Goal: Information Seeking & Learning: Learn about a topic

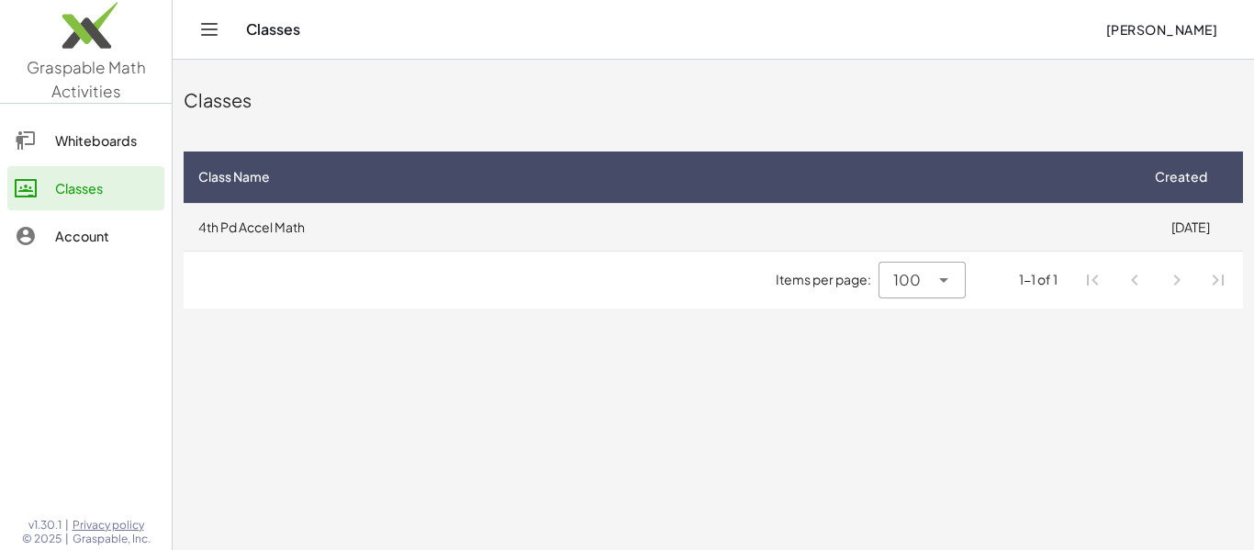
click at [373, 242] on td "4th Pd Accel Math" at bounding box center [661, 227] width 954 height 48
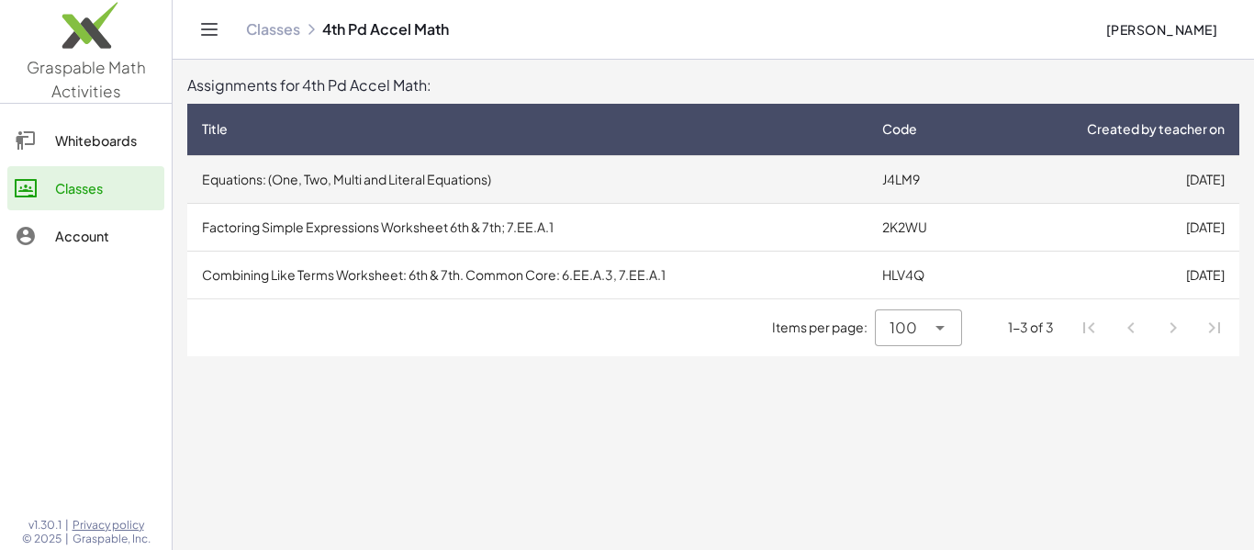
click at [434, 173] on td "Equations: (One, Two, Multi and Literal Equations)" at bounding box center [527, 179] width 680 height 48
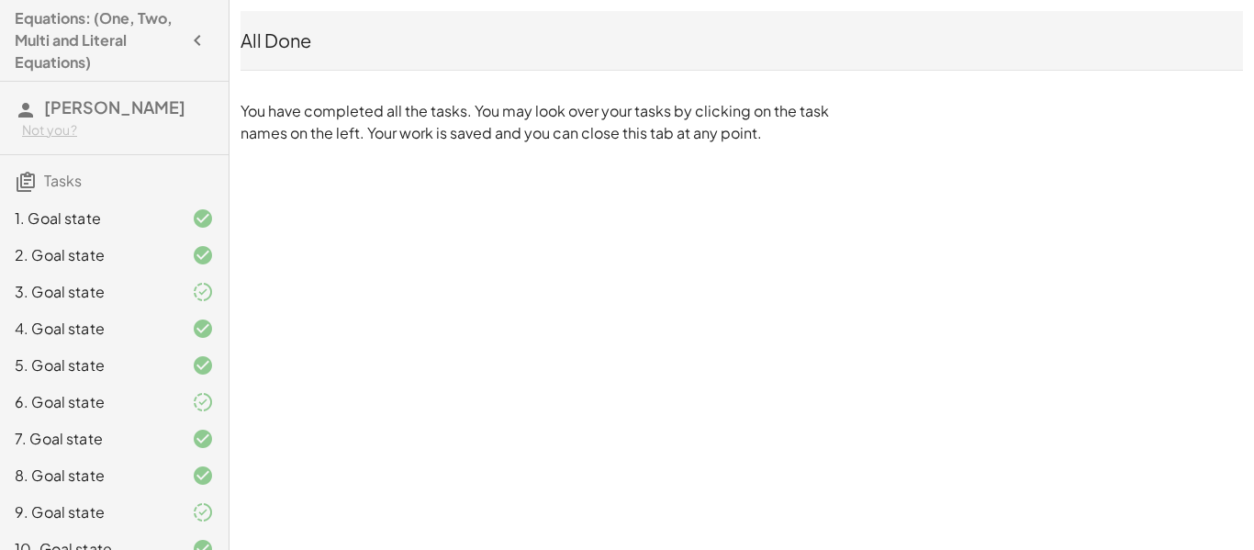
click at [74, 215] on div "1. Goal state" at bounding box center [89, 218] width 148 height 22
click at [71, 274] on div "1. Goal state" at bounding box center [114, 292] width 229 height 37
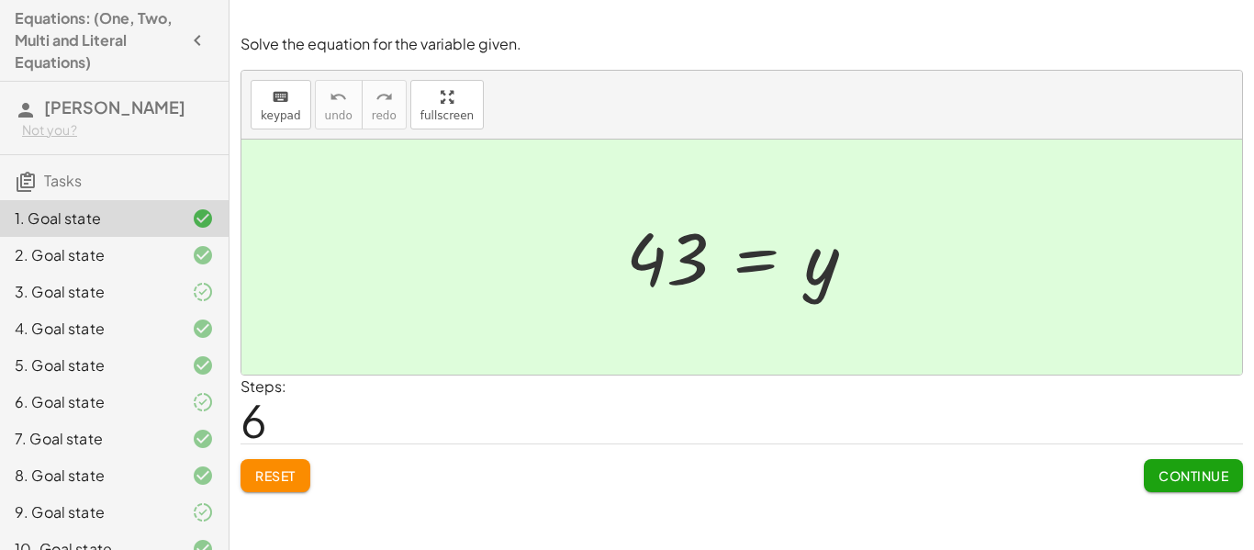
click at [1211, 473] on span "Continue" at bounding box center [1193, 475] width 70 height 17
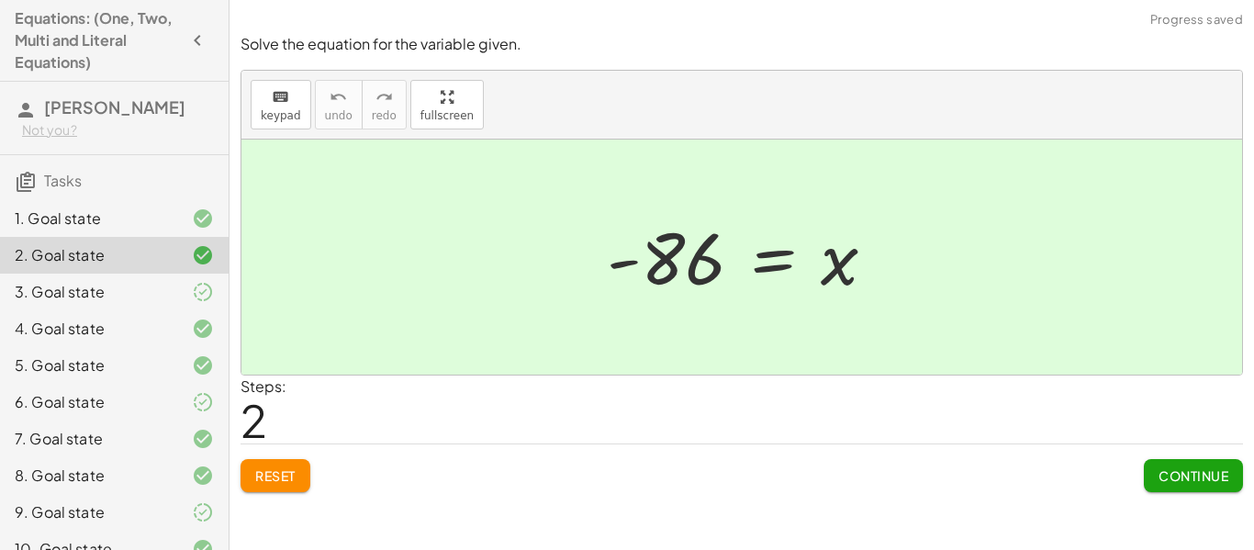
click at [1211, 473] on span "Continue" at bounding box center [1193, 475] width 70 height 17
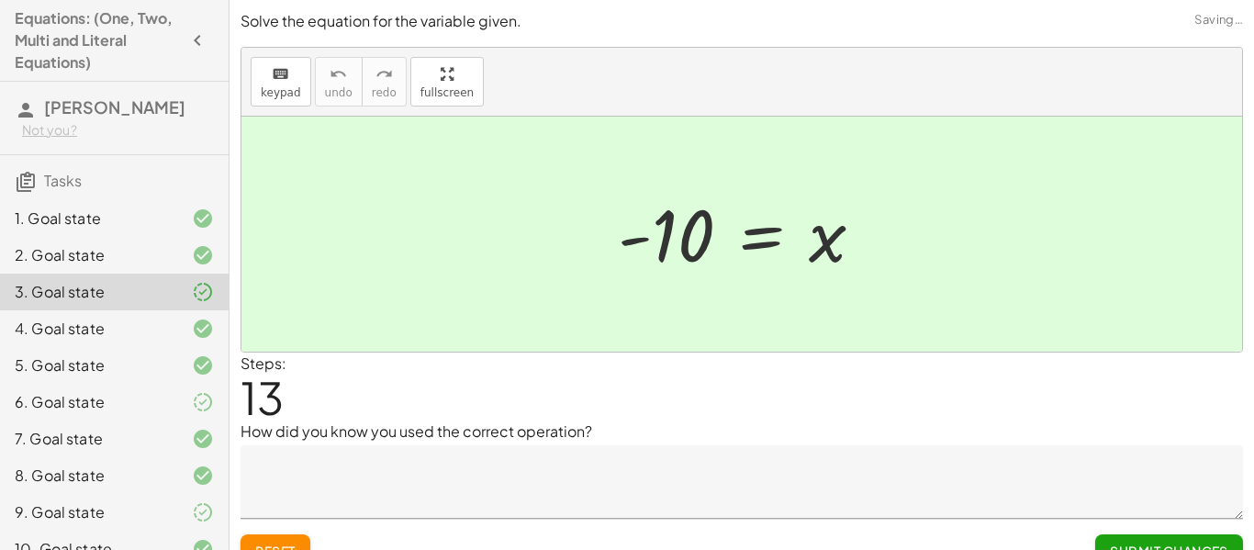
scroll to position [28, 0]
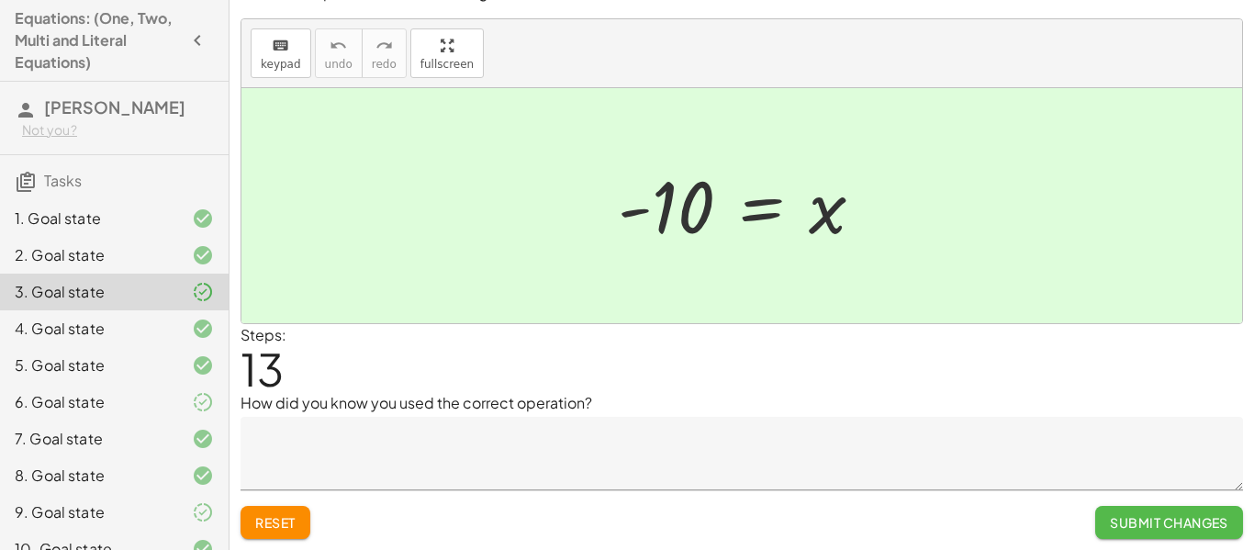
click at [1189, 520] on span "Submit Changes" at bounding box center [1169, 522] width 118 height 17
click at [1195, 524] on span "Continue" at bounding box center [1193, 522] width 70 height 17
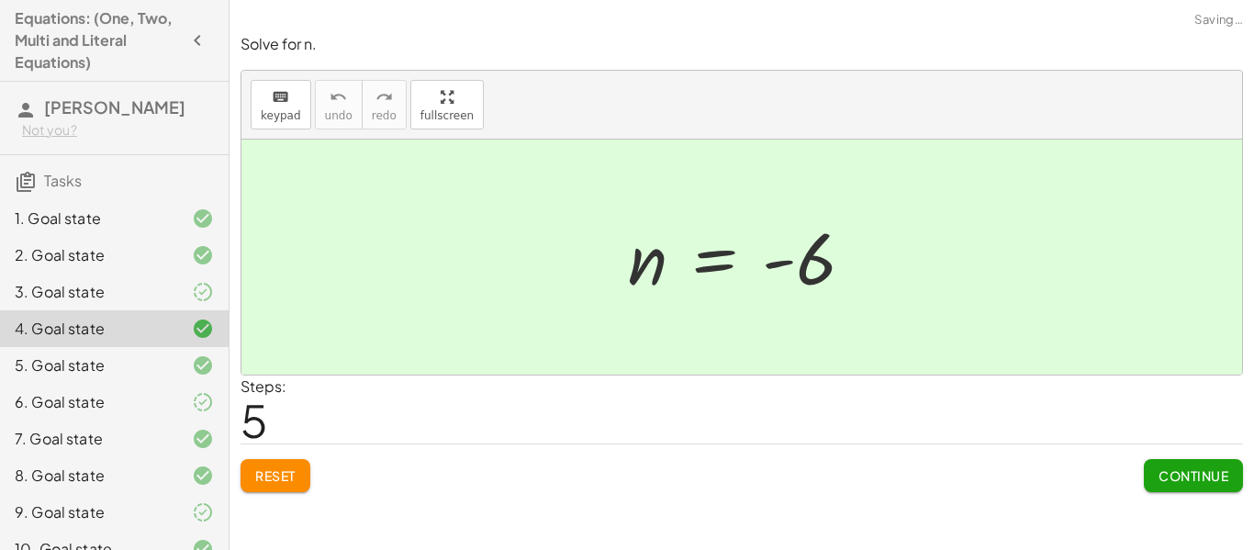
scroll to position [0, 0]
click at [1187, 486] on button "Continue" at bounding box center [1193, 475] width 99 height 33
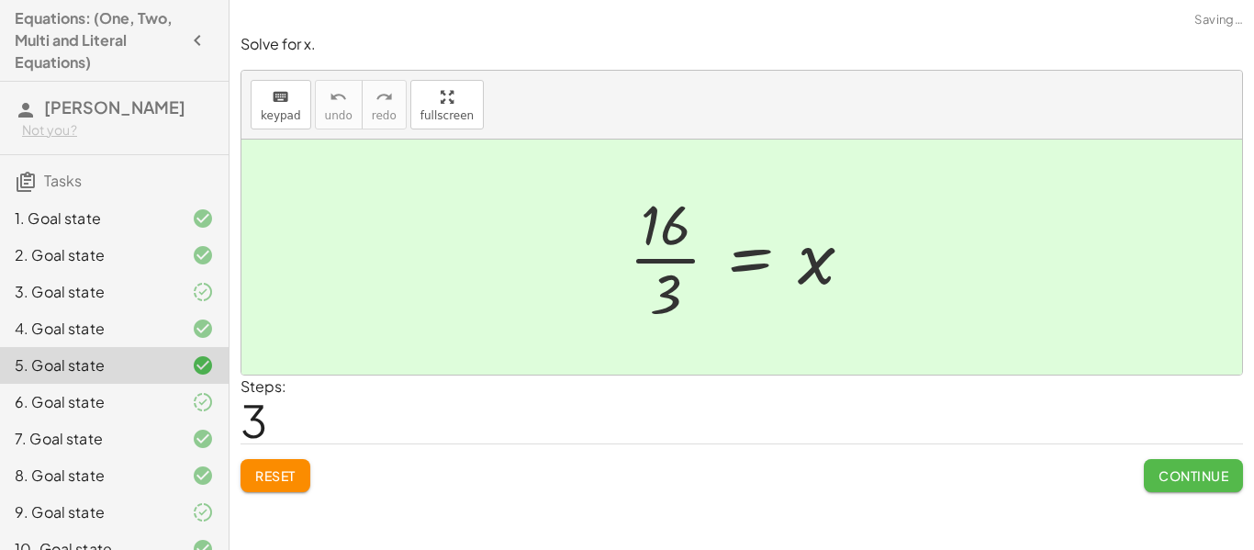
click at [1181, 474] on span "Continue" at bounding box center [1193, 475] width 70 height 17
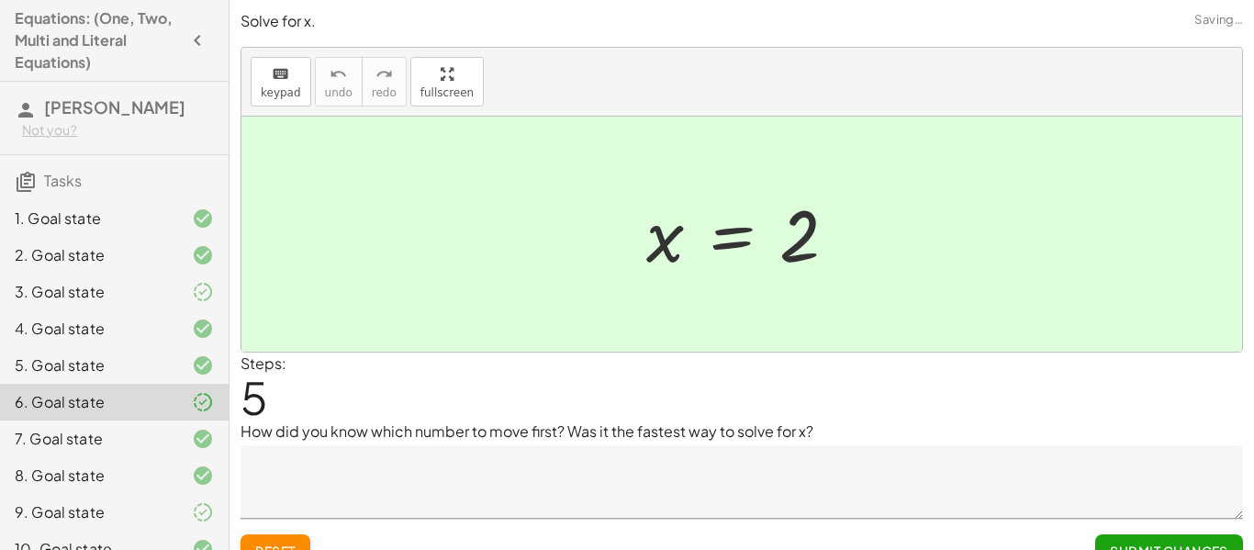
click at [1183, 541] on button "Submit Changes" at bounding box center [1169, 550] width 148 height 33
click at [1183, 541] on button "Continue" at bounding box center [1193, 550] width 99 height 33
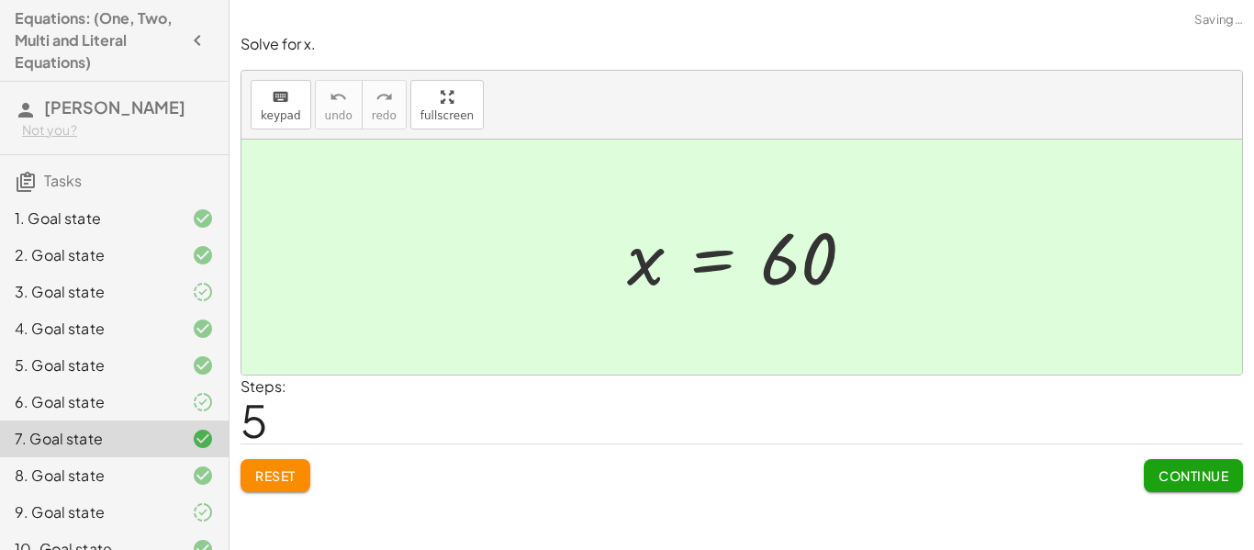
click at [1204, 470] on span "Continue" at bounding box center [1193, 475] width 70 height 17
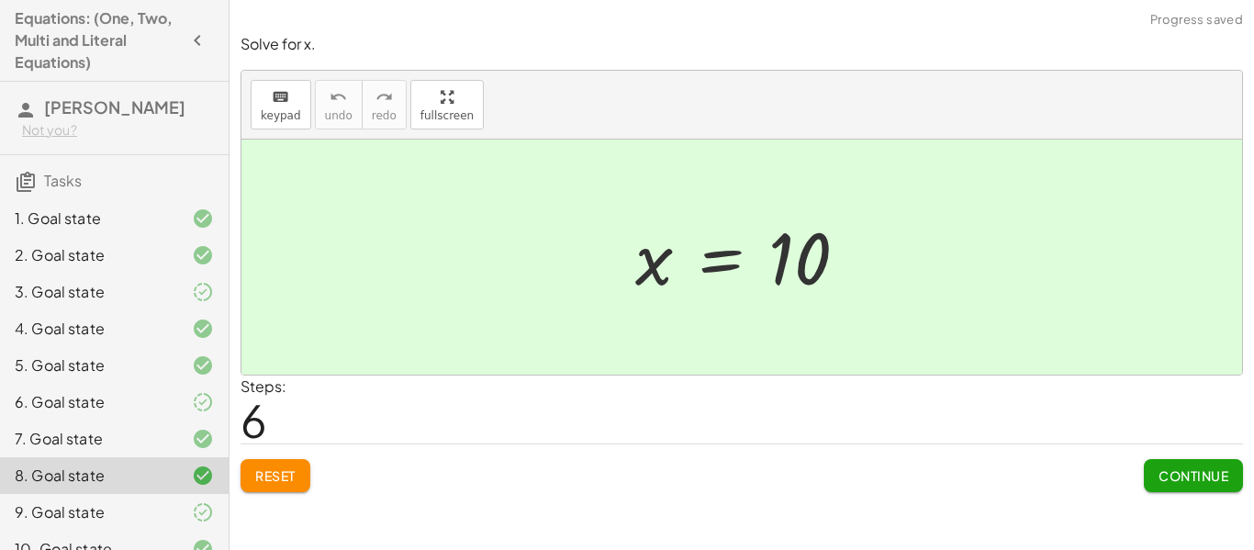
click at [1191, 457] on div "Continue" at bounding box center [1193, 468] width 99 height 48
click at [1194, 470] on span "Continue" at bounding box center [1193, 475] width 70 height 17
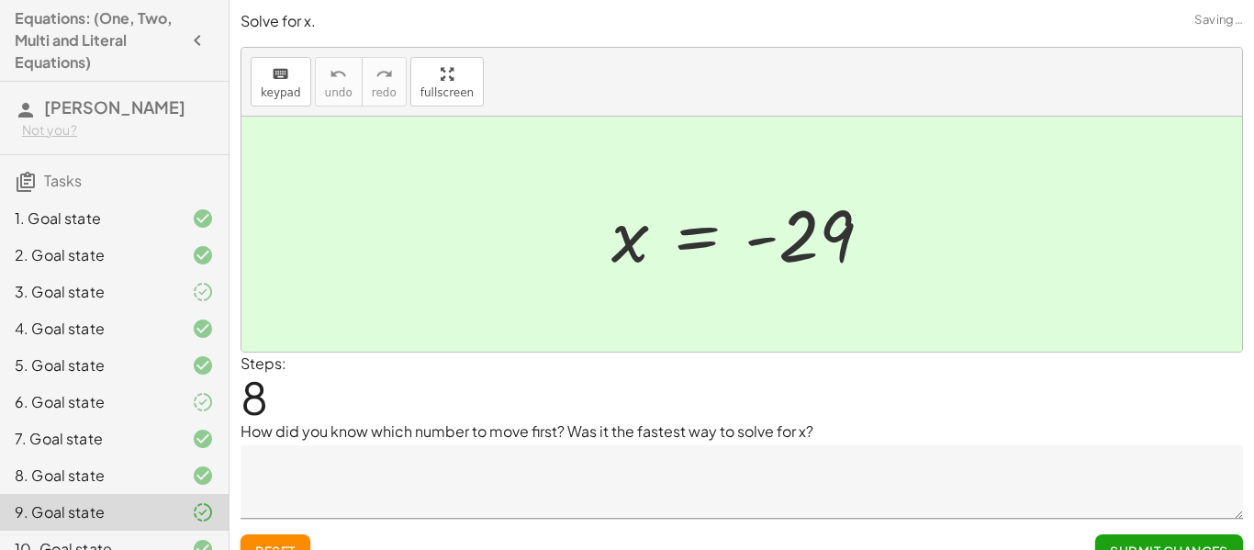
click at [1186, 542] on span "Submit Changes" at bounding box center [1169, 550] width 118 height 17
click at [1186, 542] on span "Continue" at bounding box center [1193, 550] width 70 height 17
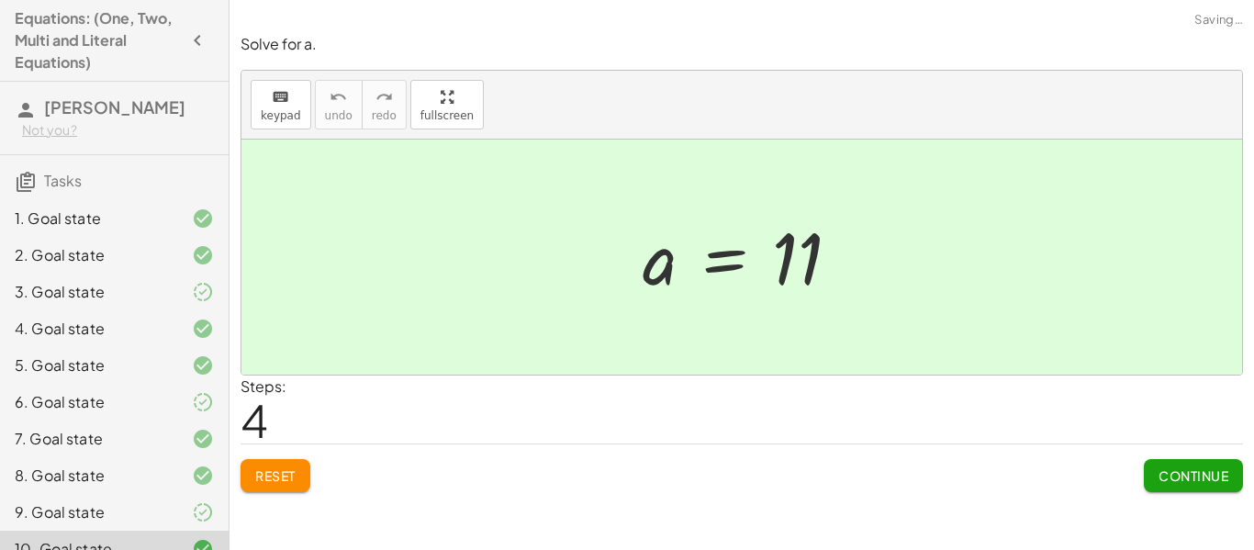
click at [1194, 464] on button "Continue" at bounding box center [1193, 475] width 99 height 33
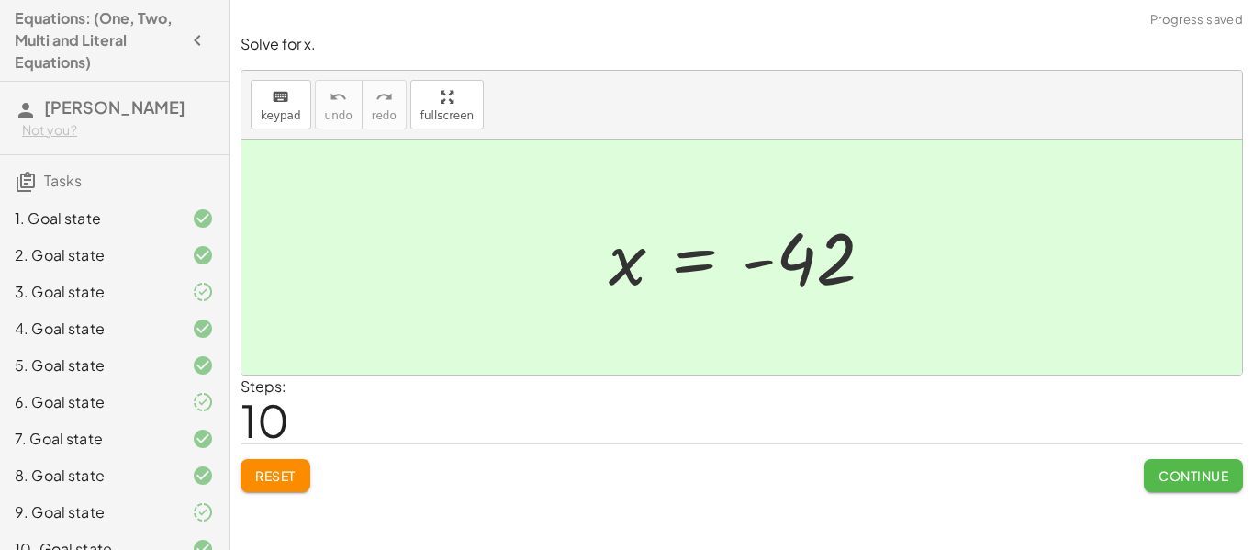
click at [1194, 464] on button "Continue" at bounding box center [1193, 475] width 99 height 33
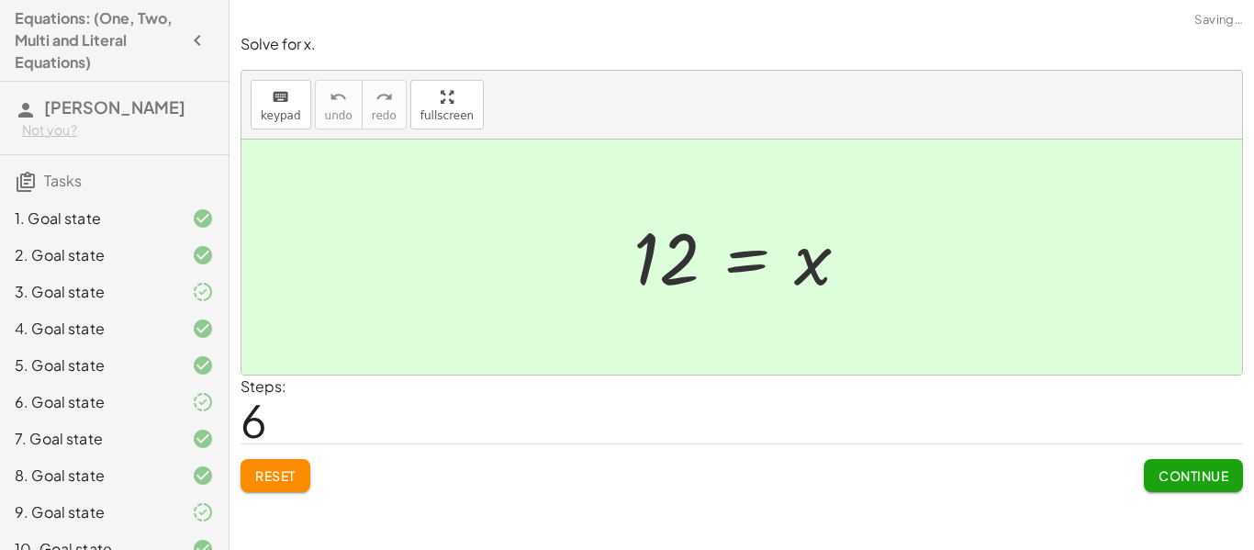
click at [1195, 468] on span "Continue" at bounding box center [1193, 475] width 70 height 17
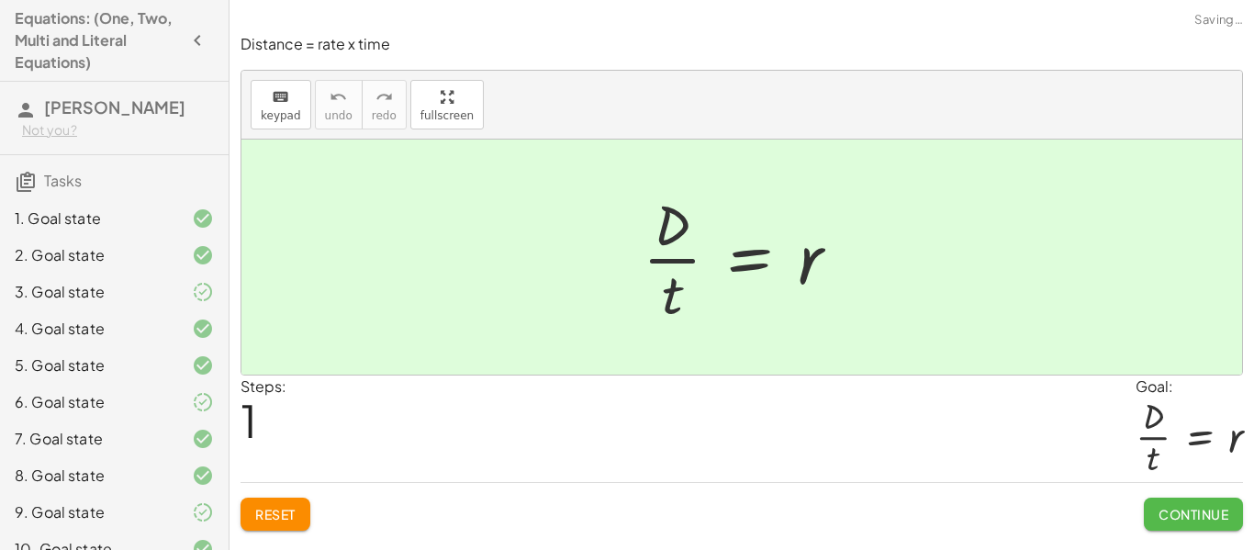
click at [1185, 519] on span "Continue" at bounding box center [1193, 514] width 70 height 17
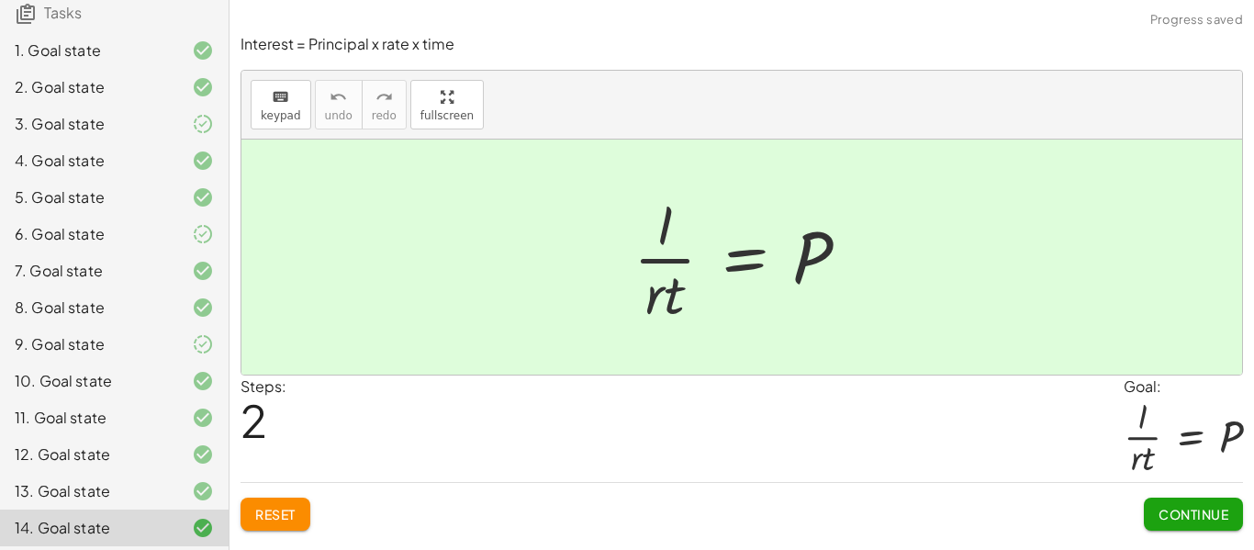
scroll to position [208, 0]
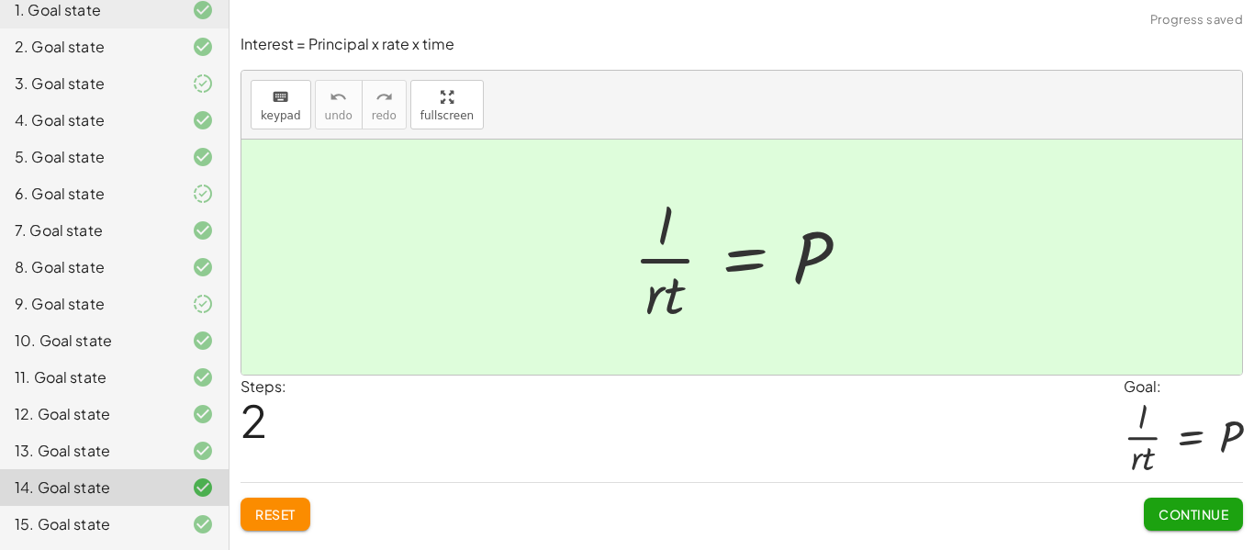
click at [95, 506] on div "13. Goal state" at bounding box center [114, 524] width 229 height 37
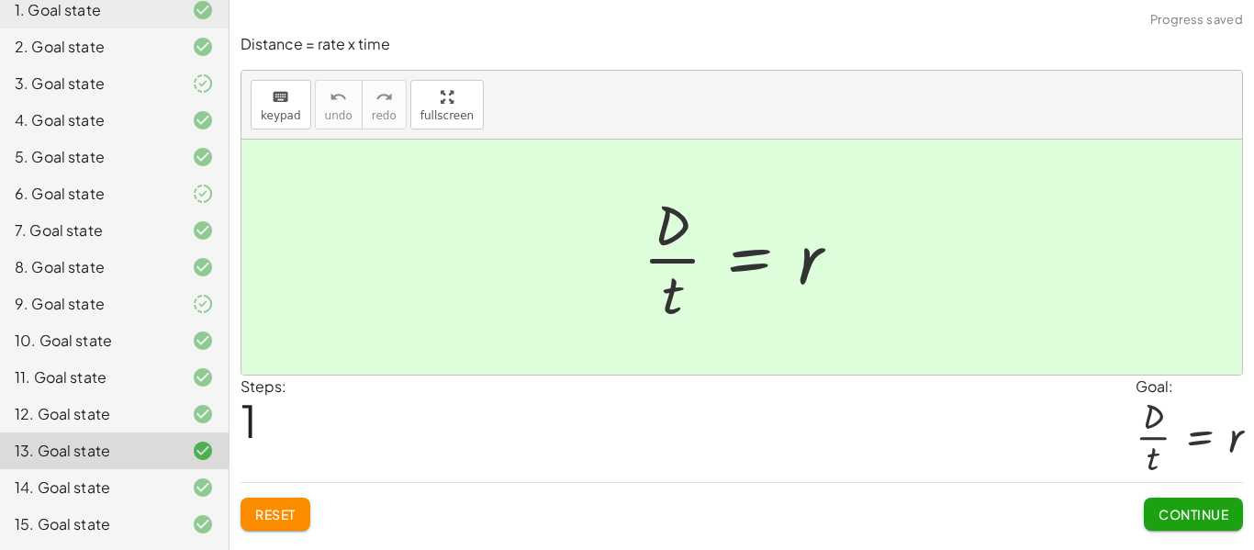
click at [266, 517] on span "Reset" at bounding box center [275, 514] width 40 height 17
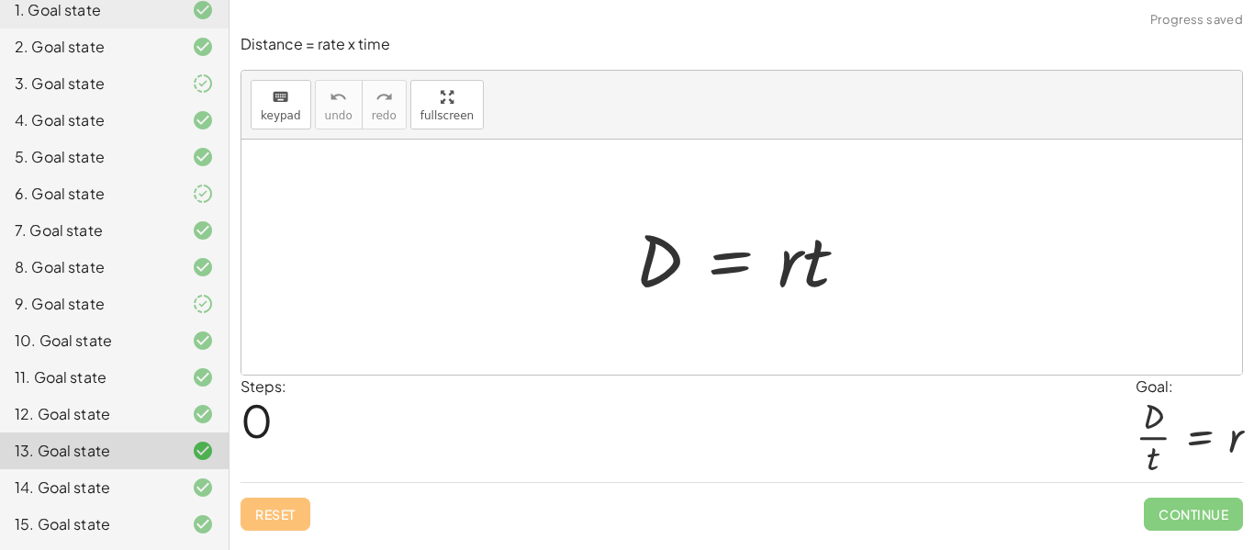
click at [66, 422] on div "12. Goal state" at bounding box center [89, 414] width 148 height 22
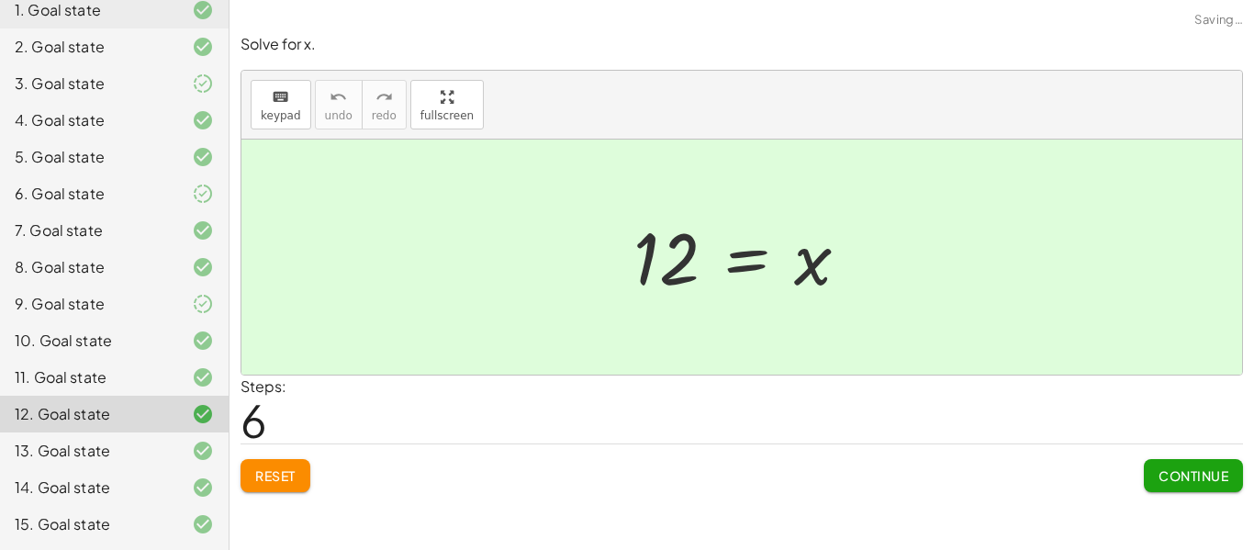
click at [85, 450] on div "13. Goal state" at bounding box center [89, 451] width 148 height 22
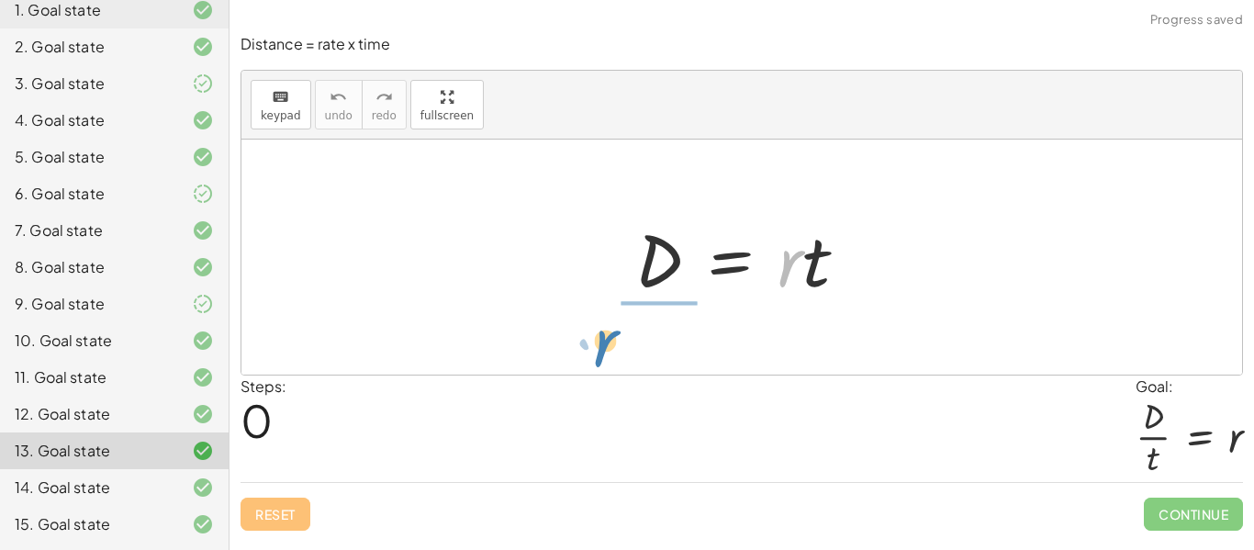
drag, startPoint x: 779, startPoint y: 269, endPoint x: 631, endPoint y: 353, distance: 170.2
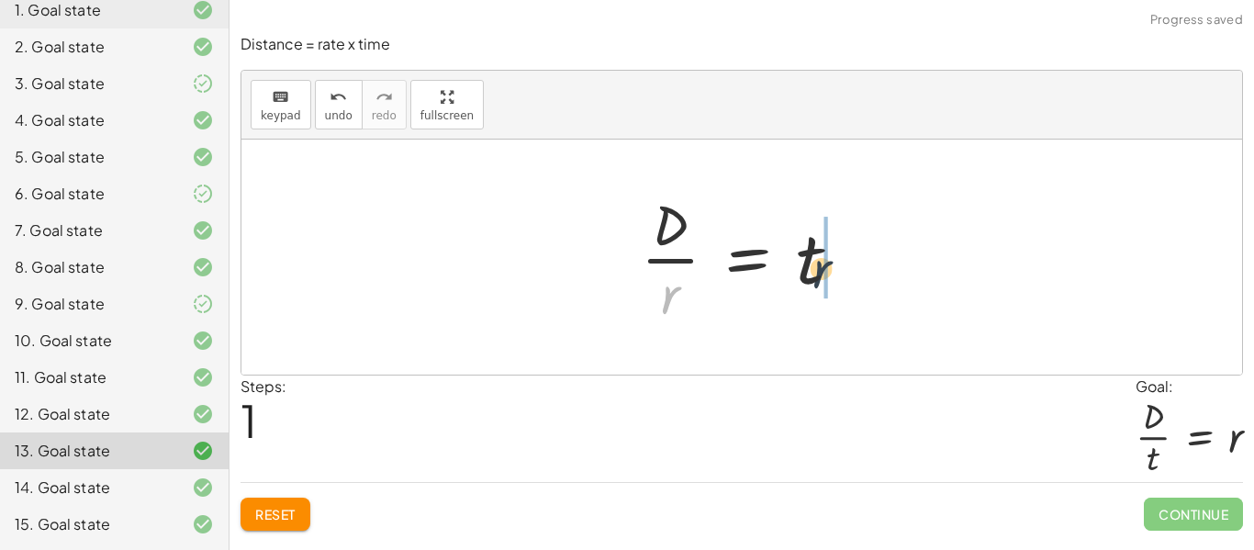
drag, startPoint x: 676, startPoint y: 293, endPoint x: 830, endPoint y: 266, distance: 156.5
click at [830, 266] on div at bounding box center [747, 256] width 233 height 141
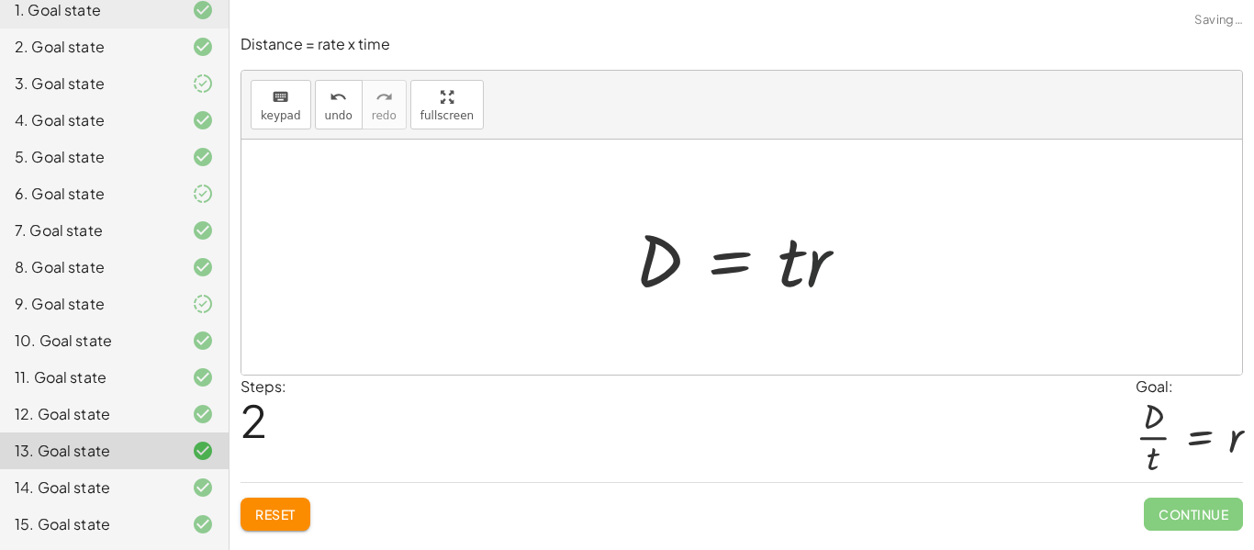
click at [802, 266] on div at bounding box center [749, 257] width 246 height 95
drag, startPoint x: 789, startPoint y: 264, endPoint x: 663, endPoint y: 324, distance: 140.0
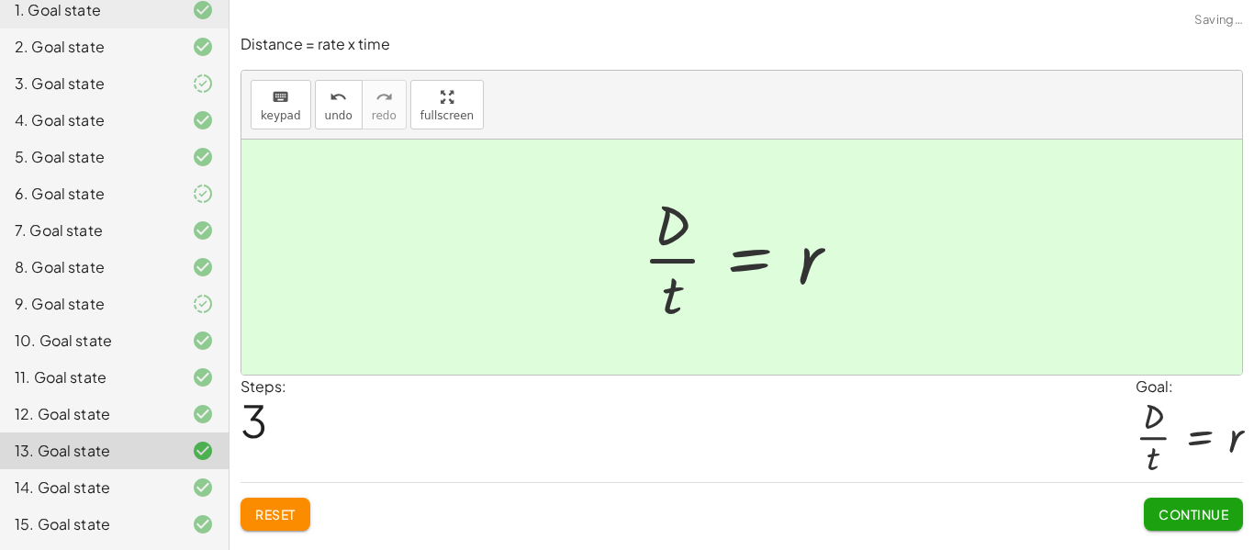
click at [1190, 515] on span "Continue" at bounding box center [1193, 514] width 70 height 17
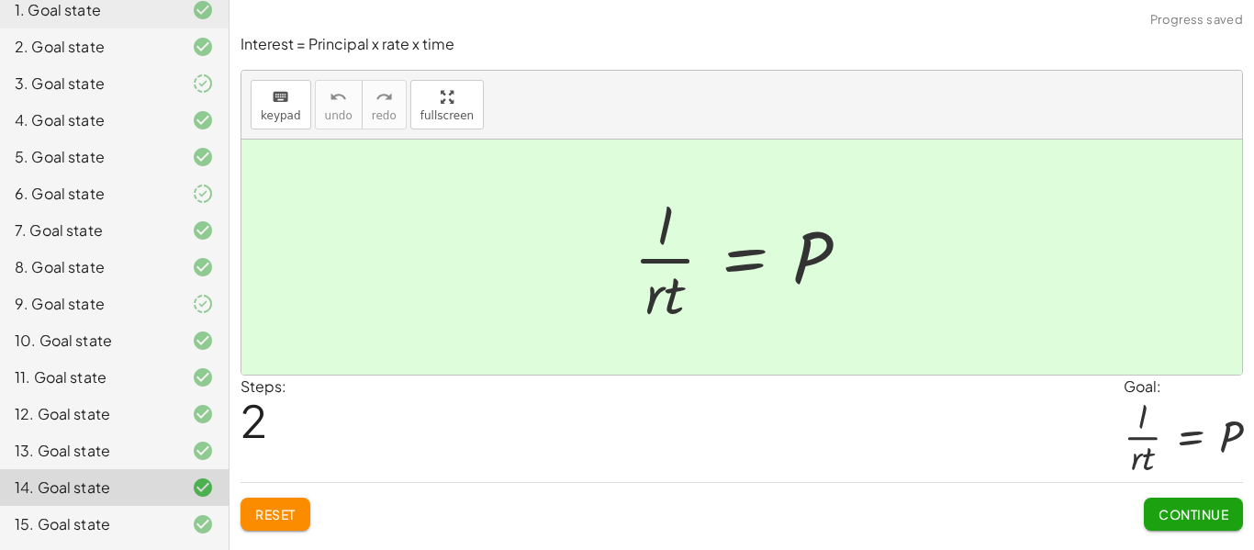
click at [277, 512] on span "Reset" at bounding box center [275, 514] width 40 height 17
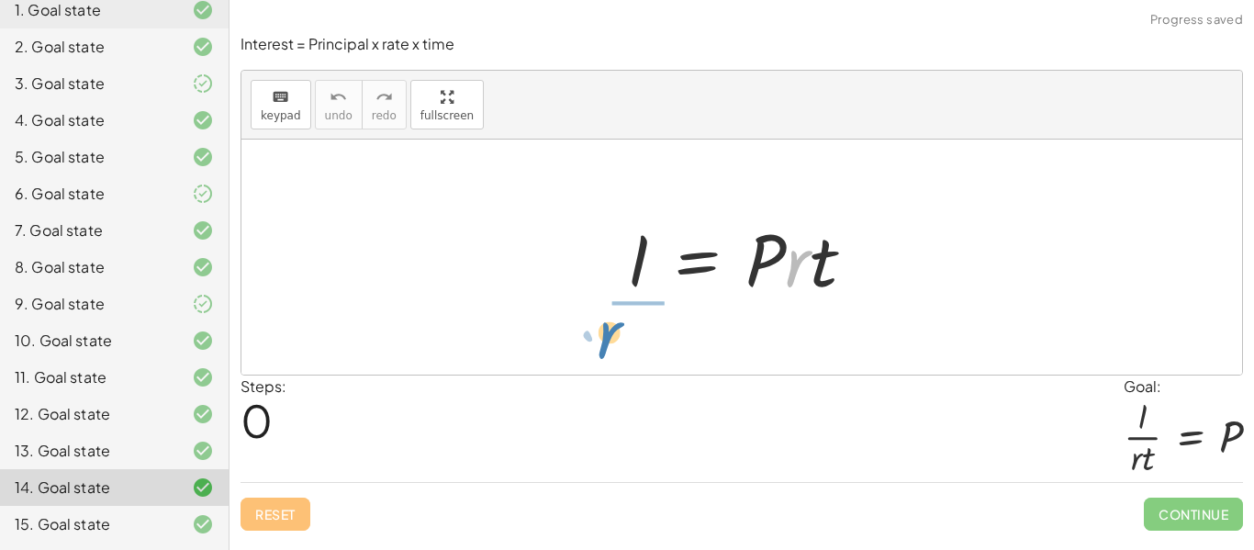
drag, startPoint x: 799, startPoint y: 264, endPoint x: 612, endPoint y: 336, distance: 200.5
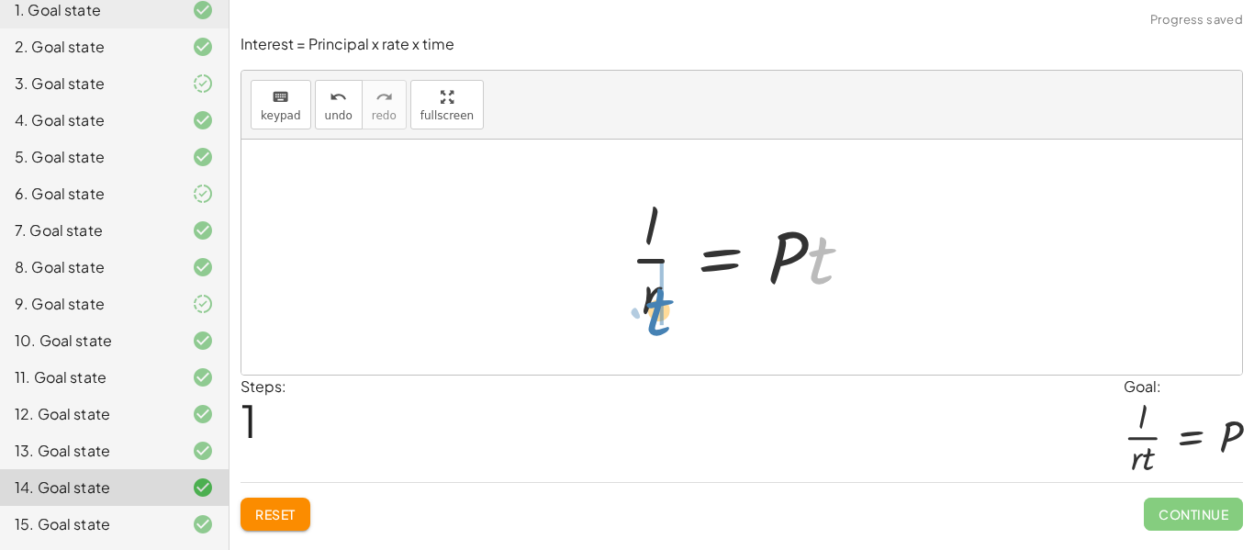
drag, startPoint x: 824, startPoint y: 250, endPoint x: 662, endPoint y: 302, distance: 170.7
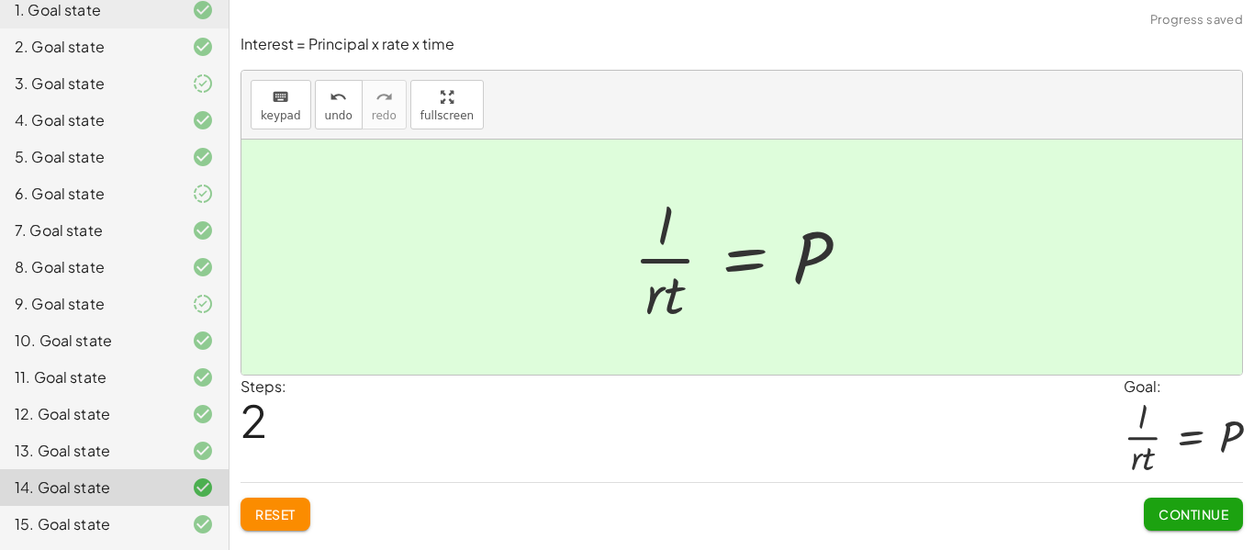
click at [1172, 504] on button "Continue" at bounding box center [1193, 513] width 99 height 33
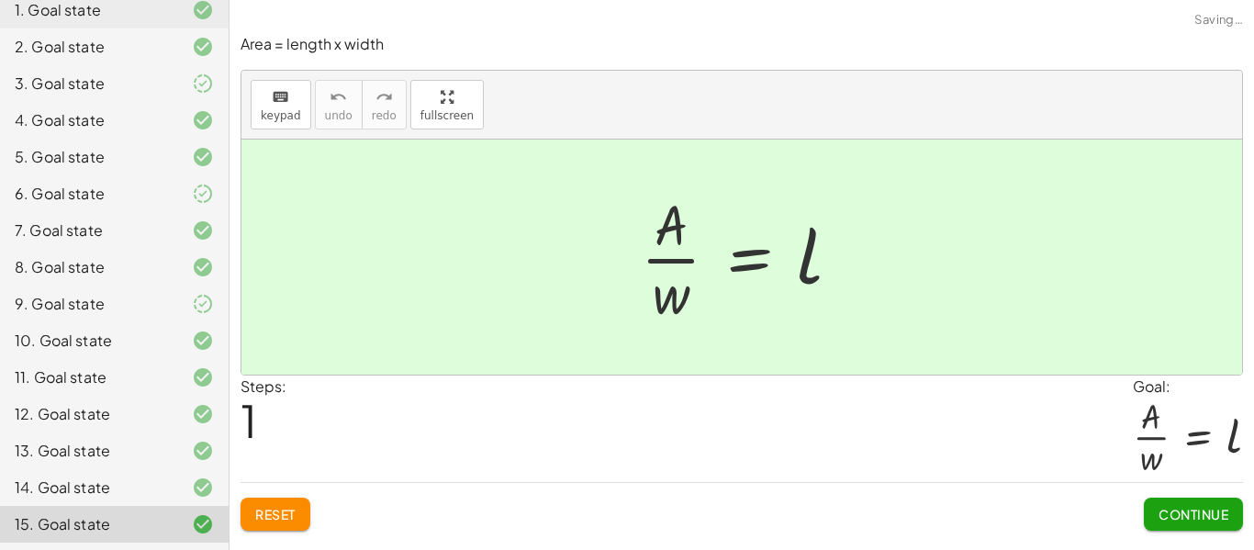
click at [266, 511] on span "Reset" at bounding box center [275, 514] width 40 height 17
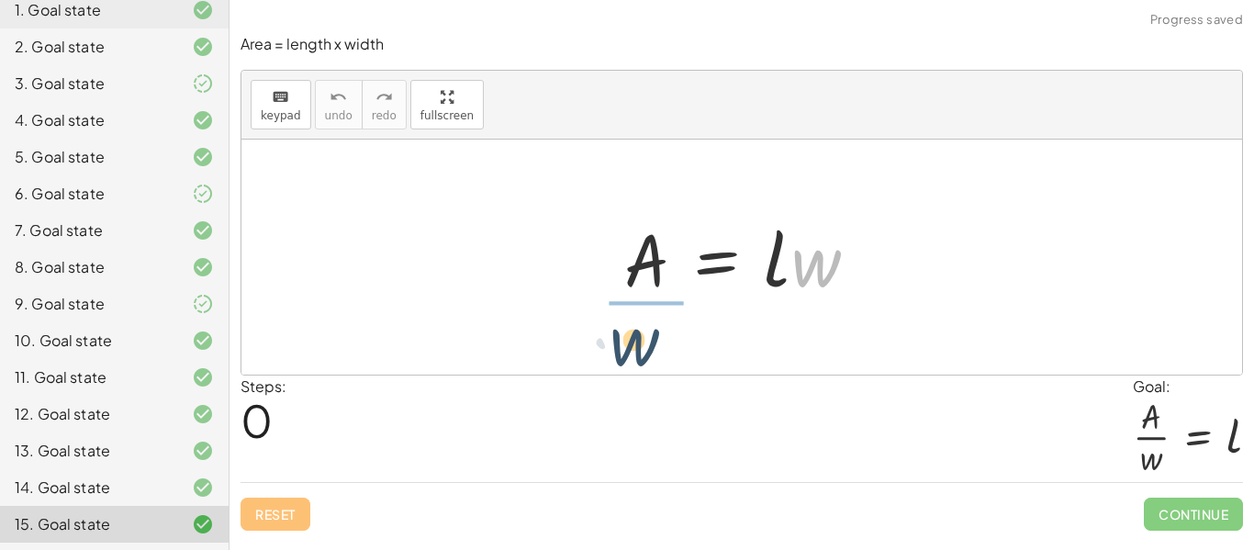
drag, startPoint x: 813, startPoint y: 269, endPoint x: 631, endPoint y: 347, distance: 197.8
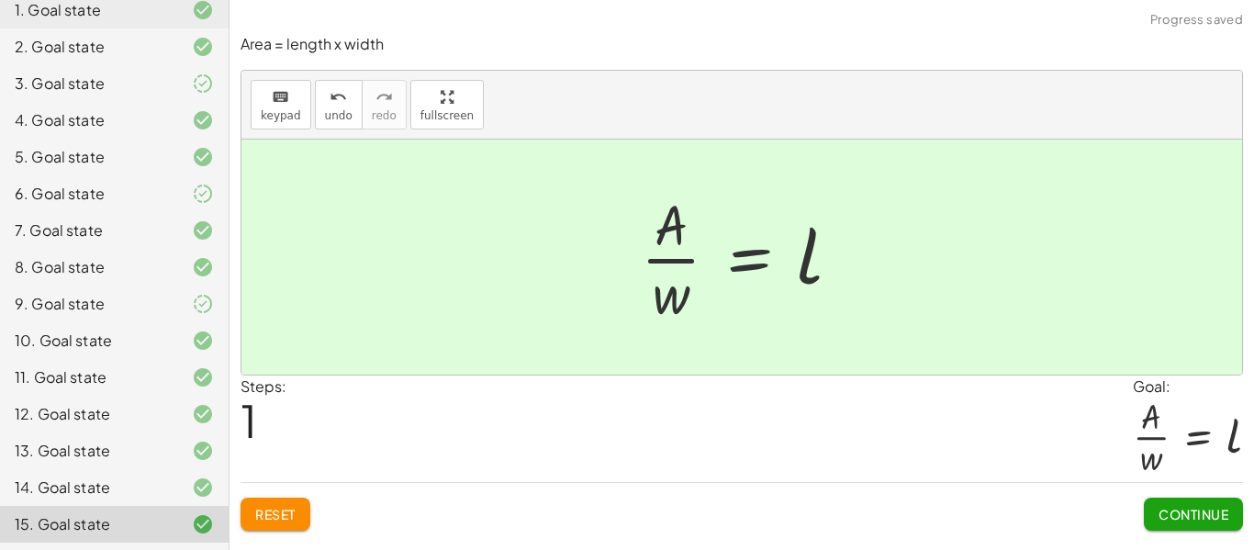
click at [1182, 511] on span "Continue" at bounding box center [1193, 514] width 70 height 17
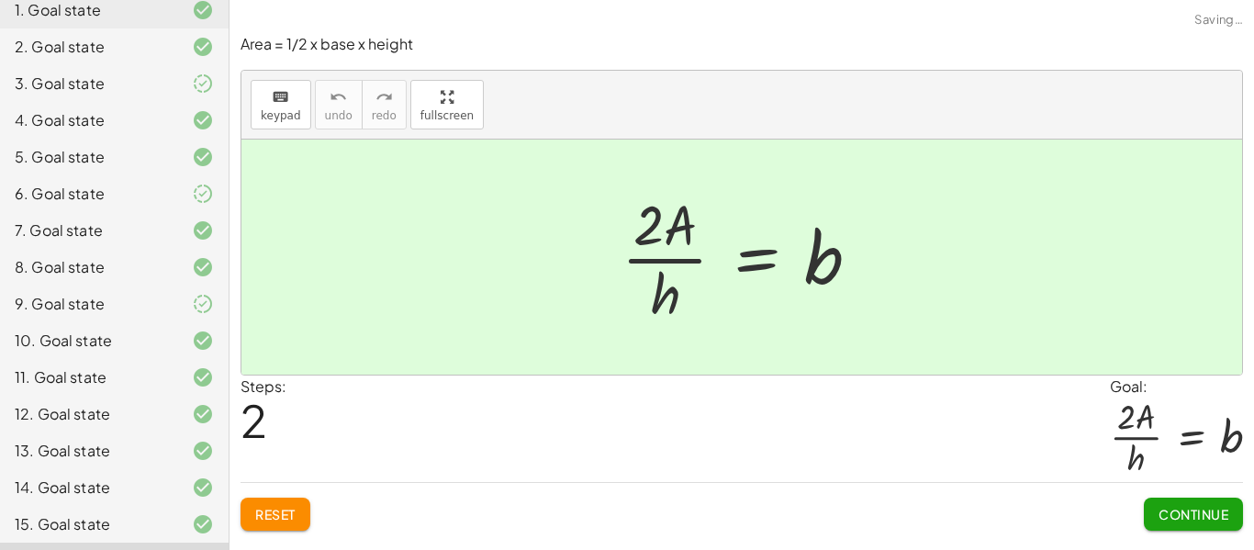
click at [265, 516] on span "Reset" at bounding box center [275, 514] width 40 height 17
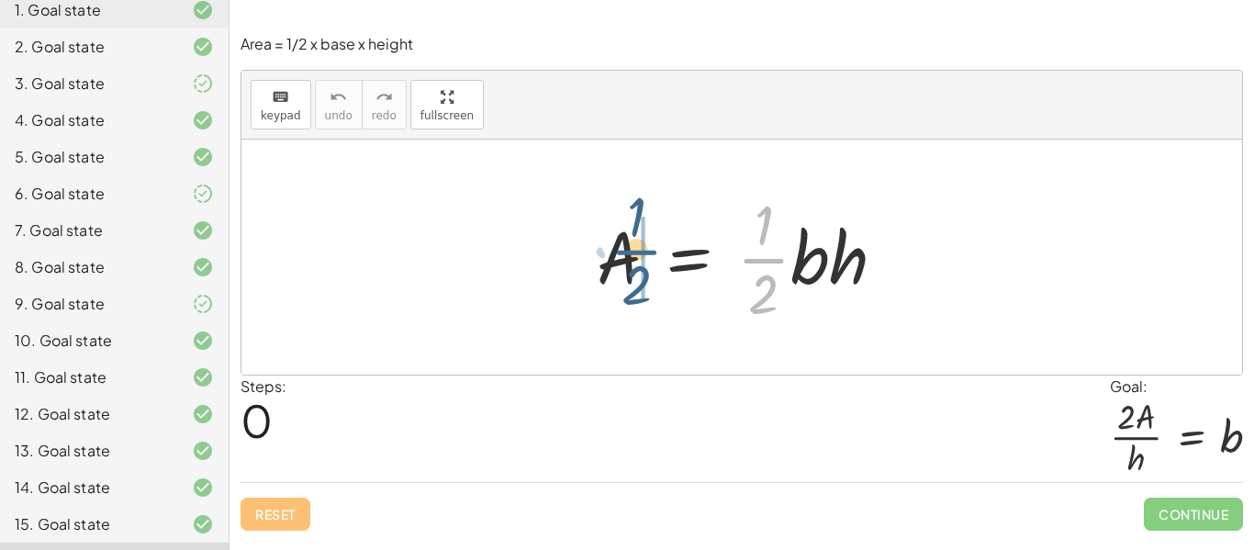
drag, startPoint x: 769, startPoint y: 274, endPoint x: 633, endPoint y: 266, distance: 136.1
click at [633, 266] on div at bounding box center [748, 256] width 322 height 141
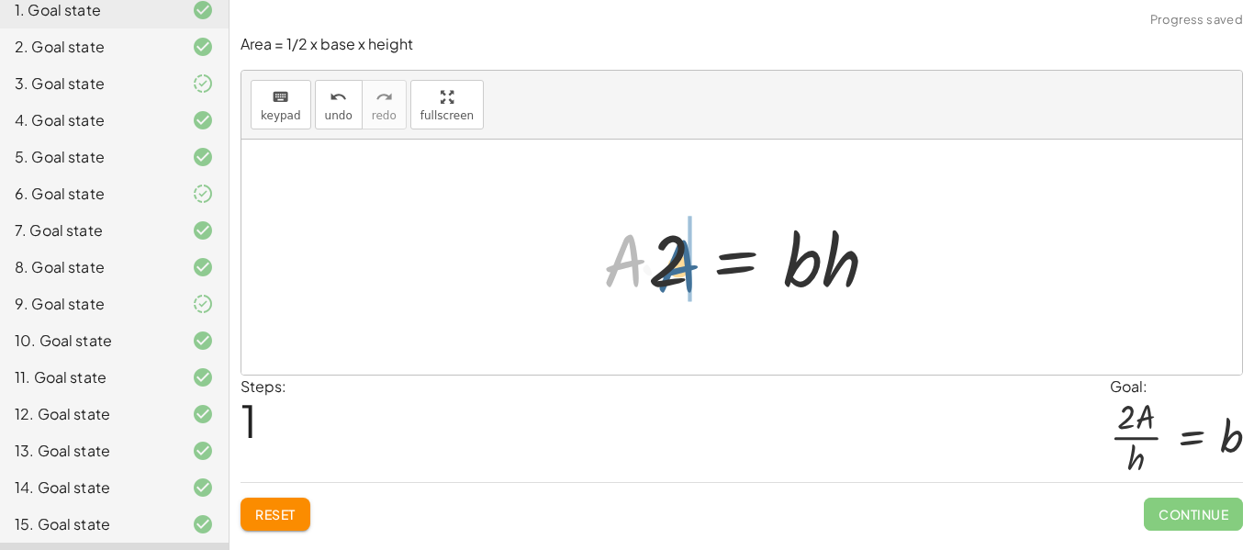
drag, startPoint x: 626, startPoint y: 261, endPoint x: 683, endPoint y: 265, distance: 57.1
click at [683, 265] on div at bounding box center [748, 257] width 308 height 95
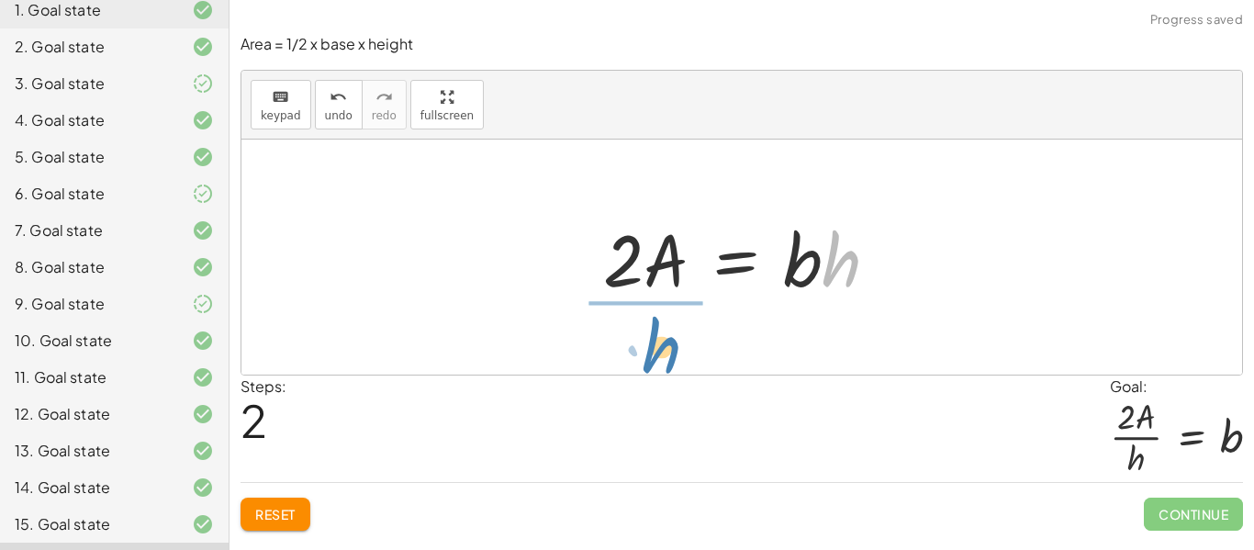
drag, startPoint x: 842, startPoint y: 263, endPoint x: 659, endPoint y: 351, distance: 202.4
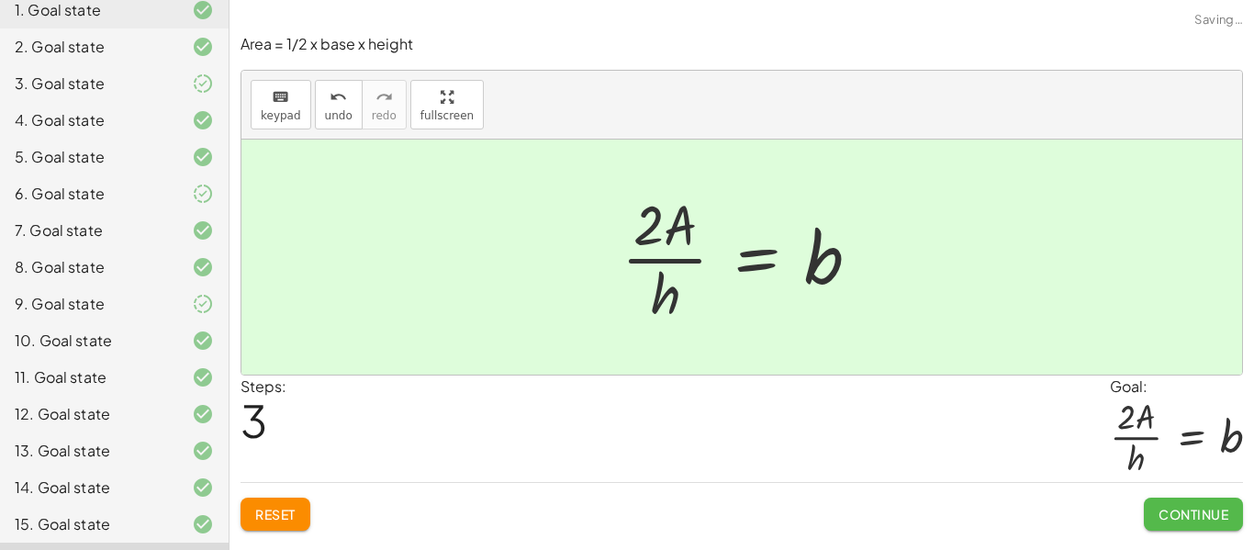
click at [1172, 505] on button "Continue" at bounding box center [1193, 513] width 99 height 33
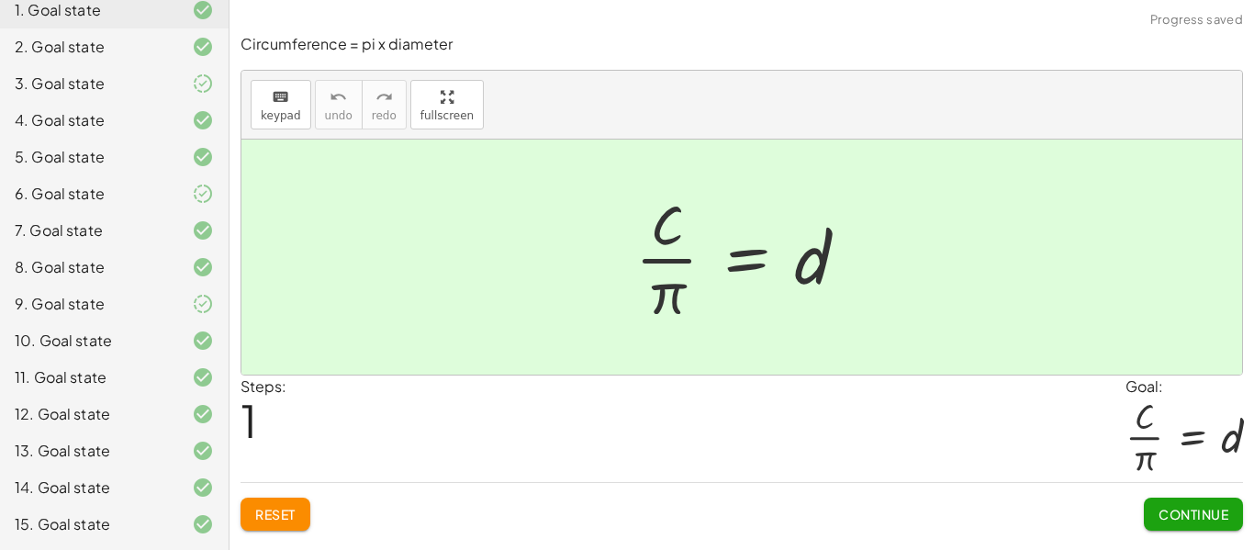
click at [277, 527] on button "Reset" at bounding box center [275, 513] width 70 height 33
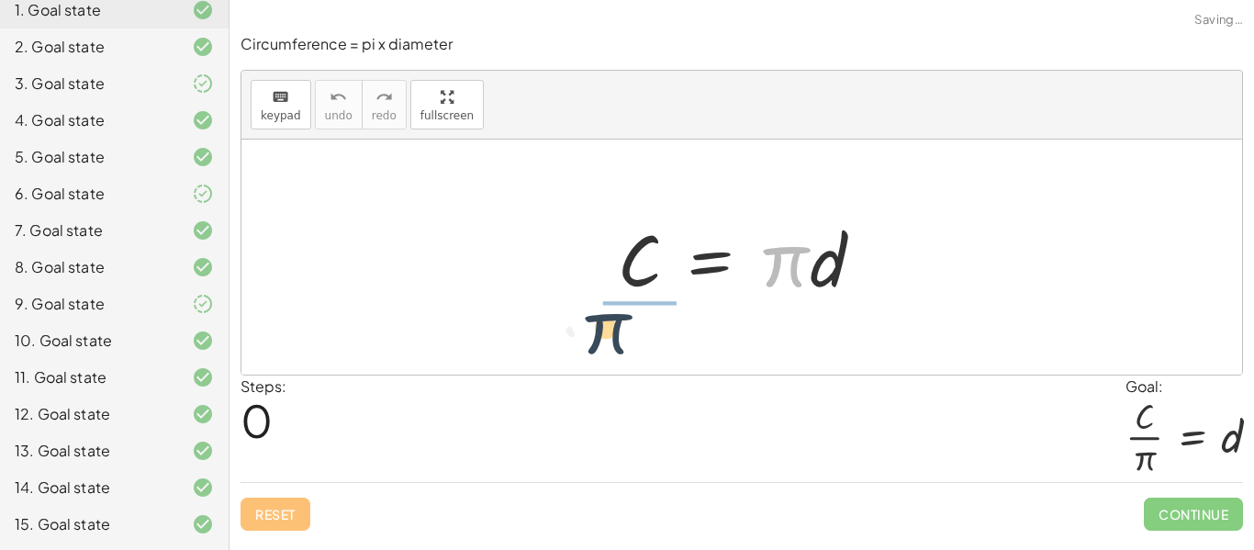
drag, startPoint x: 770, startPoint y: 274, endPoint x: 587, endPoint y: 341, distance: 194.5
click at [587, 341] on div "· π C = · π · d" at bounding box center [741, 257] width 1000 height 235
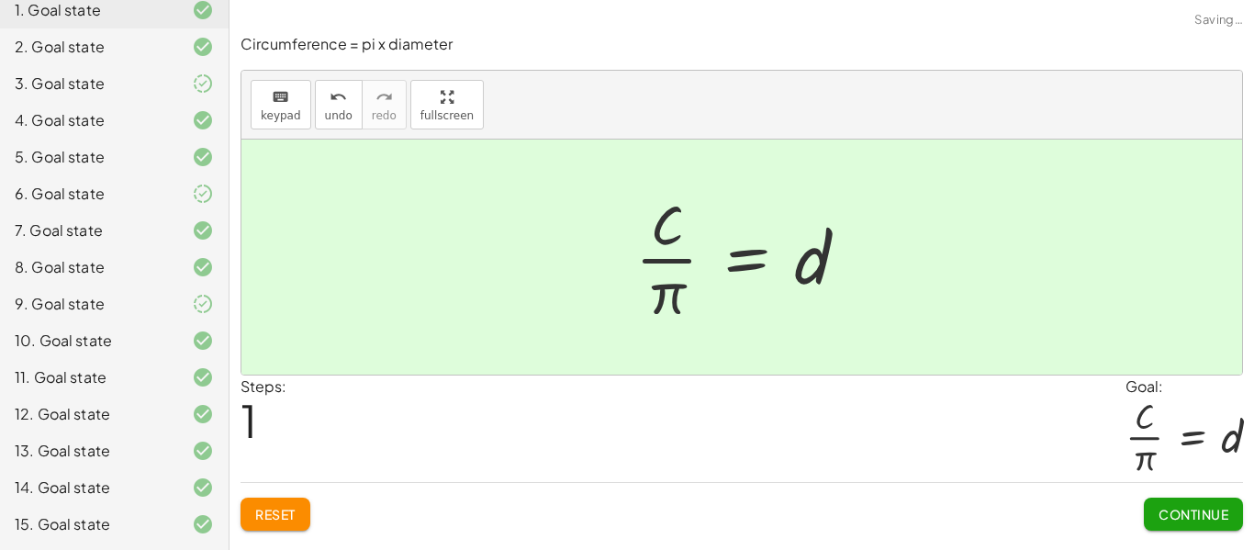
click at [1176, 502] on button "Continue" at bounding box center [1193, 513] width 99 height 33
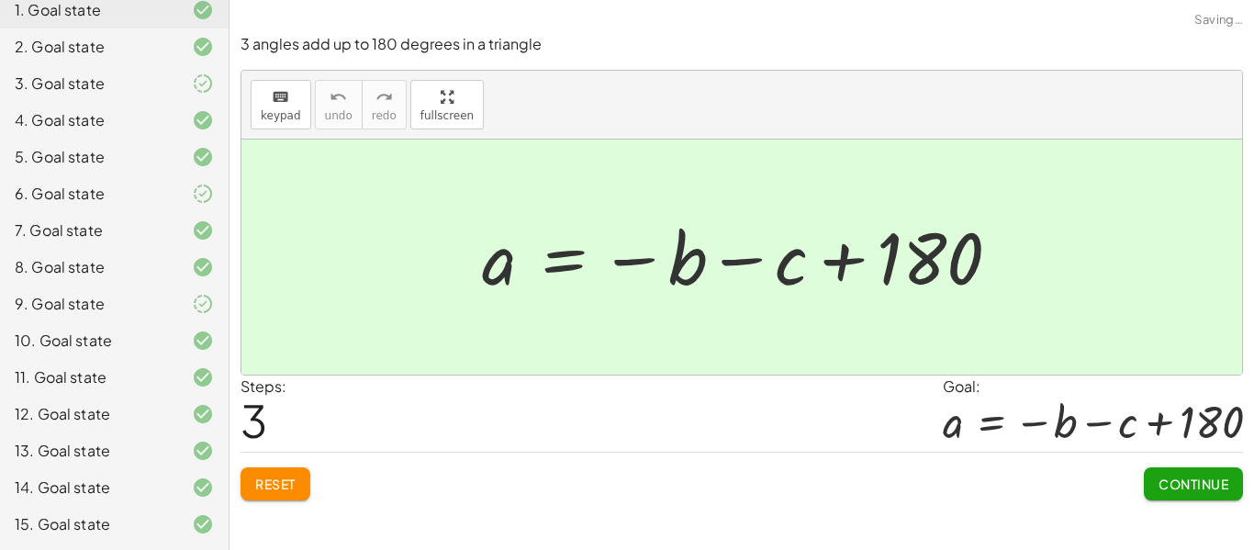
click at [266, 488] on span "Reset" at bounding box center [275, 483] width 40 height 17
click at [1214, 475] on span "Continue" at bounding box center [1193, 483] width 70 height 17
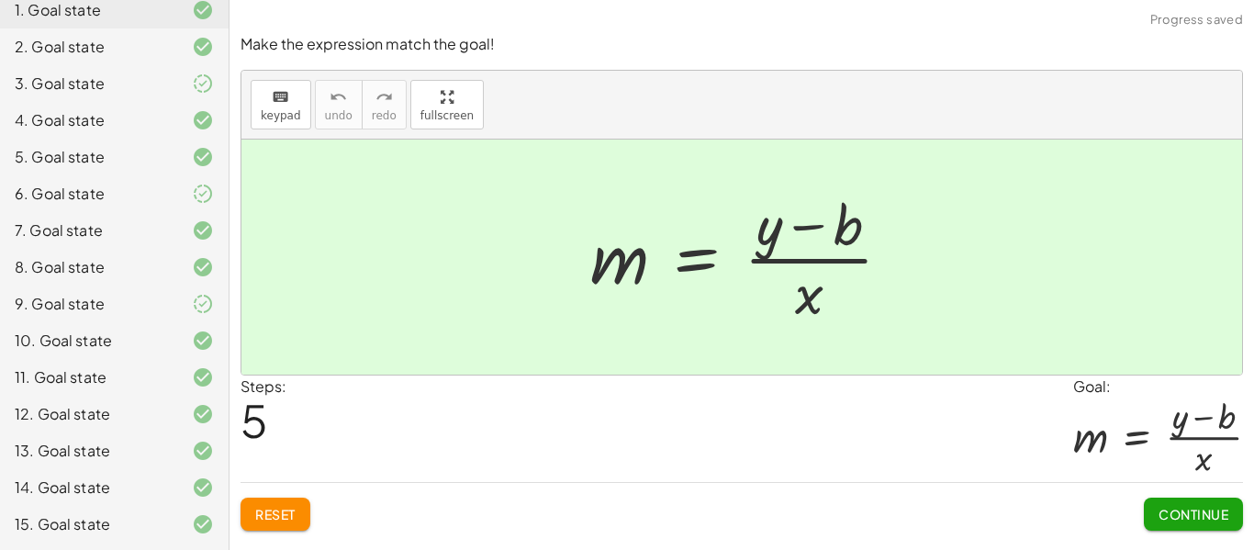
click at [292, 512] on span "Reset" at bounding box center [275, 514] width 40 height 17
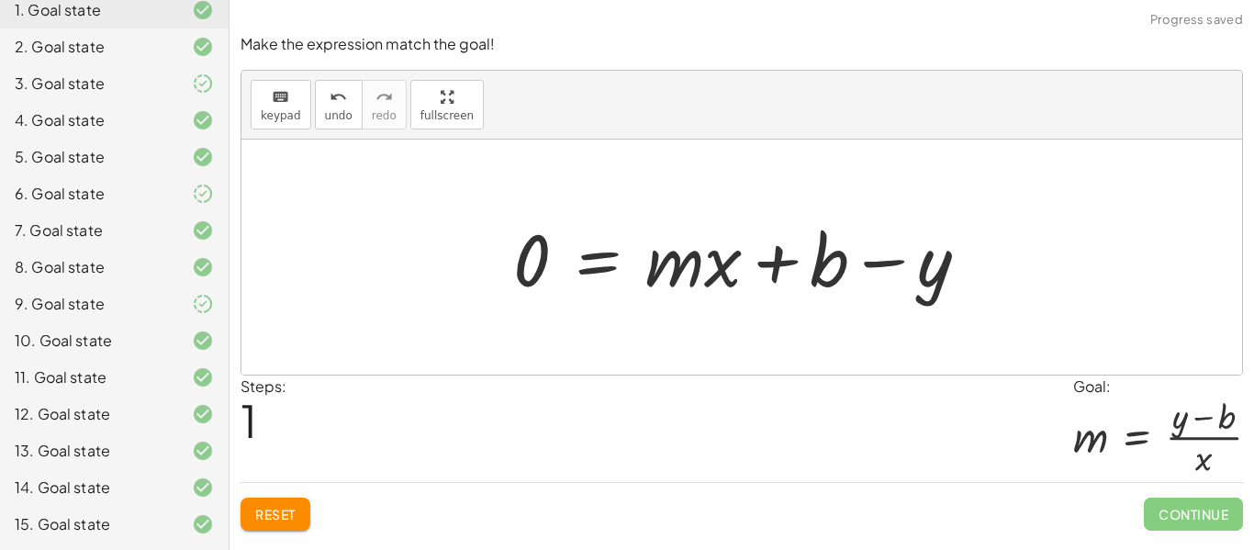
click at [307, 519] on button "Reset" at bounding box center [275, 513] width 70 height 33
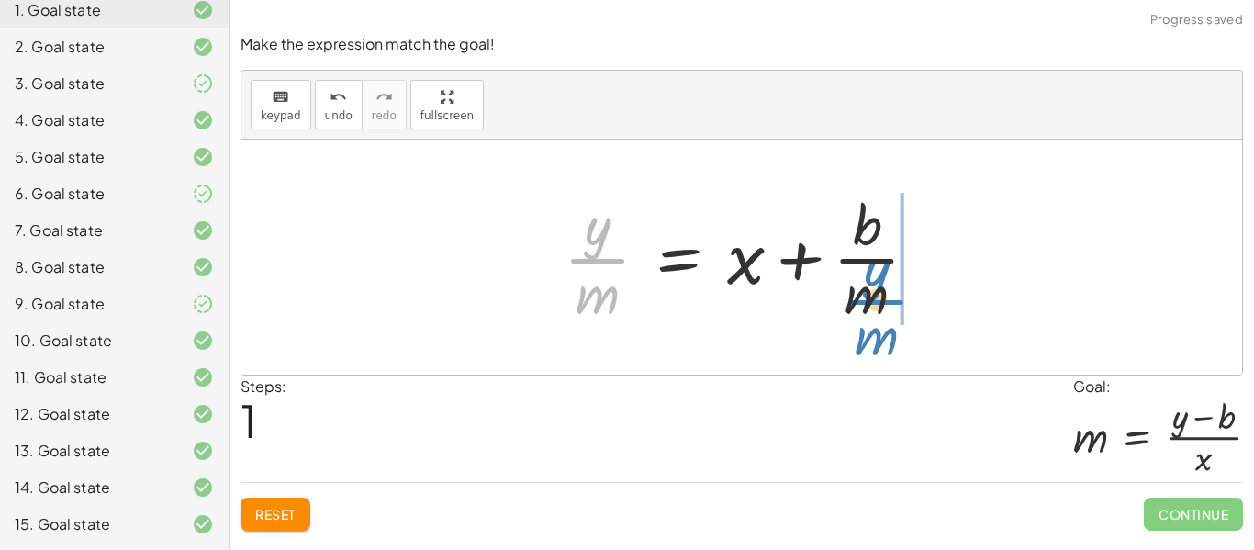
drag, startPoint x: 599, startPoint y: 253, endPoint x: 879, endPoint y: 295, distance: 283.0
click at [879, 295] on div at bounding box center [747, 256] width 387 height 141
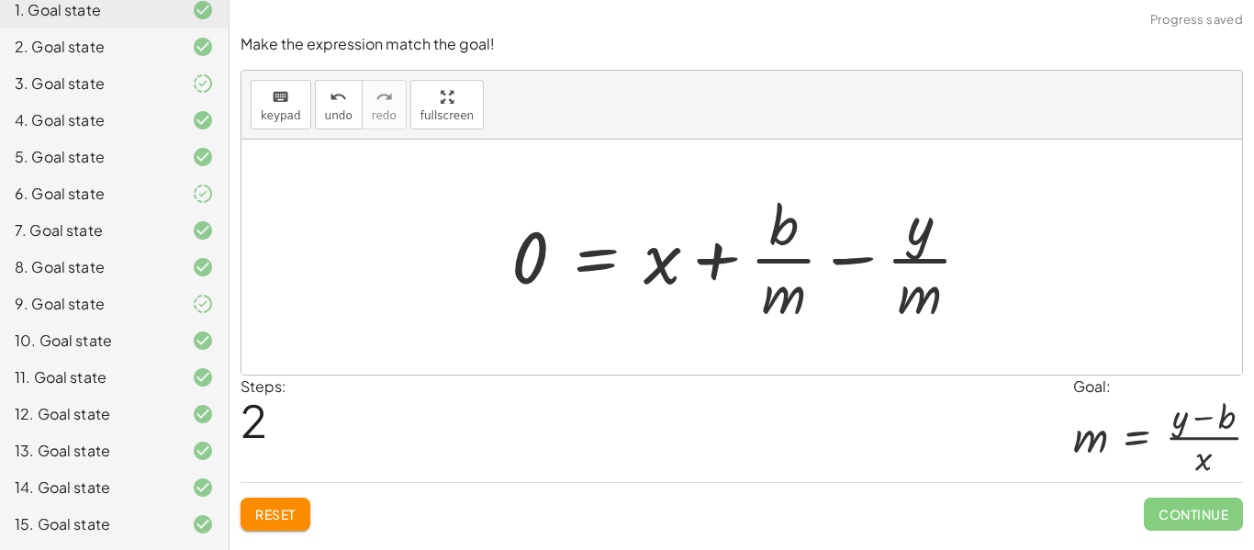
click at [262, 519] on span "Reset" at bounding box center [275, 514] width 40 height 17
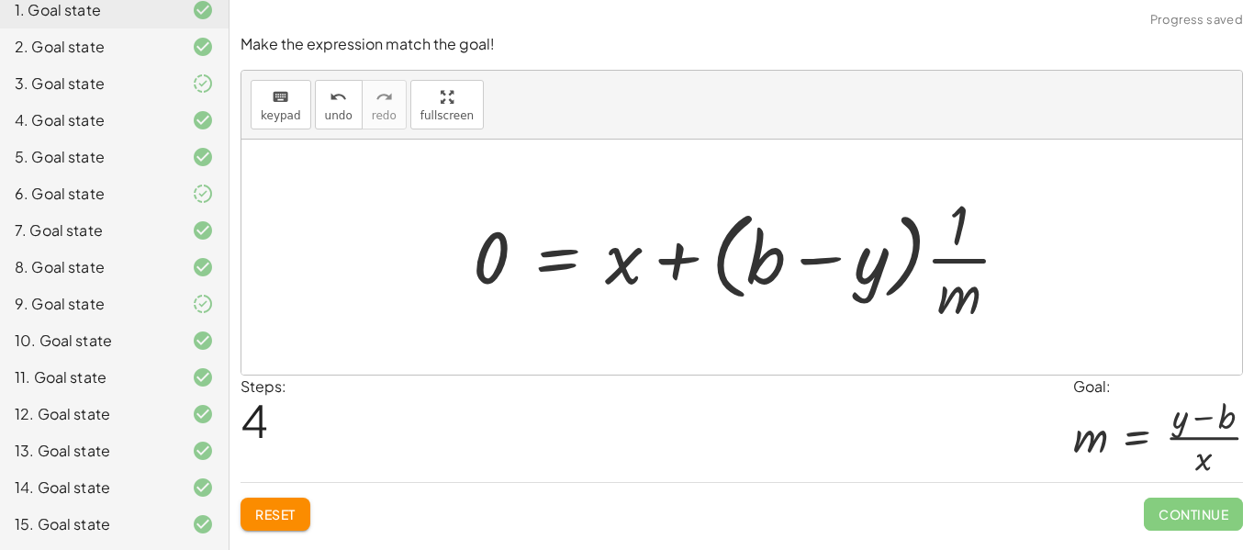
click at [291, 526] on button "Reset" at bounding box center [275, 513] width 70 height 33
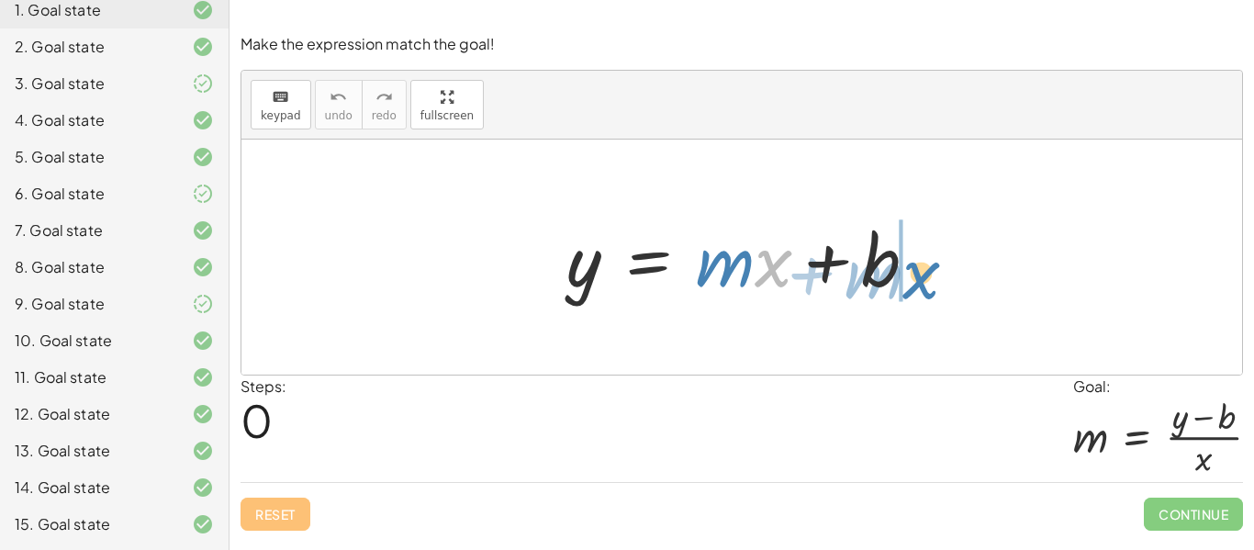
drag, startPoint x: 779, startPoint y: 270, endPoint x: 928, endPoint y: 280, distance: 149.0
click at [928, 280] on div at bounding box center [749, 257] width 384 height 95
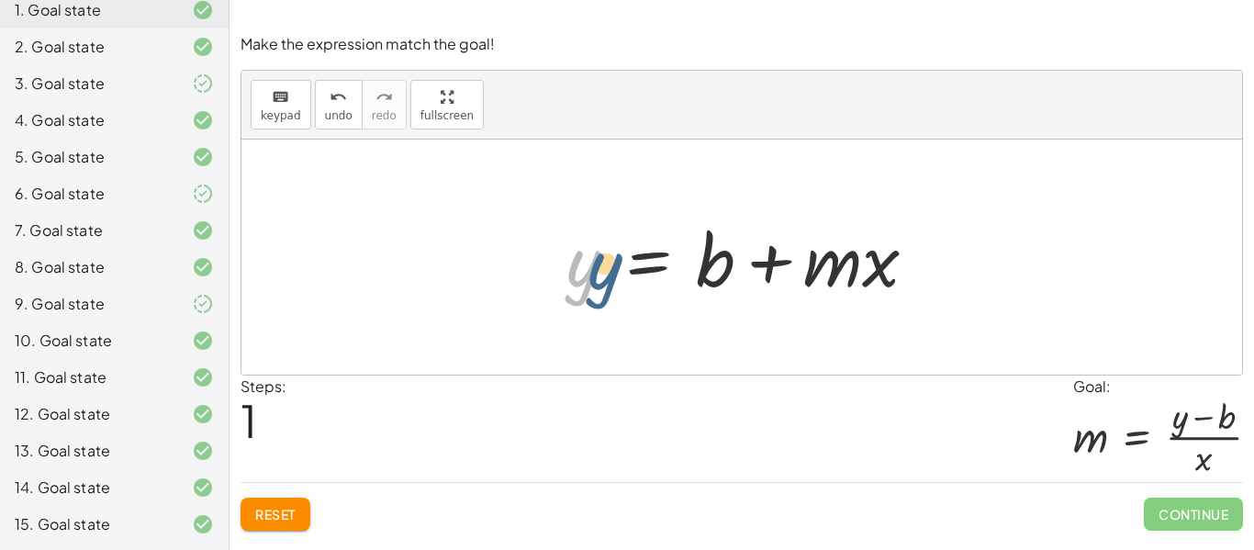
drag, startPoint x: 580, startPoint y: 280, endPoint x: 572, endPoint y: 271, distance: 12.3
click at [572, 271] on div at bounding box center [749, 257] width 384 height 95
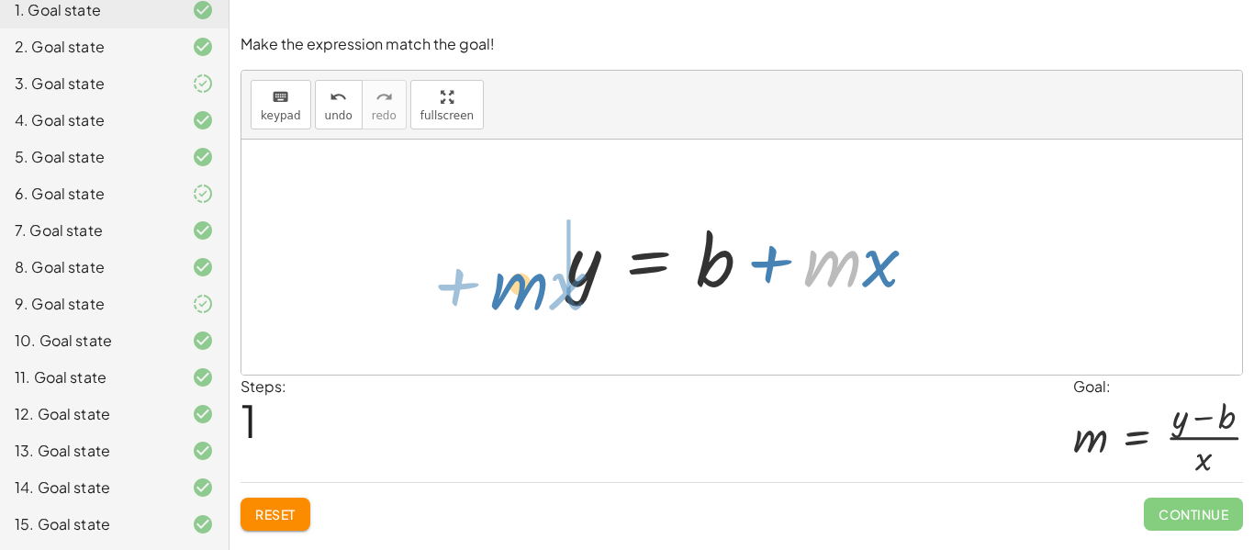
drag, startPoint x: 843, startPoint y: 268, endPoint x: 530, endPoint y: 290, distance: 313.7
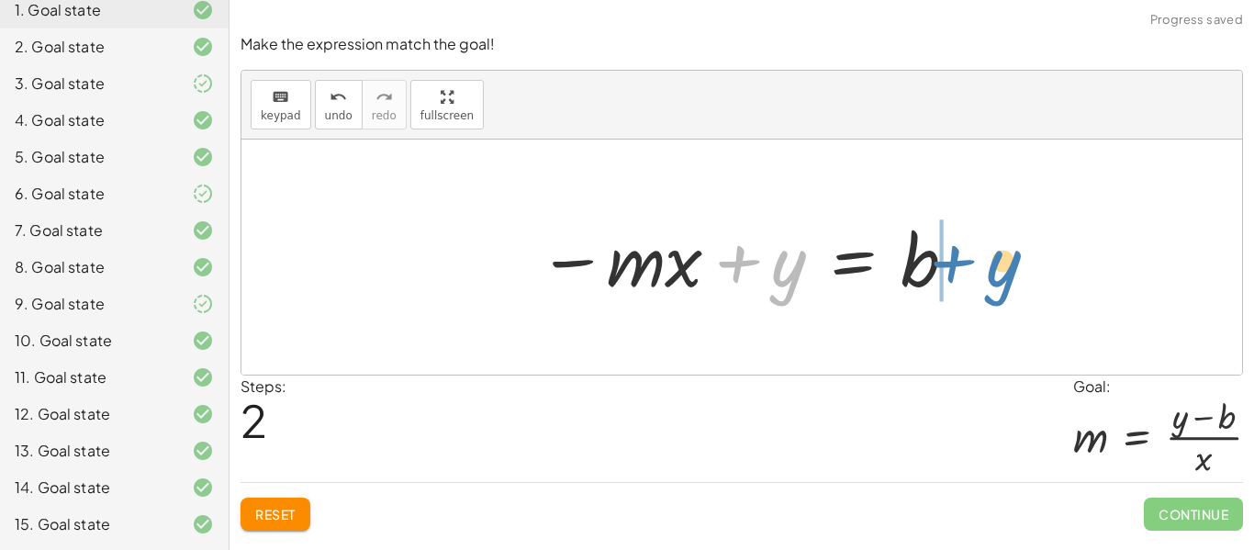
drag, startPoint x: 790, startPoint y: 278, endPoint x: 995, endPoint y: 277, distance: 204.7
click at [995, 277] on div "y = + · m · x + b y = + b + · m · x + y y = · m · x b − +" at bounding box center [741, 257] width 1000 height 235
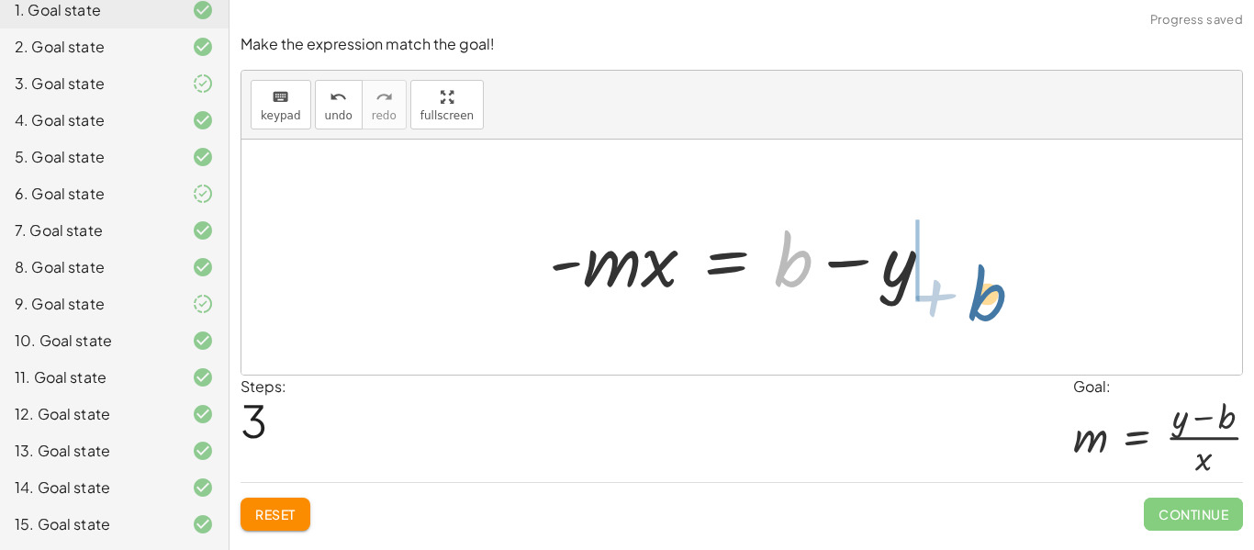
drag, startPoint x: 788, startPoint y: 265, endPoint x: 973, endPoint y: 287, distance: 185.8
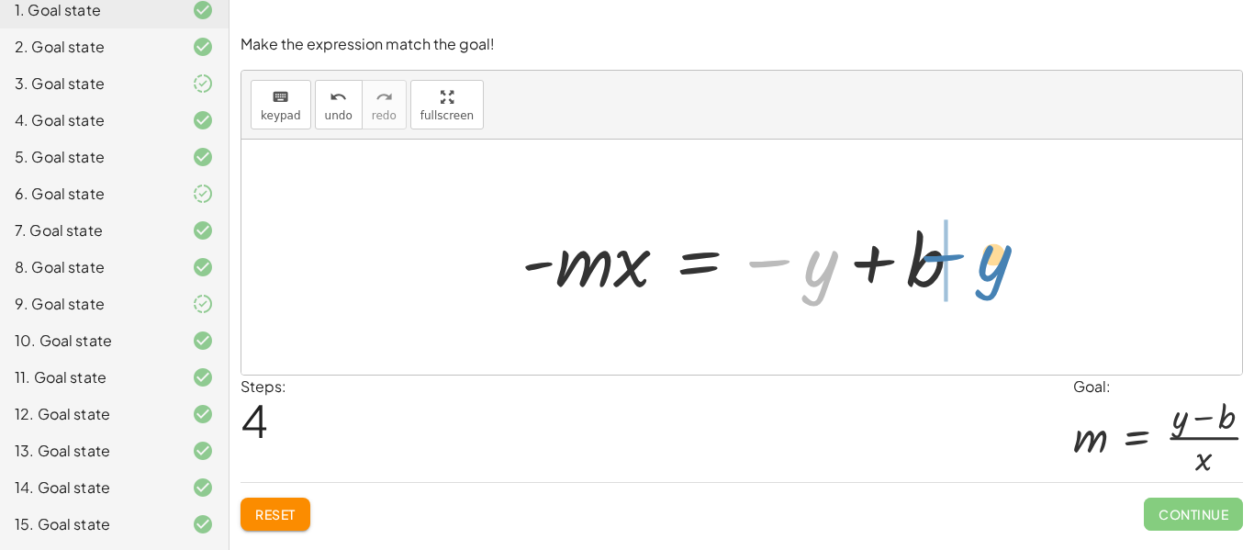
drag, startPoint x: 782, startPoint y: 268, endPoint x: 960, endPoint y: 263, distance: 178.1
click at [960, 263] on div at bounding box center [749, 257] width 474 height 95
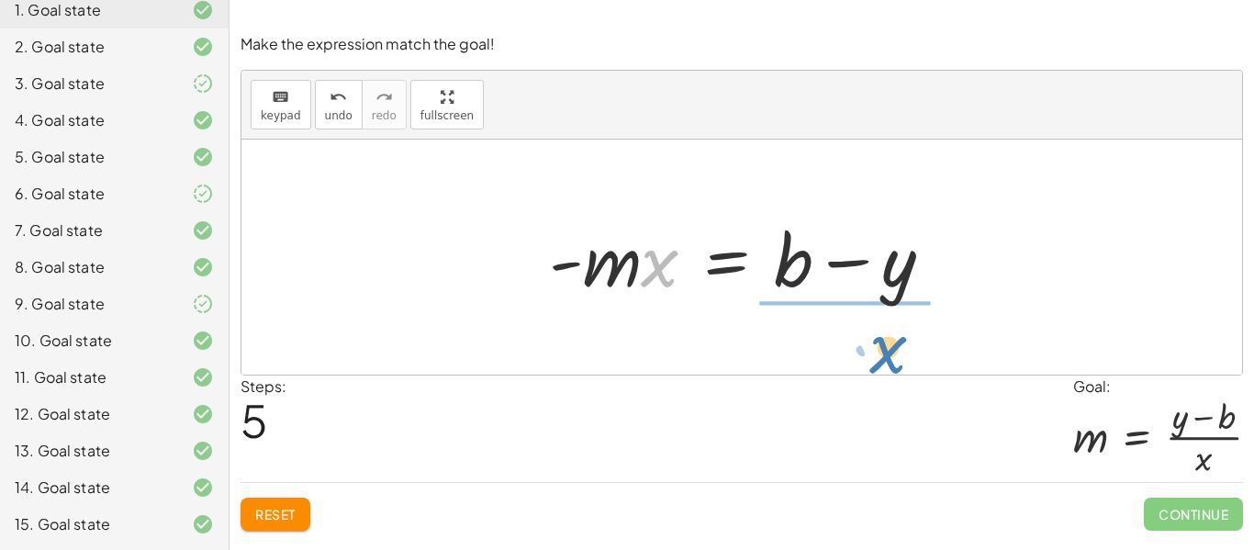
drag, startPoint x: 660, startPoint y: 262, endPoint x: 887, endPoint y: 347, distance: 242.2
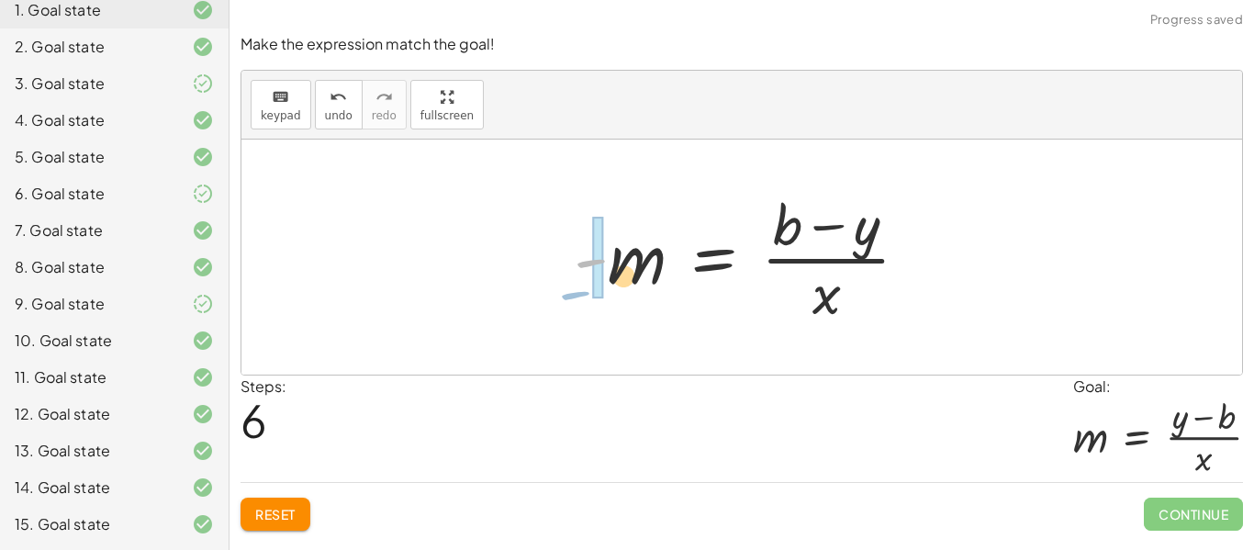
drag, startPoint x: 585, startPoint y: 264, endPoint x: 530, endPoint y: 317, distance: 75.3
drag, startPoint x: 865, startPoint y: 231, endPoint x: 765, endPoint y: 231, distance: 101.0
click at [765, 231] on div at bounding box center [748, 256] width 368 height 141
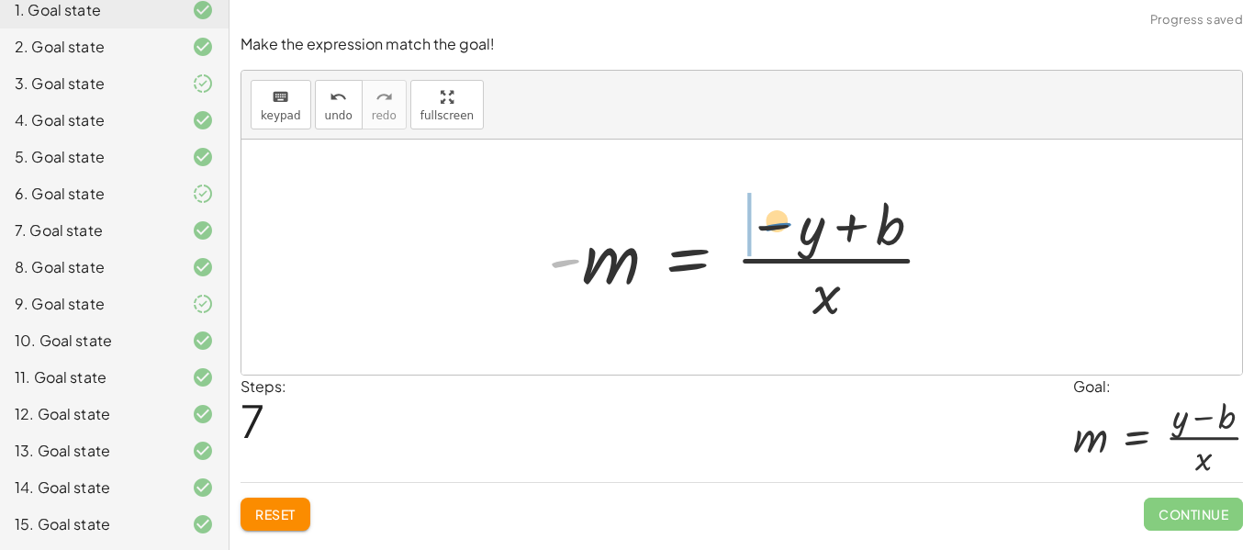
drag, startPoint x: 564, startPoint y: 264, endPoint x: 778, endPoint y: 232, distance: 217.2
click at [778, 232] on div at bounding box center [748, 256] width 419 height 141
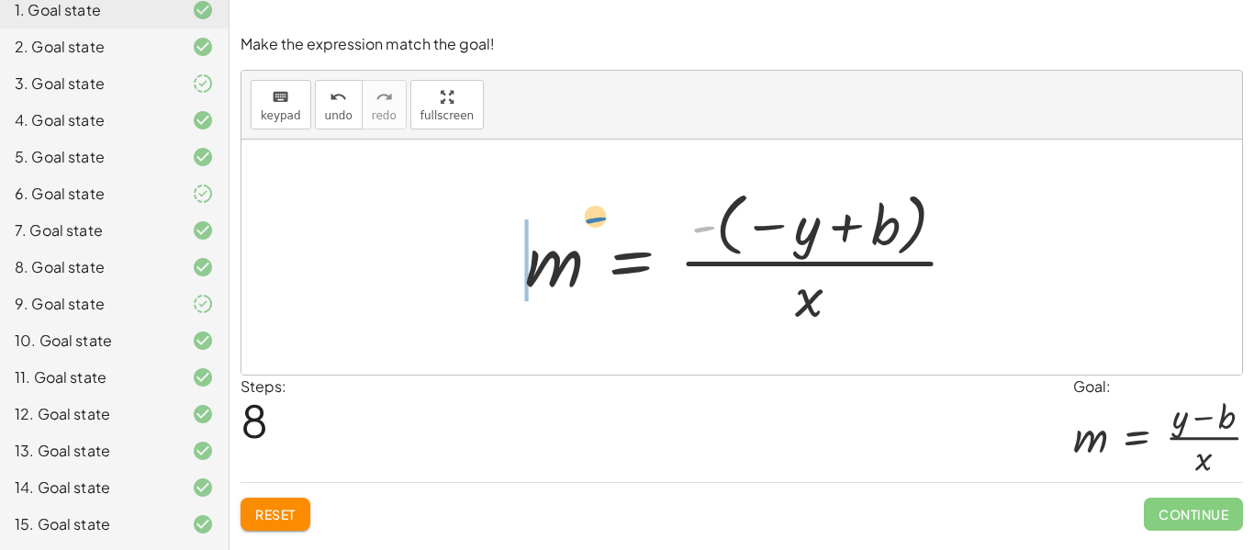
drag, startPoint x: 709, startPoint y: 229, endPoint x: 562, endPoint y: 217, distance: 148.2
click at [562, 217] on div at bounding box center [748, 257] width 465 height 147
click at [562, 217] on div at bounding box center [691, 256] width 419 height 141
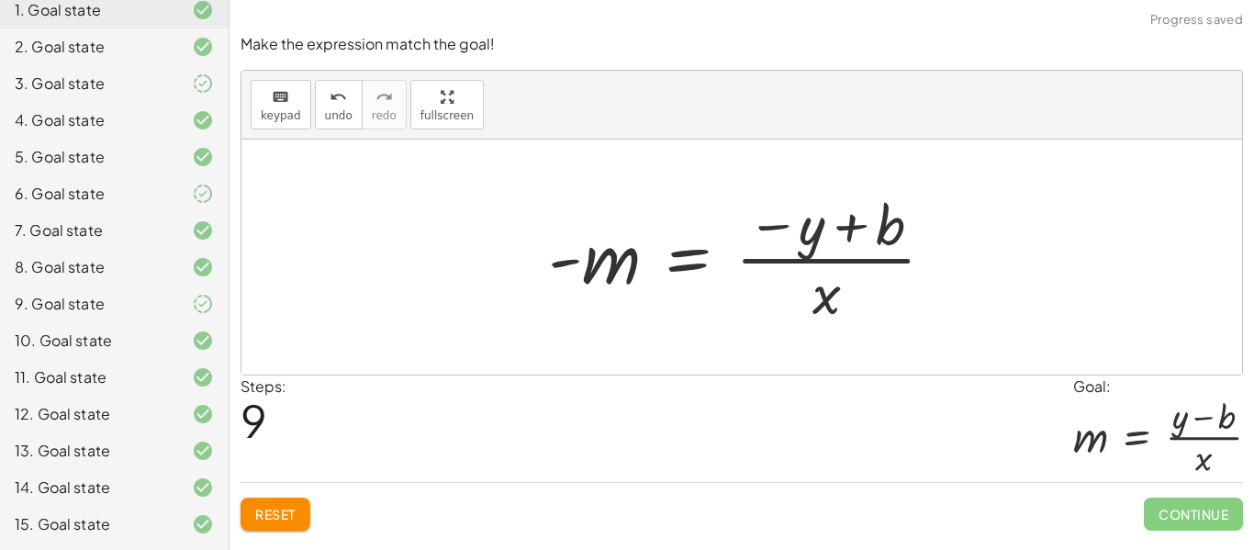
click at [293, 514] on span "Reset" at bounding box center [275, 514] width 40 height 17
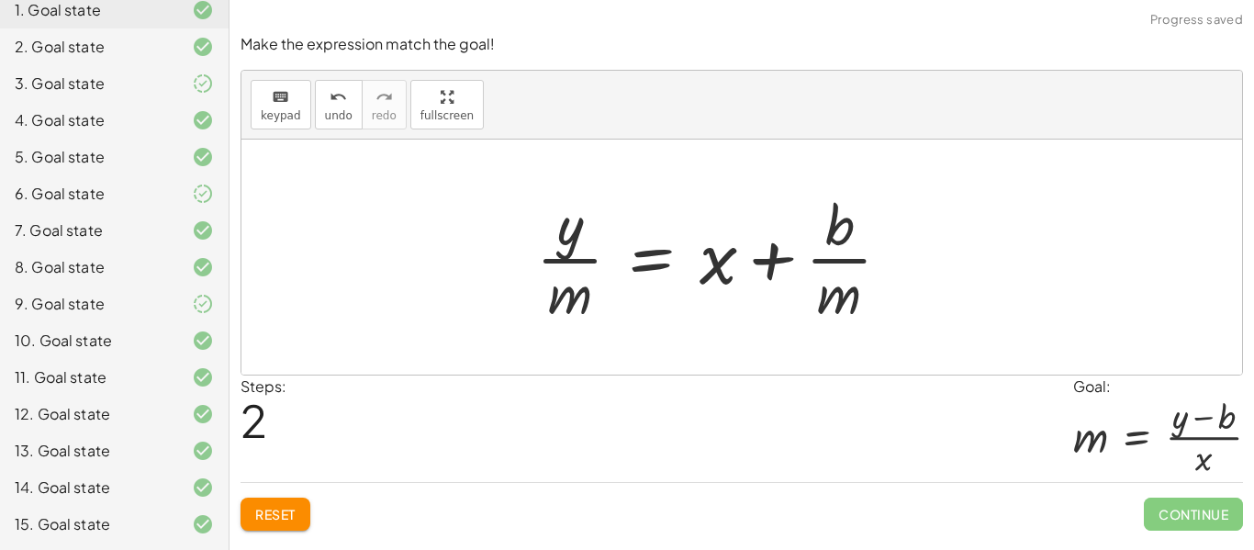
click at [274, 508] on span "Reset" at bounding box center [275, 514] width 40 height 17
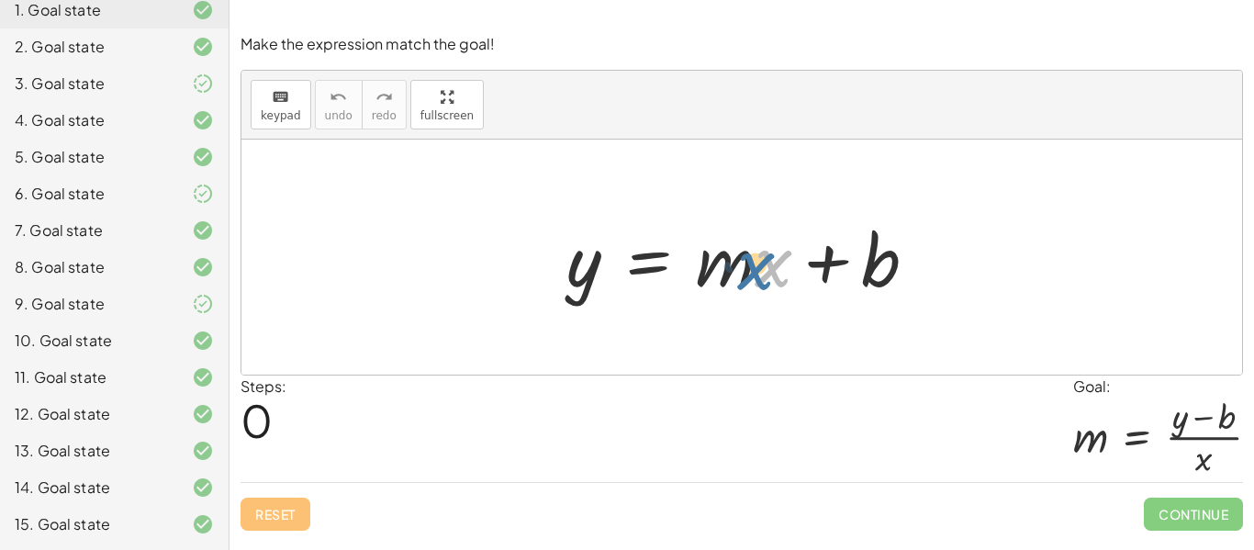
drag, startPoint x: 763, startPoint y: 276, endPoint x: 743, endPoint y: 276, distance: 19.3
click at [743, 276] on div at bounding box center [749, 257] width 384 height 95
drag, startPoint x: 750, startPoint y: 271, endPoint x: 745, endPoint y: 290, distance: 19.8
click at [745, 290] on div at bounding box center [749, 257] width 384 height 95
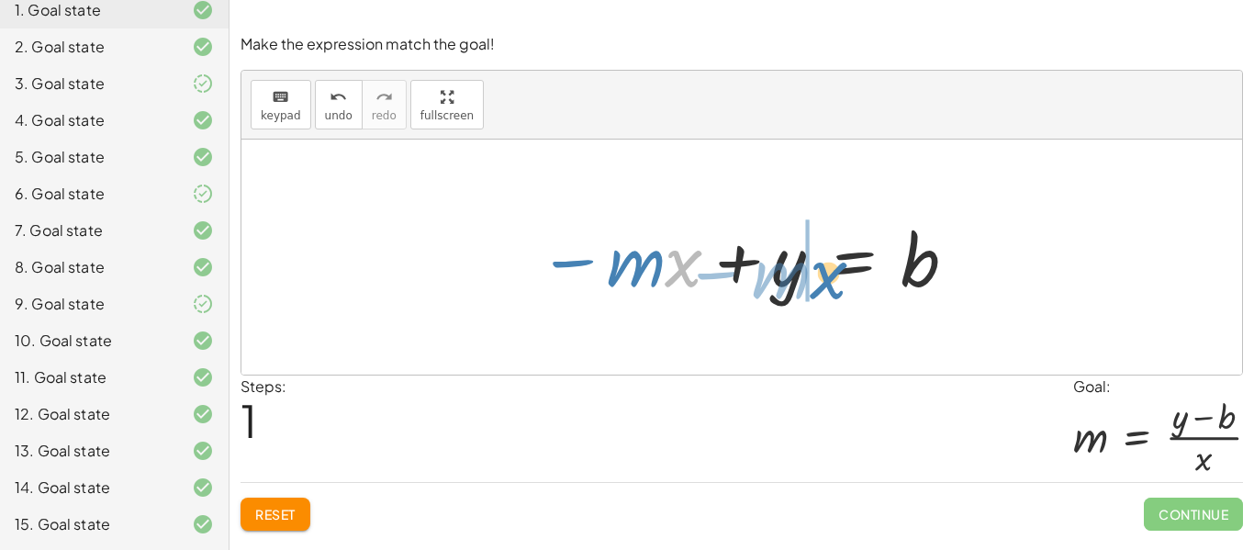
drag, startPoint x: 666, startPoint y: 264, endPoint x: 811, endPoint y: 276, distance: 145.5
click at [811, 276] on div at bounding box center [749, 257] width 440 height 95
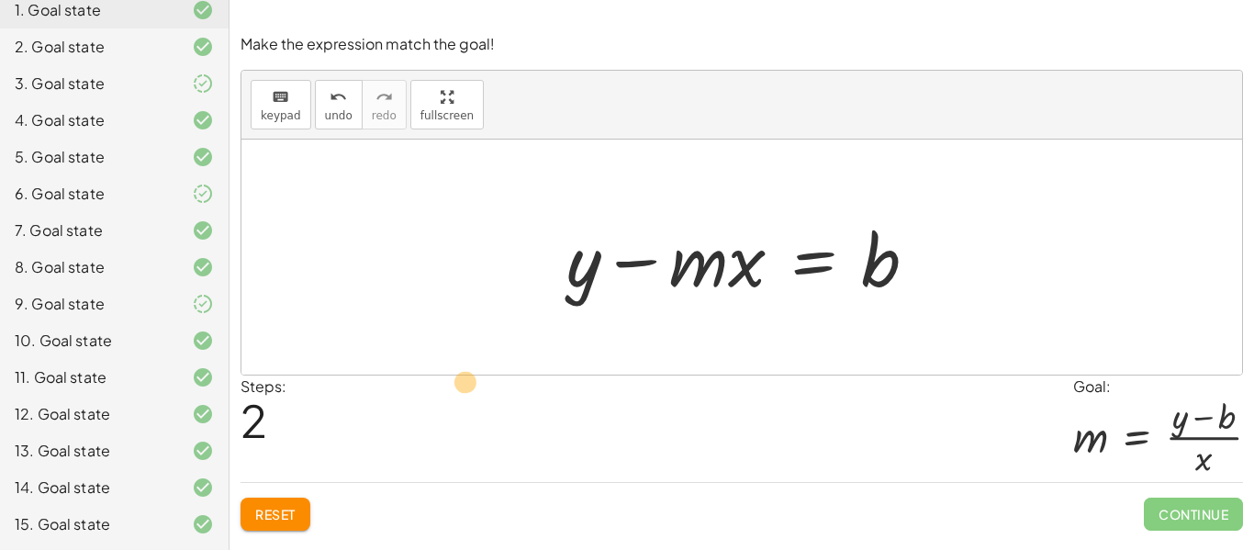
drag, startPoint x: 580, startPoint y: 279, endPoint x: 512, endPoint y: 337, distance: 89.2
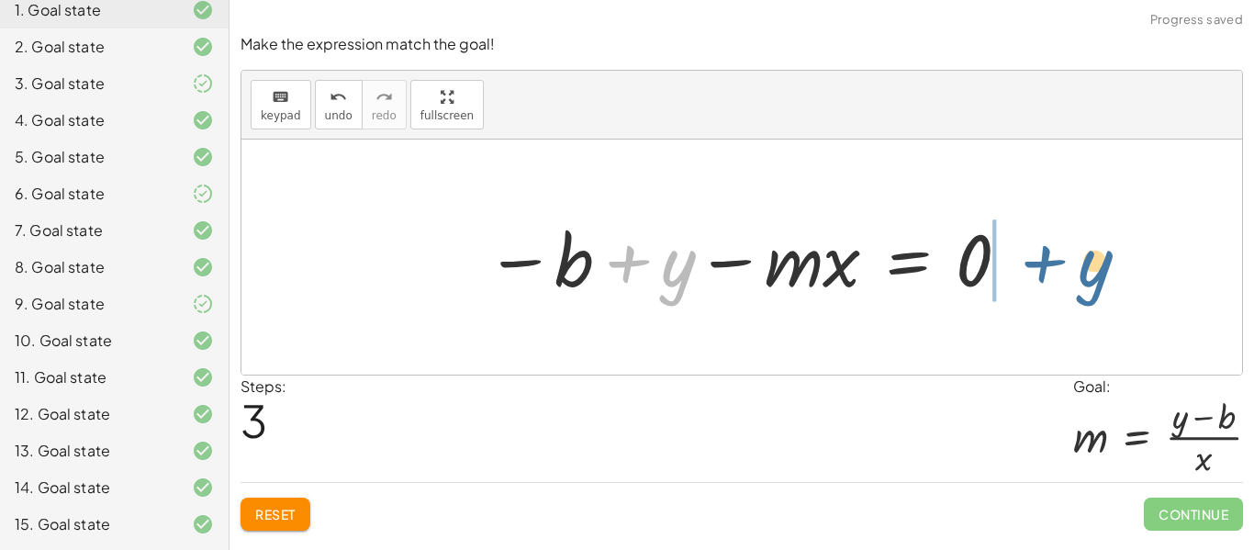
drag, startPoint x: 676, startPoint y: 271, endPoint x: 1090, endPoint y: 273, distance: 413.9
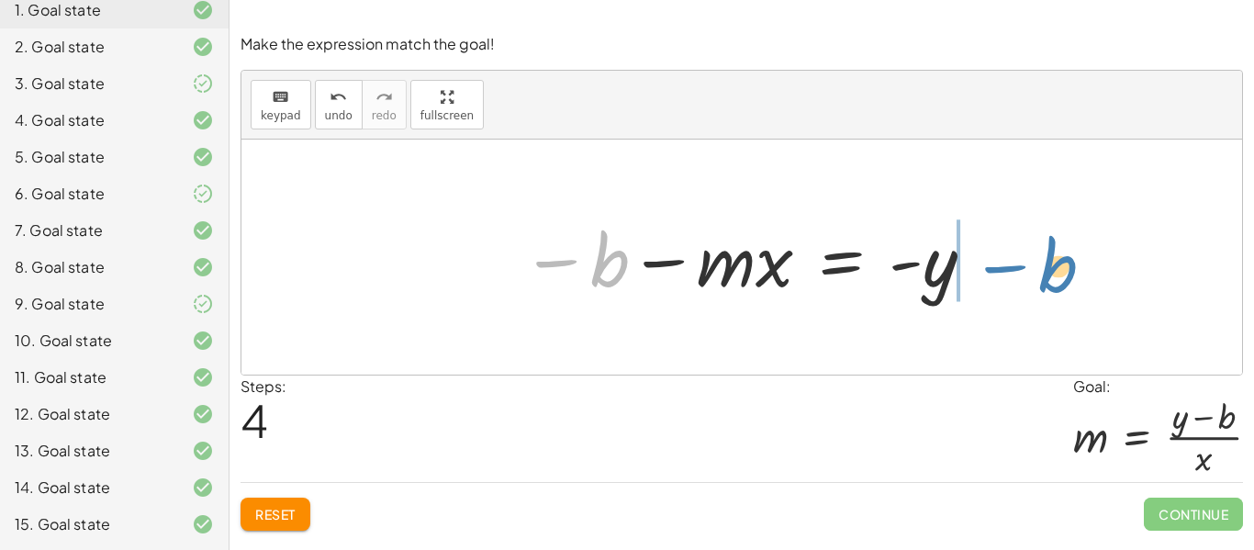
drag, startPoint x: 606, startPoint y: 267, endPoint x: 1063, endPoint y: 273, distance: 457.1
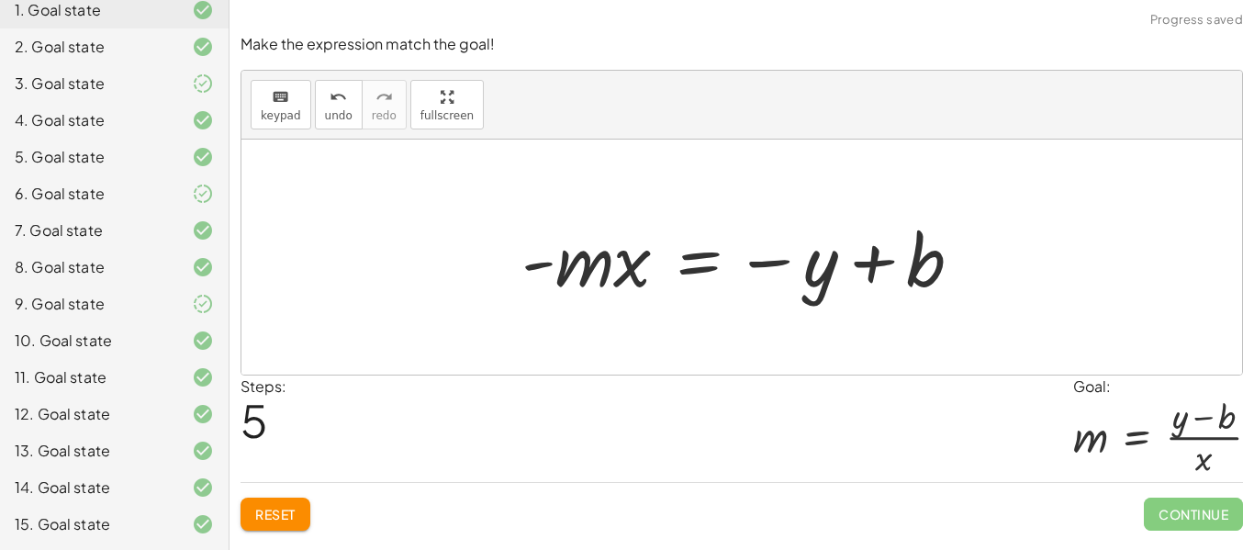
click at [295, 519] on span "Reset" at bounding box center [275, 514] width 40 height 17
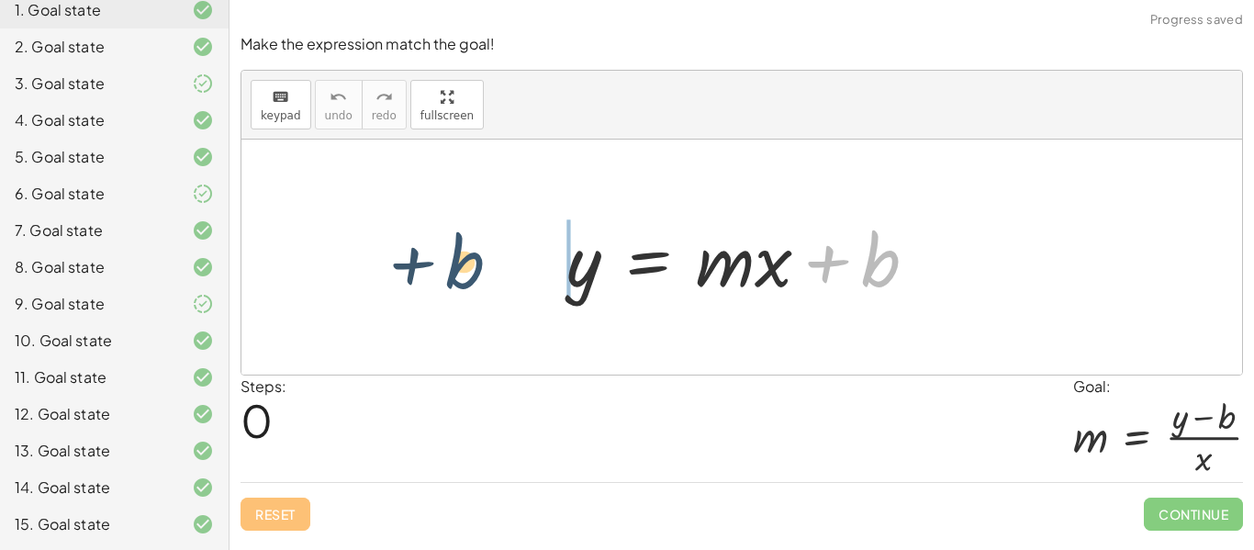
drag, startPoint x: 878, startPoint y: 276, endPoint x: 468, endPoint y: 282, distance: 410.3
click at [468, 282] on div "+ b y = + · m · x + b" at bounding box center [741, 257] width 1000 height 235
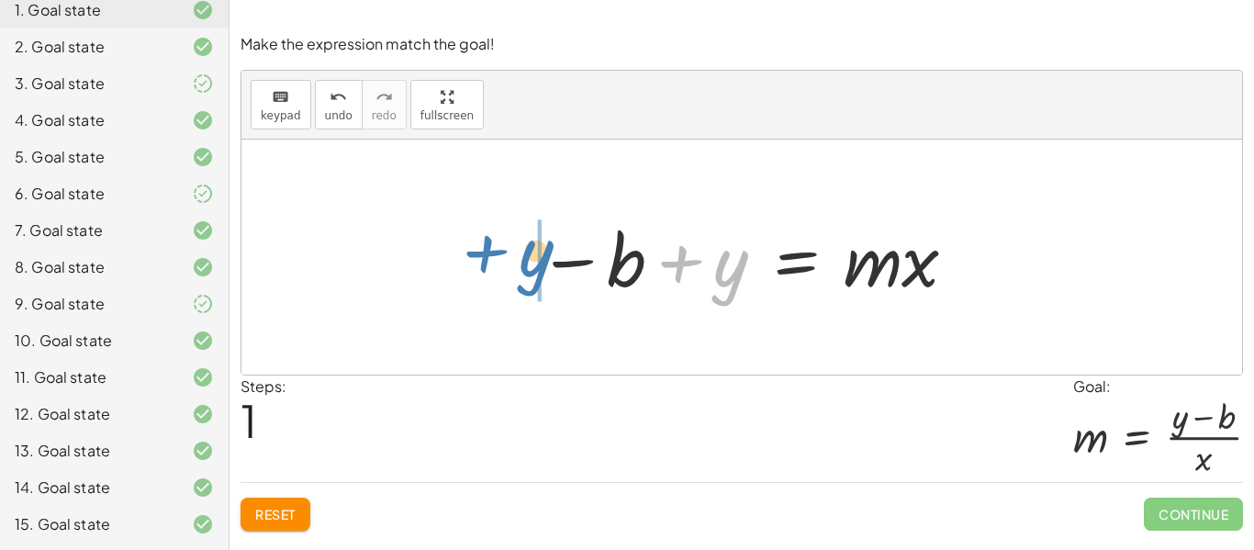
drag, startPoint x: 722, startPoint y: 267, endPoint x: 528, endPoint y: 258, distance: 194.8
click at [529, 258] on div at bounding box center [749, 257] width 440 height 95
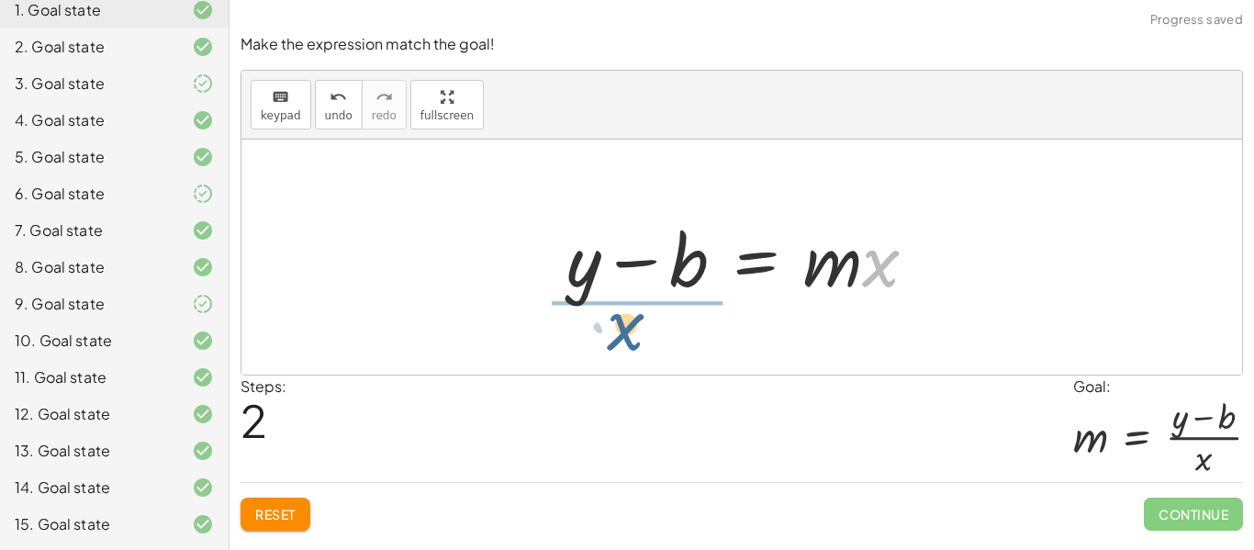
drag, startPoint x: 876, startPoint y: 273, endPoint x: 618, endPoint y: 337, distance: 265.8
click at [618, 337] on div "y = + · m · x + b − b + y = · m · x · x y = · m · x b − +" at bounding box center [741, 257] width 1000 height 235
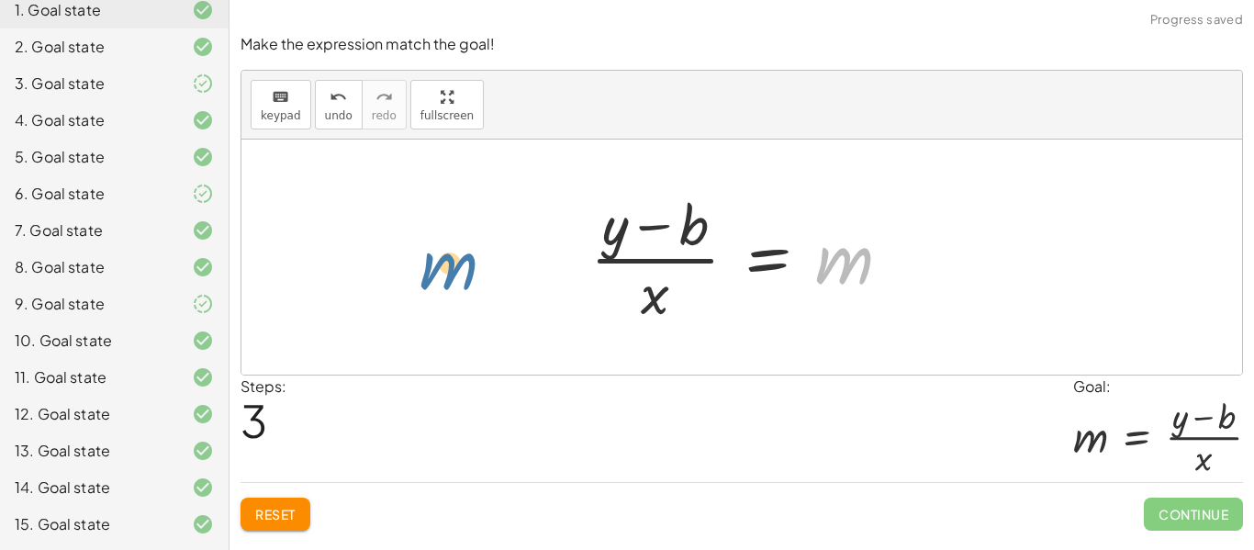
drag, startPoint x: 864, startPoint y: 250, endPoint x: 460, endPoint y: 256, distance: 403.9
click at [460, 256] on div "y = + · m · x + b − b + y = · m · x + y − b = · m · x m y = m · x b − + · ( )" at bounding box center [741, 257] width 1000 height 235
drag, startPoint x: 842, startPoint y: 261, endPoint x: 504, endPoint y: 270, distance: 337.9
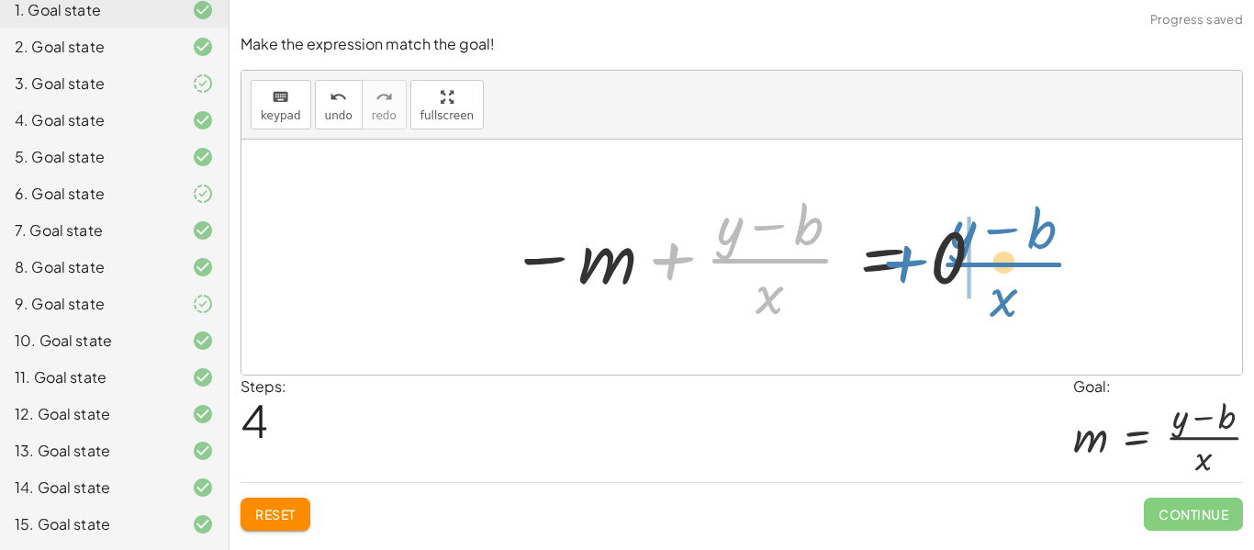
drag, startPoint x: 760, startPoint y: 260, endPoint x: 995, endPoint y: 263, distance: 235.0
click at [995, 263] on div at bounding box center [748, 256] width 496 height 141
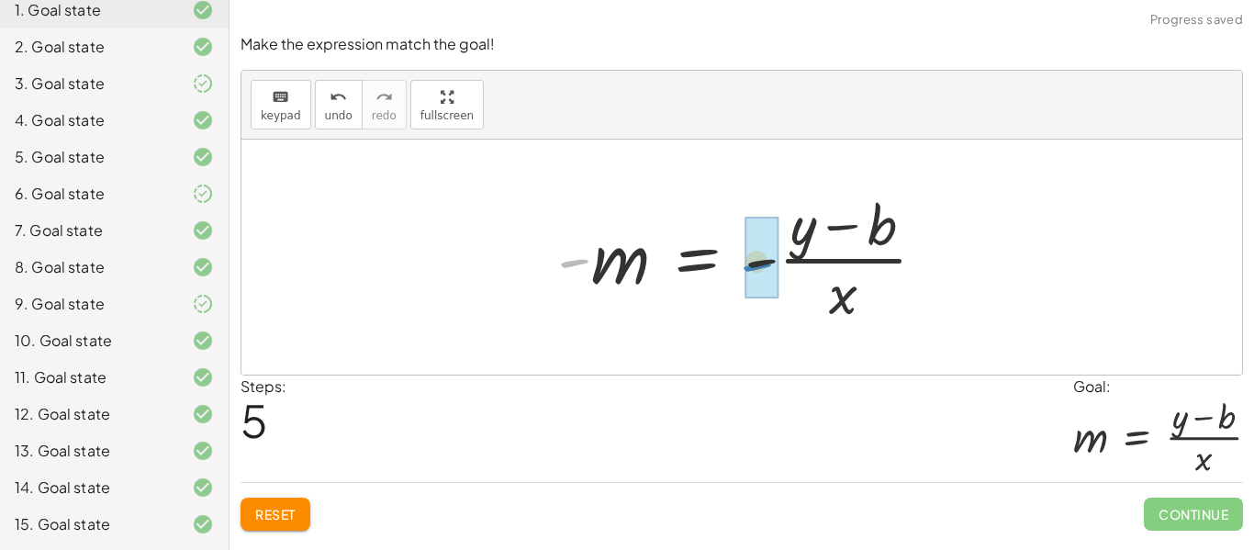
drag, startPoint x: 579, startPoint y: 265, endPoint x: 743, endPoint y: 267, distance: 163.4
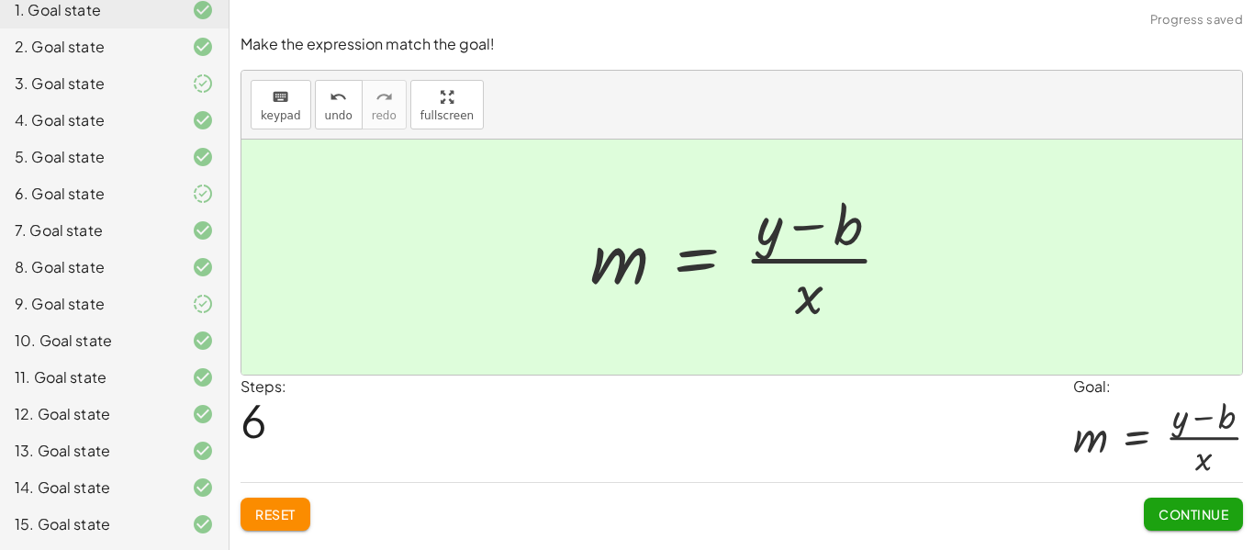
click at [1196, 523] on button "Continue" at bounding box center [1193, 513] width 99 height 33
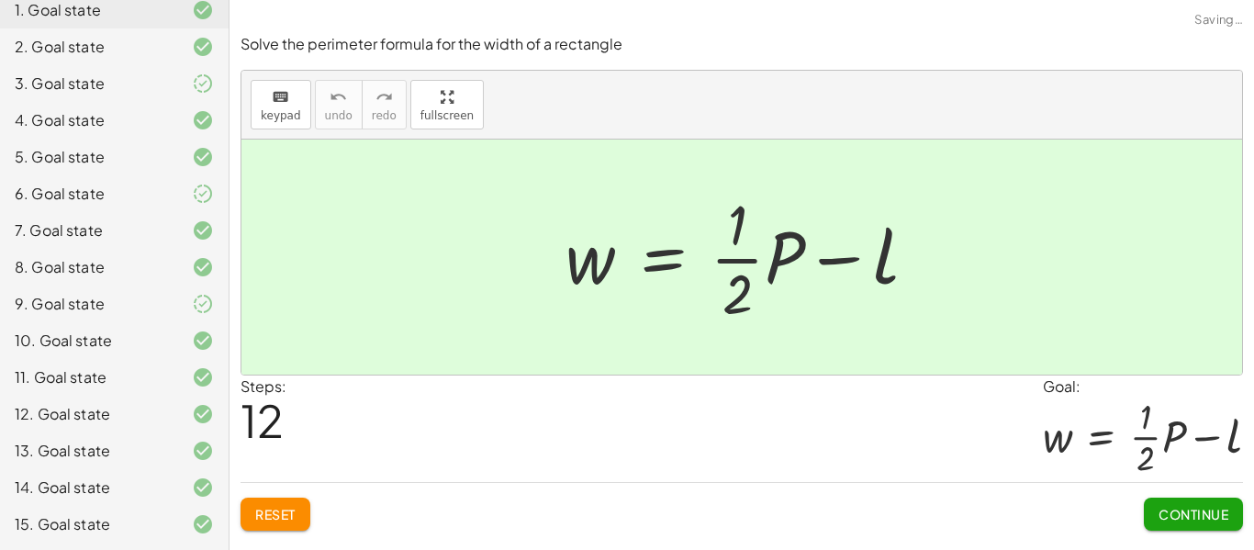
click at [298, 510] on button "Reset" at bounding box center [275, 513] width 70 height 33
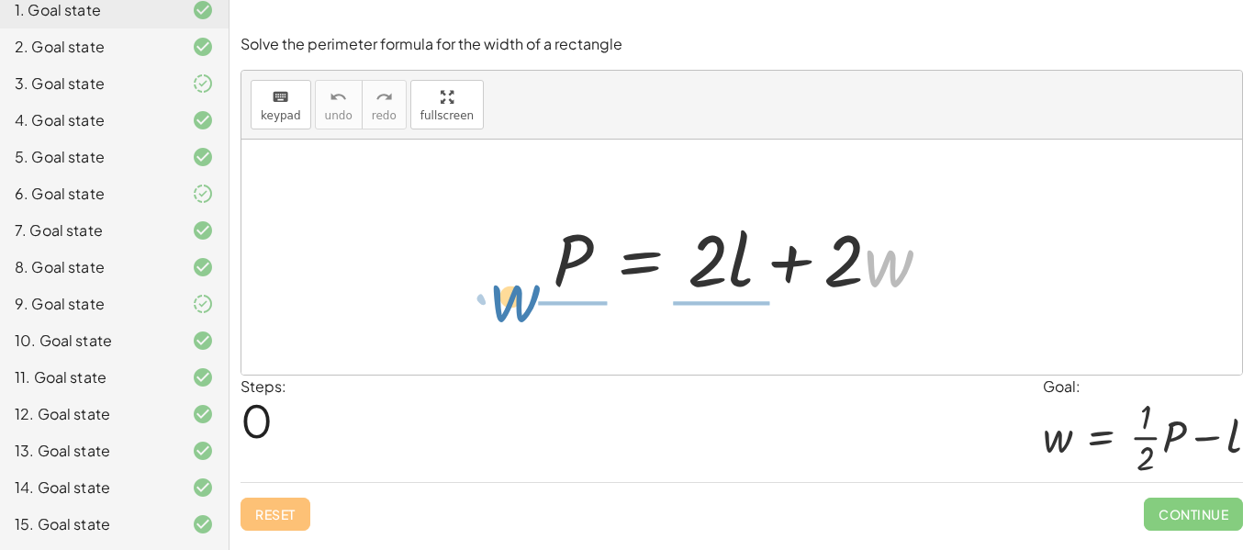
drag, startPoint x: 893, startPoint y: 266, endPoint x: 519, endPoint y: 299, distance: 375.9
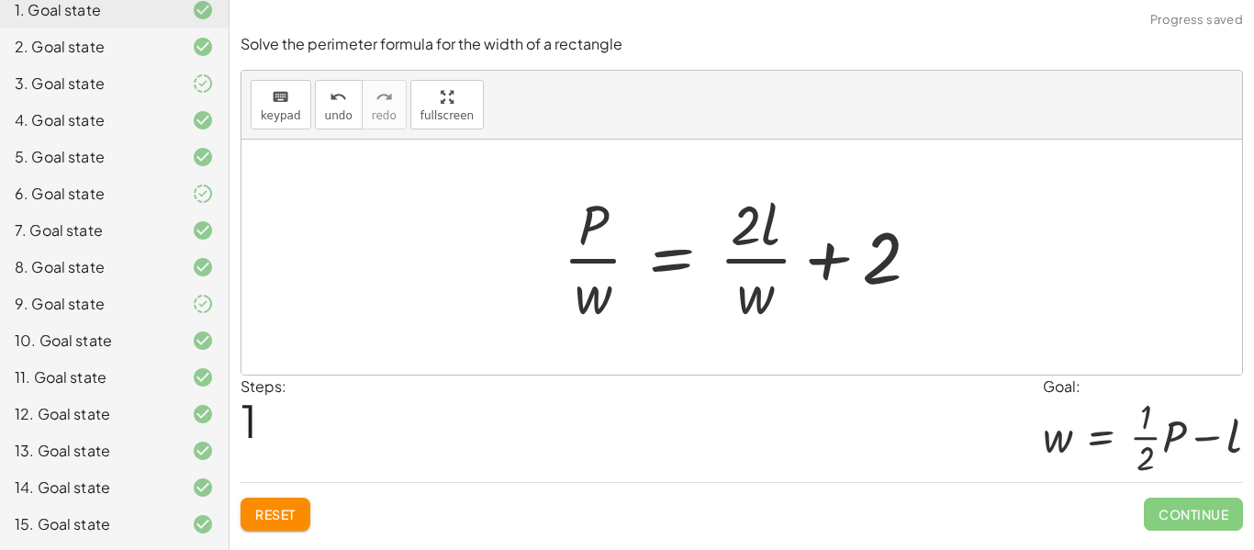
click at [299, 503] on button "Reset" at bounding box center [275, 513] width 70 height 33
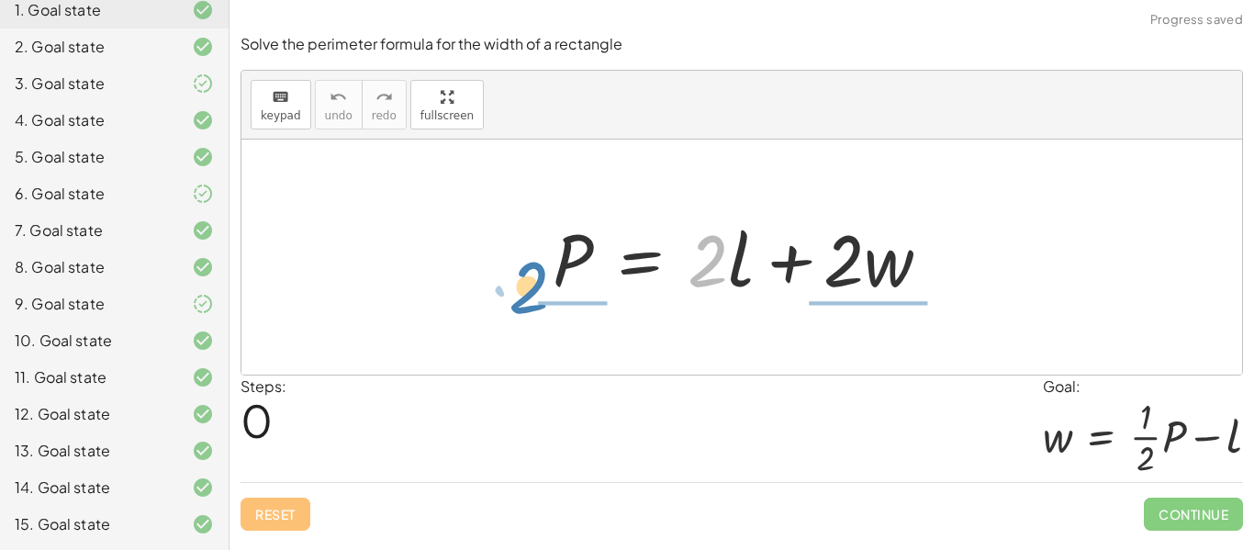
drag, startPoint x: 716, startPoint y: 273, endPoint x: 548, endPoint y: 311, distance: 172.3
click at [548, 311] on div "· 2 + · l P = + · 2 · l + · 2 · w" at bounding box center [741, 257] width 1000 height 235
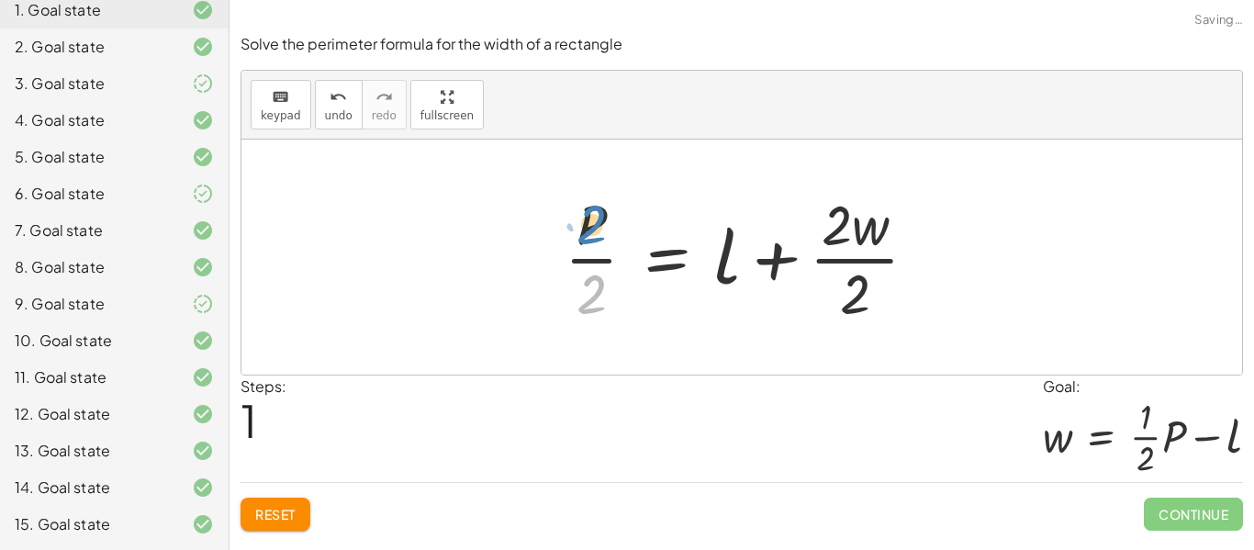
drag, startPoint x: 586, startPoint y: 289, endPoint x: 586, endPoint y: 217, distance: 72.5
click at [586, 217] on div at bounding box center [748, 256] width 386 height 141
drag, startPoint x: 589, startPoint y: 219, endPoint x: 619, endPoint y: 315, distance: 99.9
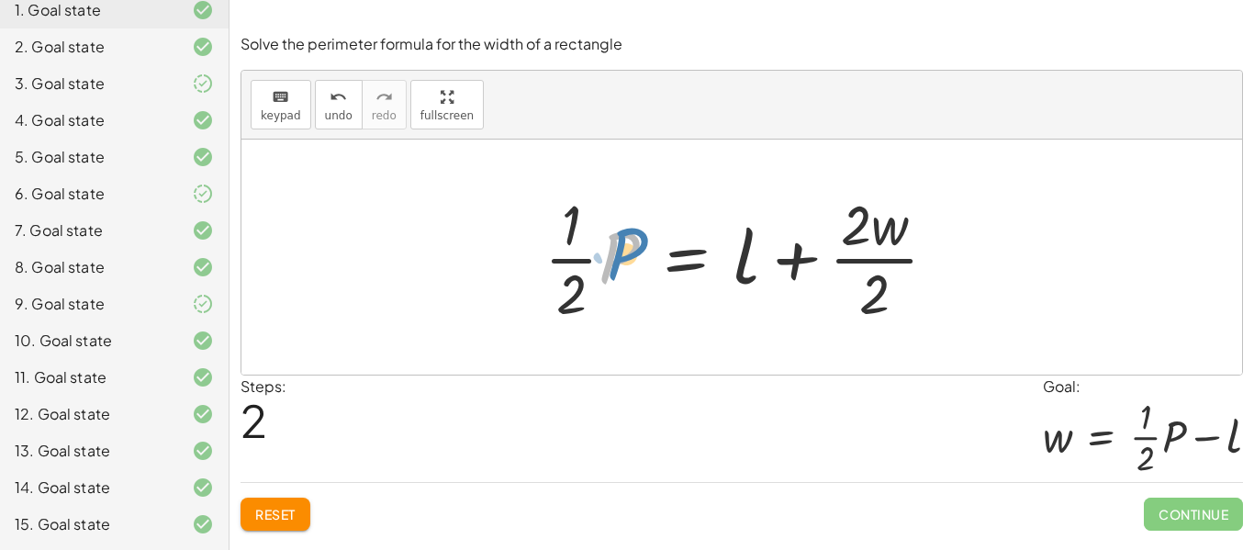
click at [630, 252] on div at bounding box center [748, 256] width 426 height 141
drag, startPoint x: 860, startPoint y: 217, endPoint x: 884, endPoint y: 298, distance: 85.1
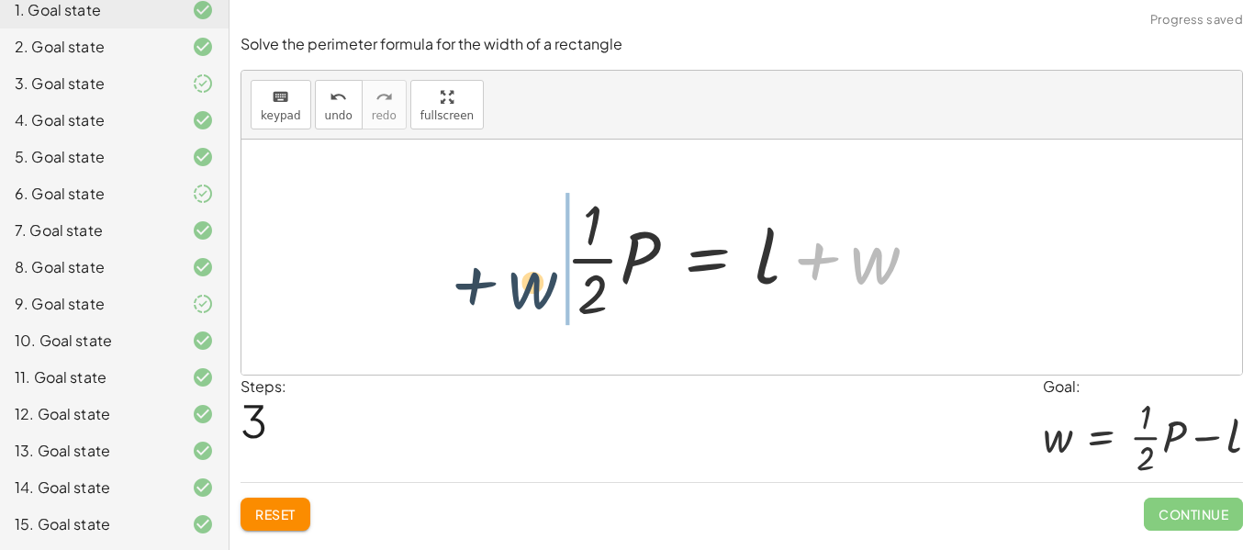
drag, startPoint x: 873, startPoint y: 275, endPoint x: 521, endPoint y: 301, distance: 352.5
click at [521, 301] on div "P = + · 2 · l + · 2 · w · P · 2 = + l + · 2 · w · 2 · · 1 · 2 · P = + l + · 2 ·…" at bounding box center [741, 257] width 1000 height 235
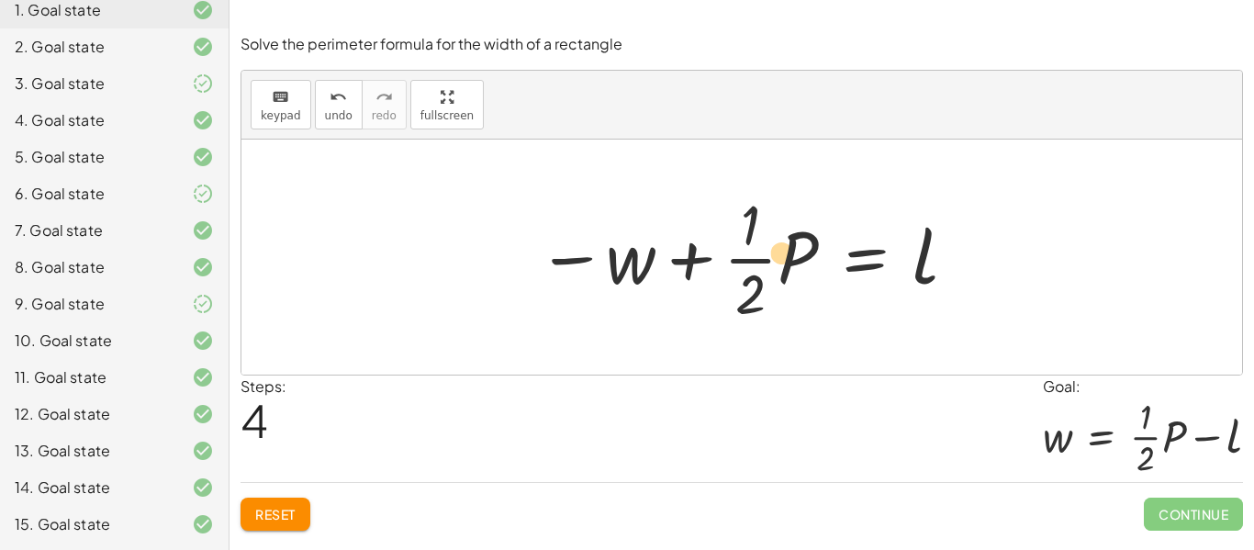
click at [772, 262] on div at bounding box center [748, 256] width 441 height 141
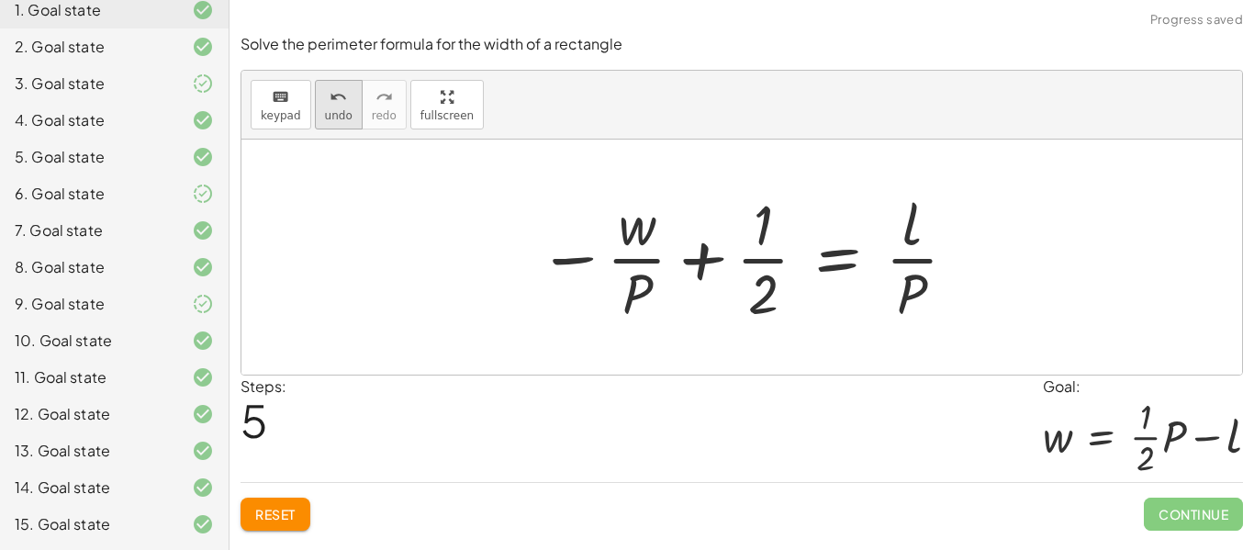
click at [343, 111] on span "undo" at bounding box center [339, 115] width 28 height 13
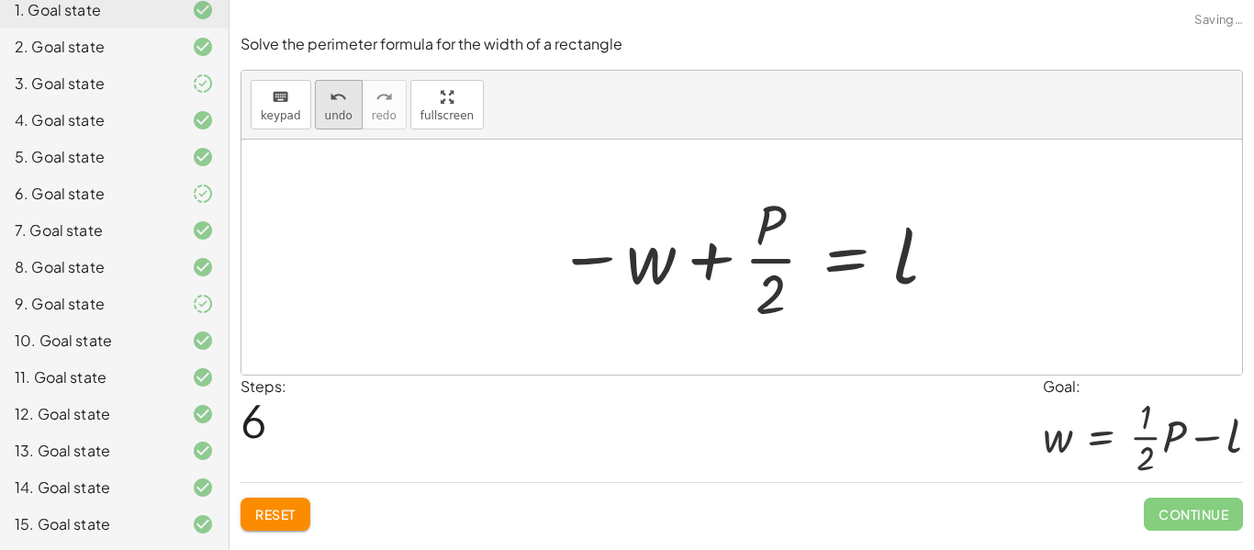
click at [335, 96] on icon "undo" at bounding box center [337, 97] width 17 height 22
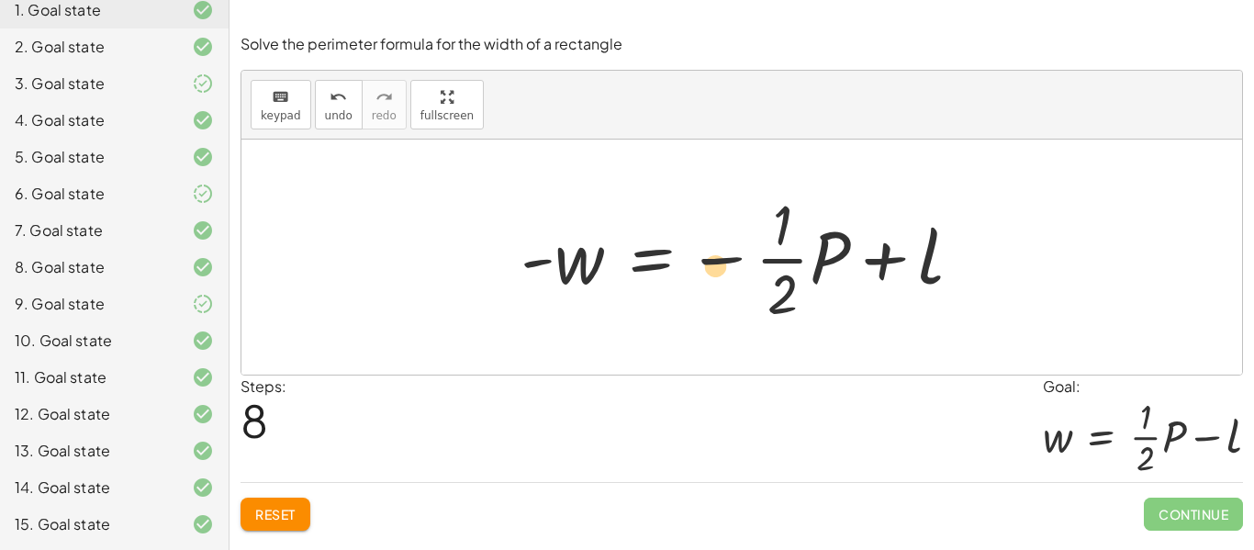
drag, startPoint x: 732, startPoint y: 263, endPoint x: 650, endPoint y: 271, distance: 82.9
click at [650, 271] on div at bounding box center [748, 256] width 475 height 141
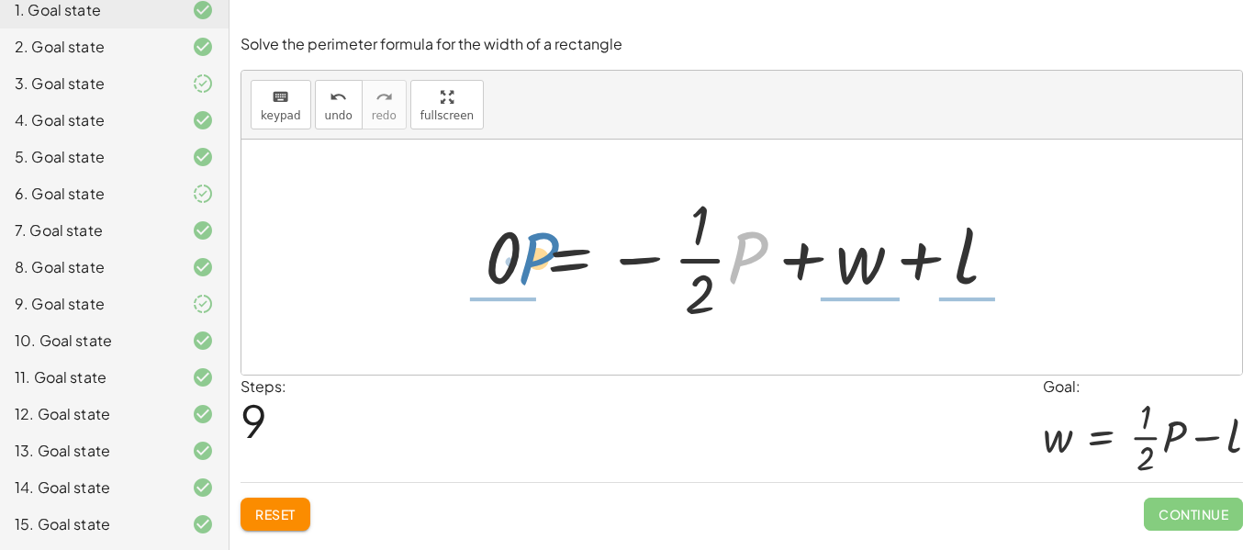
drag, startPoint x: 740, startPoint y: 272, endPoint x: 530, endPoint y: 274, distance: 209.3
click at [530, 274] on div at bounding box center [748, 256] width 546 height 141
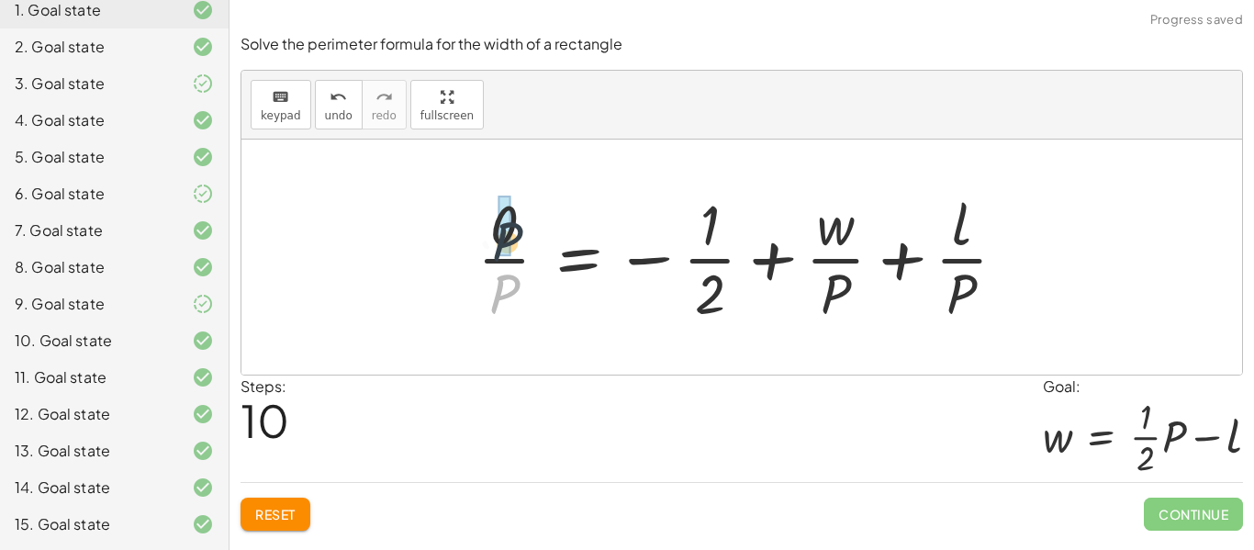
drag, startPoint x: 506, startPoint y: 280, endPoint x: 508, endPoint y: 214, distance: 66.1
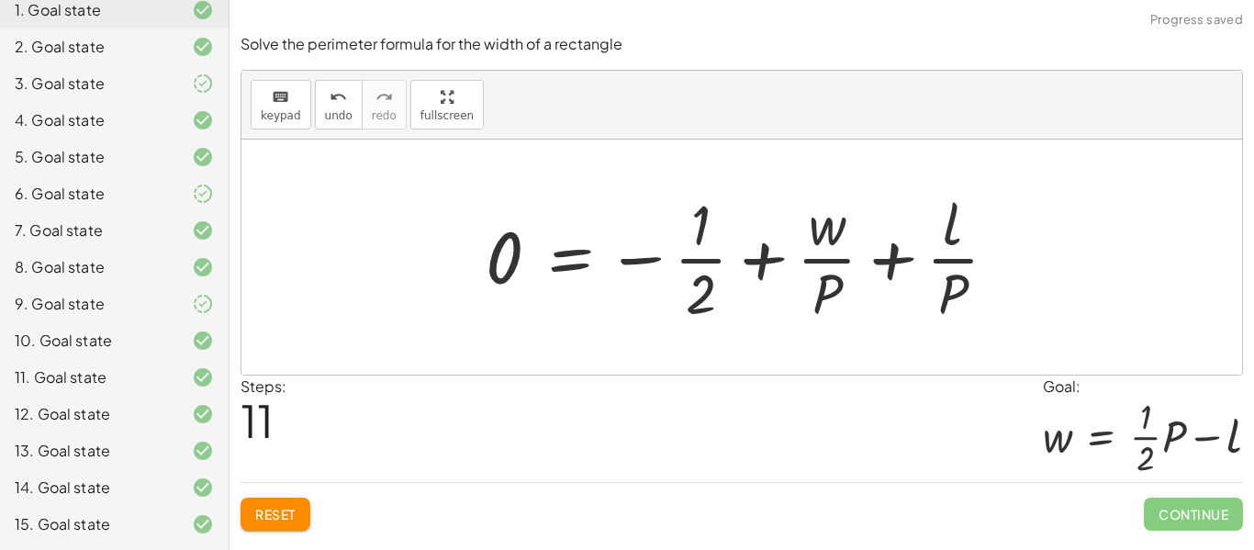
click at [303, 510] on button "Reset" at bounding box center [275, 513] width 70 height 33
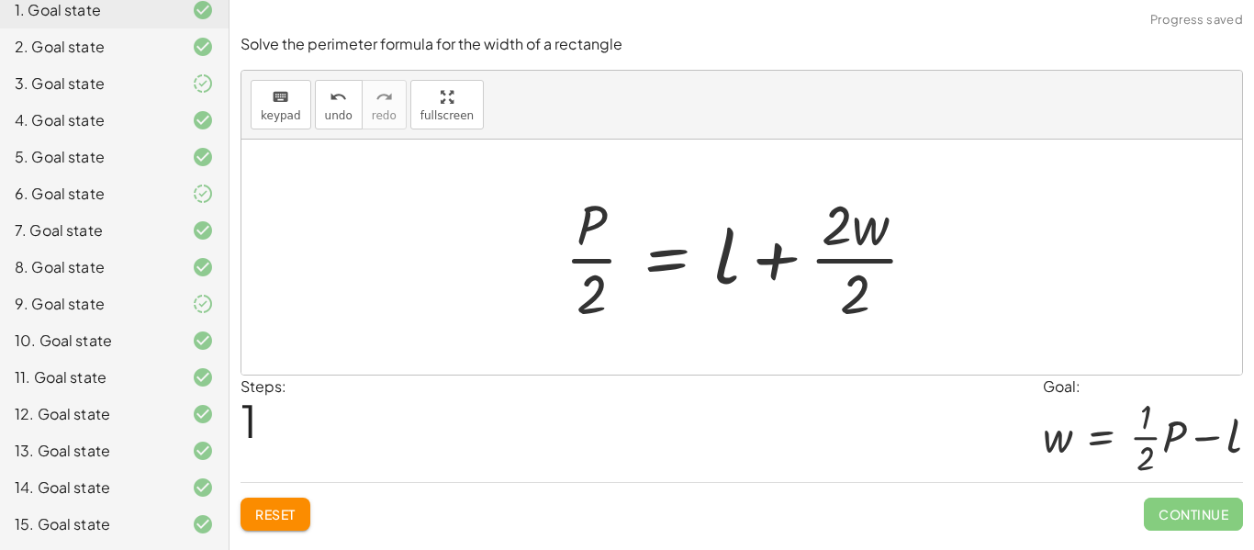
click at [297, 527] on button "Reset" at bounding box center [275, 513] width 70 height 33
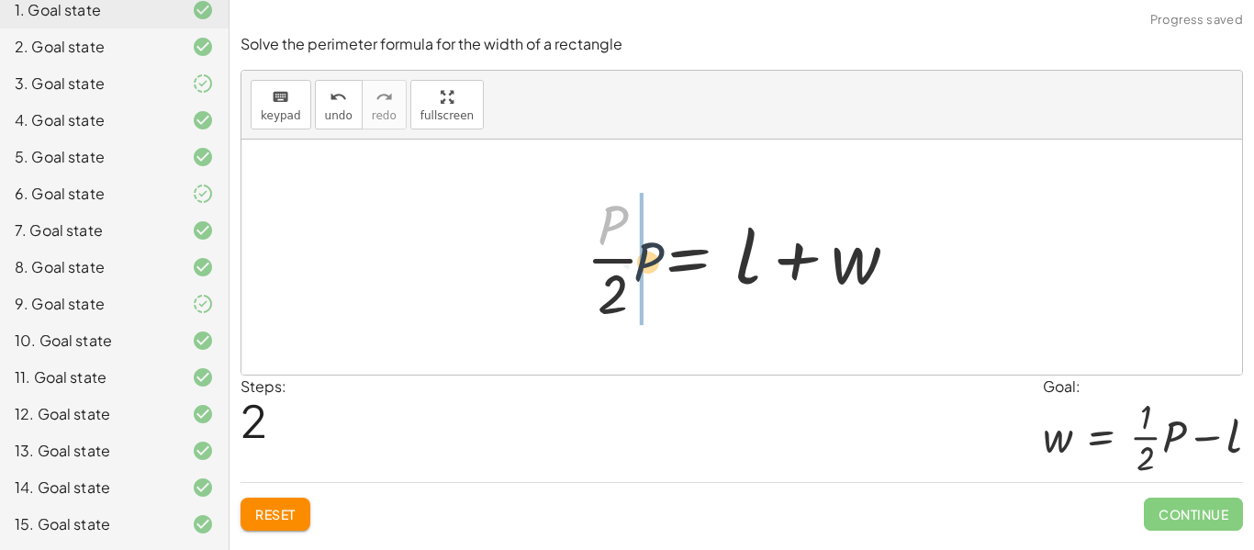
drag, startPoint x: 613, startPoint y: 227, endPoint x: 649, endPoint y: 263, distance: 51.3
click at [649, 263] on div at bounding box center [748, 256] width 344 height 141
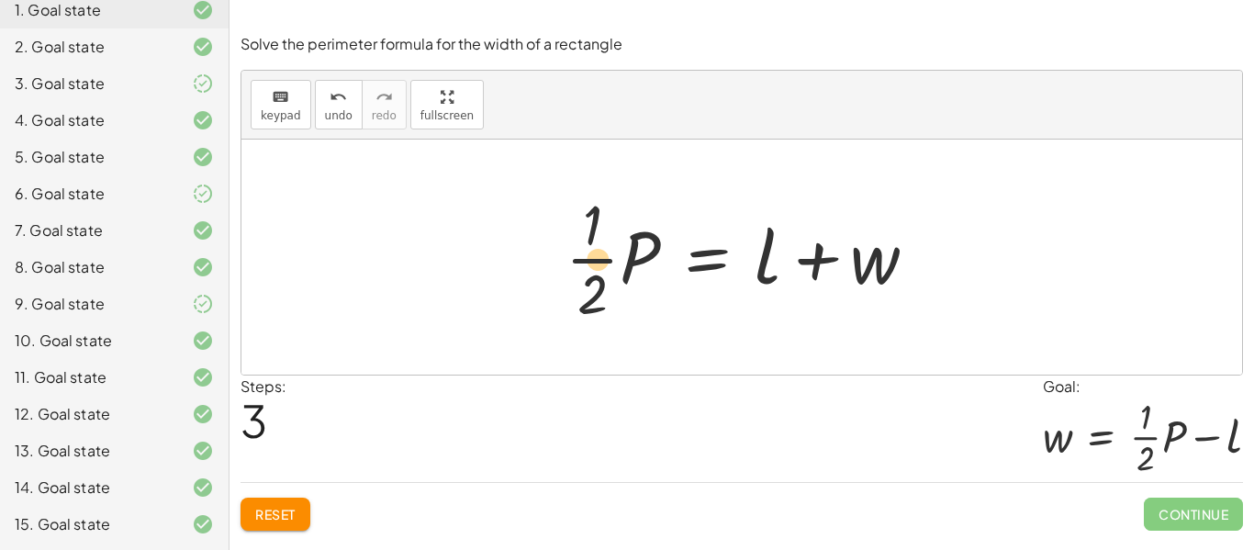
drag, startPoint x: 632, startPoint y: 257, endPoint x: 590, endPoint y: 260, distance: 42.3
click at [590, 260] on div at bounding box center [748, 256] width 385 height 141
drag, startPoint x: 772, startPoint y: 266, endPoint x: 534, endPoint y: 273, distance: 237.8
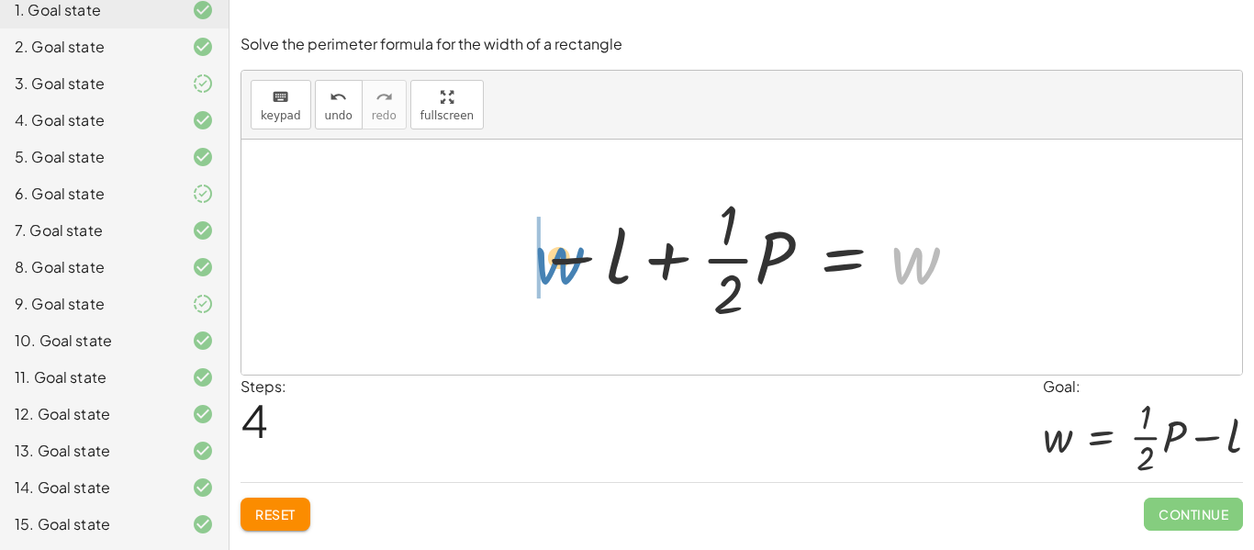
drag, startPoint x: 917, startPoint y: 269, endPoint x: 550, endPoint y: 266, distance: 367.1
click at [550, 266] on div at bounding box center [748, 256] width 441 height 141
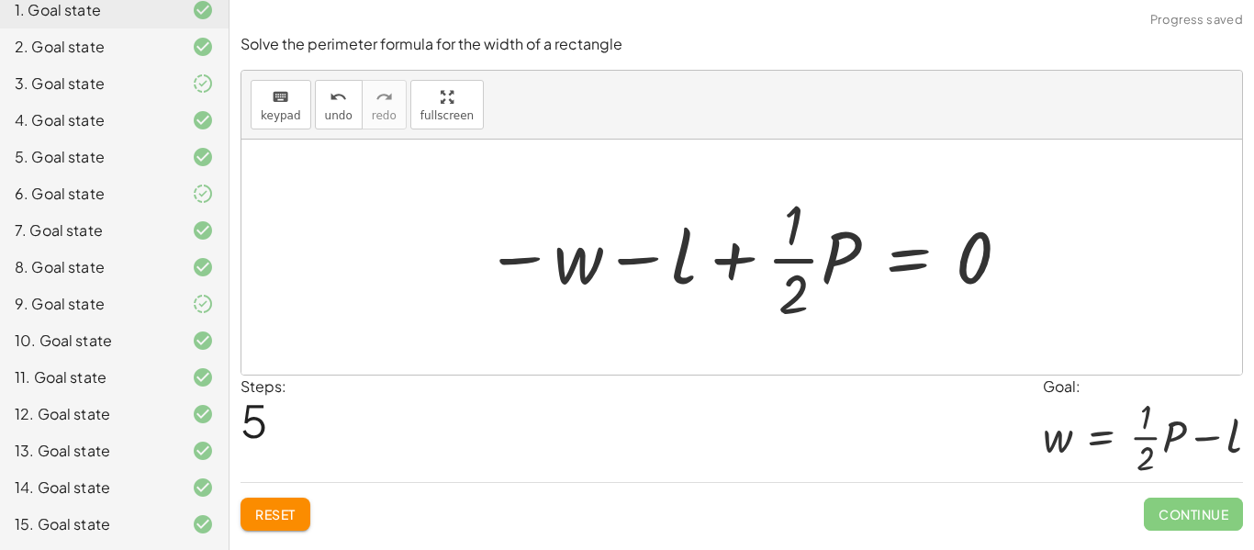
click at [671, 262] on div at bounding box center [748, 256] width 546 height 141
click at [348, 117] on button "undo undo" at bounding box center [339, 105] width 48 height 50
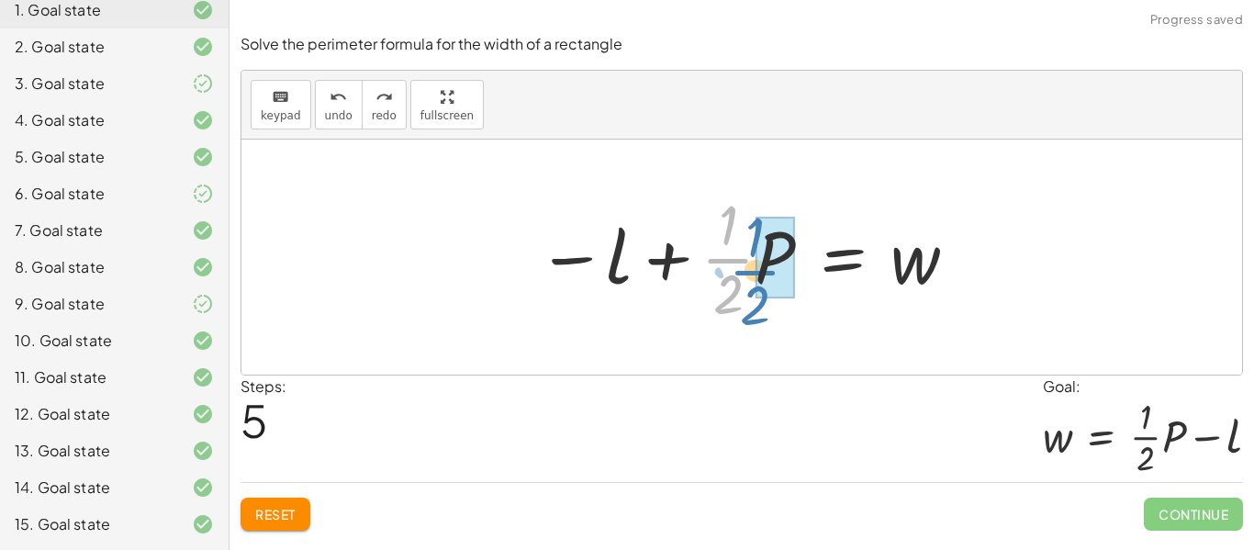
drag, startPoint x: 738, startPoint y: 252, endPoint x: 760, endPoint y: 260, distance: 23.2
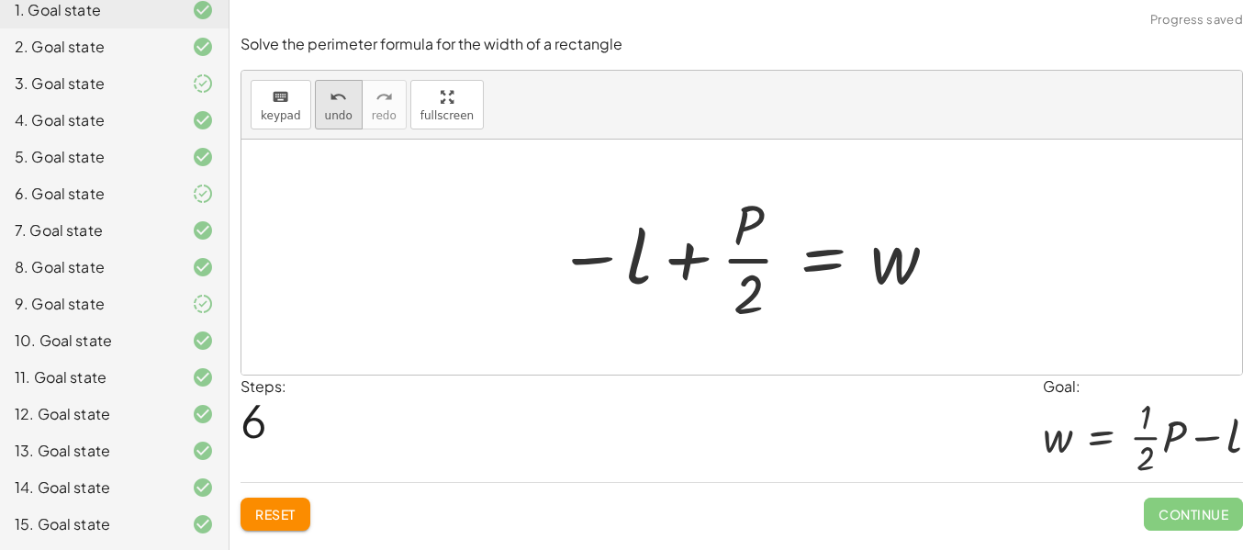
click at [335, 115] on span "undo" at bounding box center [339, 115] width 28 height 13
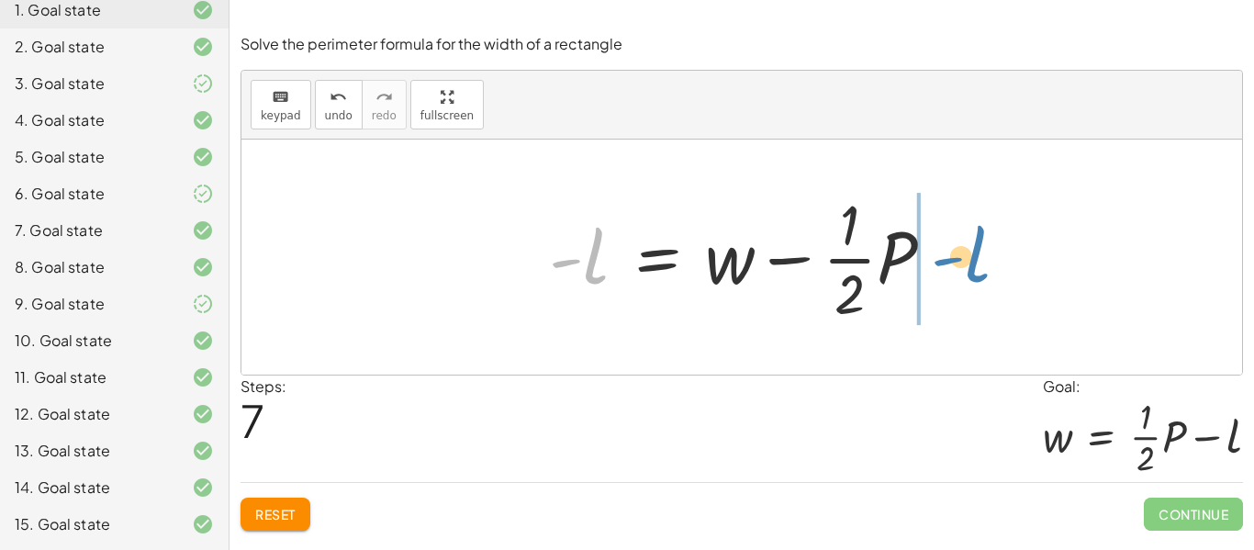
drag, startPoint x: 597, startPoint y: 263, endPoint x: 979, endPoint y: 262, distance: 381.8
click at [979, 262] on div "P = + · 2 · l + · 2 · w · P · 2 = + · 2 · l · 2 + w · P · 2 = + l + w · · 1 · 2…" at bounding box center [741, 257] width 1000 height 235
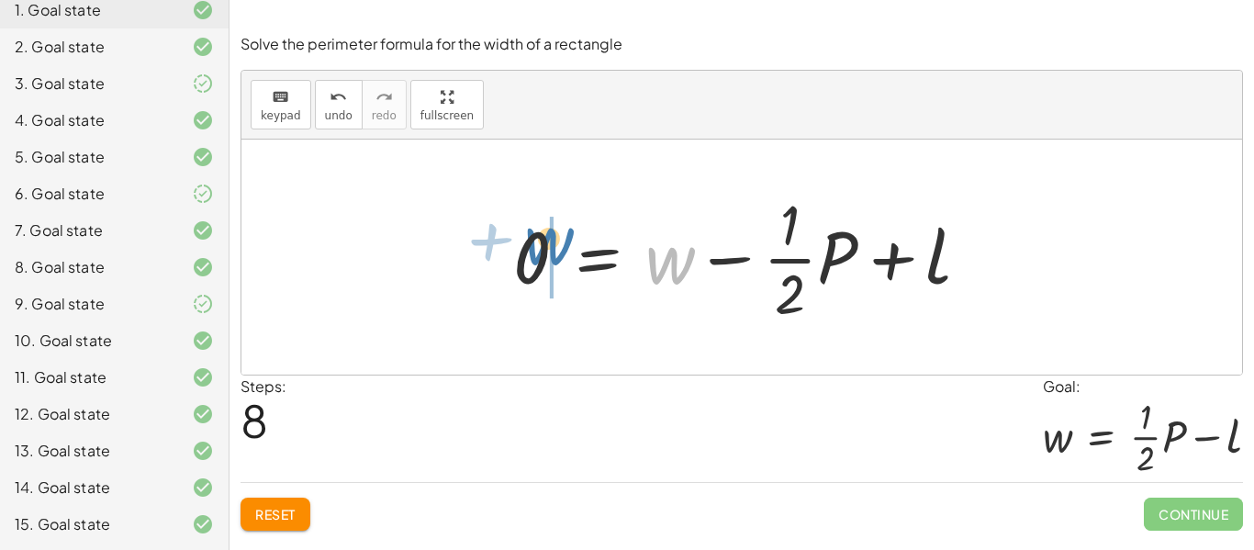
drag, startPoint x: 678, startPoint y: 268, endPoint x: 557, endPoint y: 251, distance: 122.3
click at [557, 251] on div at bounding box center [749, 256] width 490 height 141
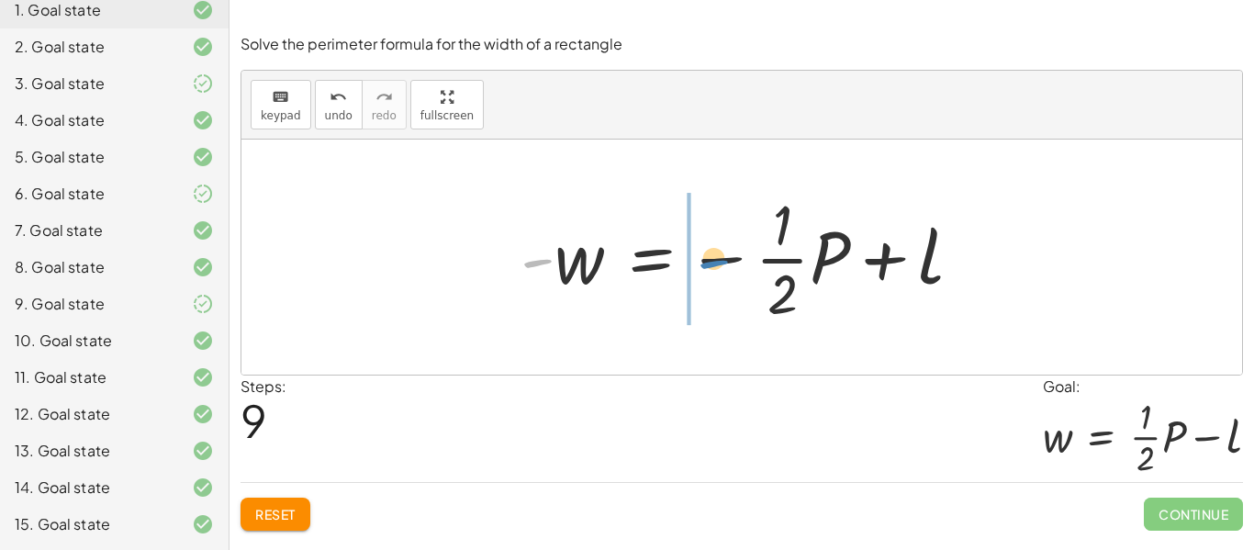
drag, startPoint x: 535, startPoint y: 262, endPoint x: 711, endPoint y: 263, distance: 176.2
click at [711, 263] on div at bounding box center [748, 256] width 475 height 141
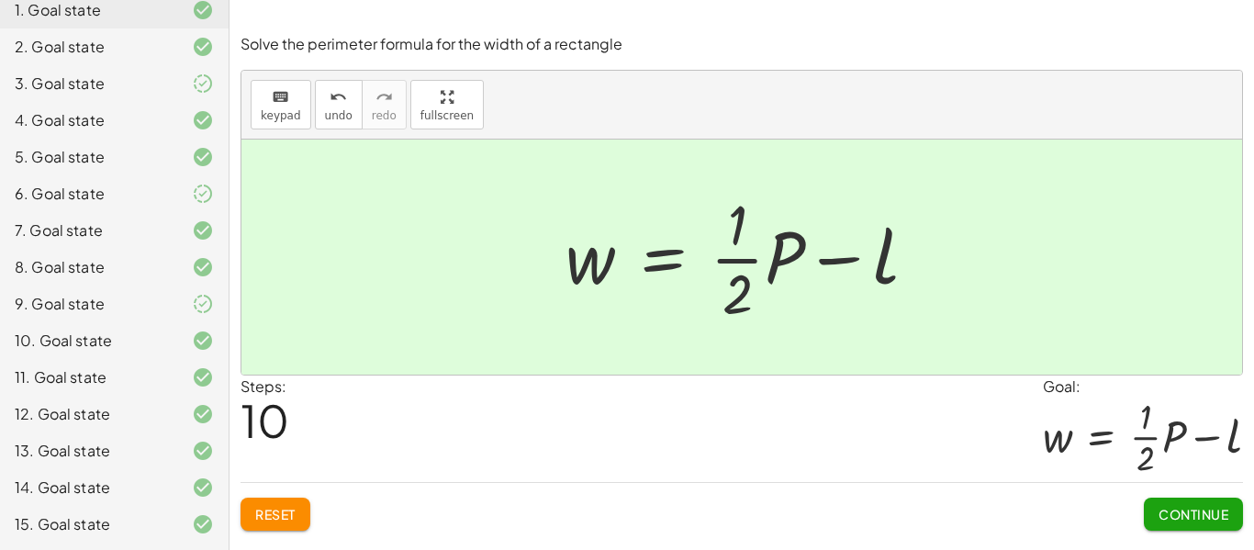
click at [1220, 514] on span "Continue" at bounding box center [1193, 514] width 70 height 17
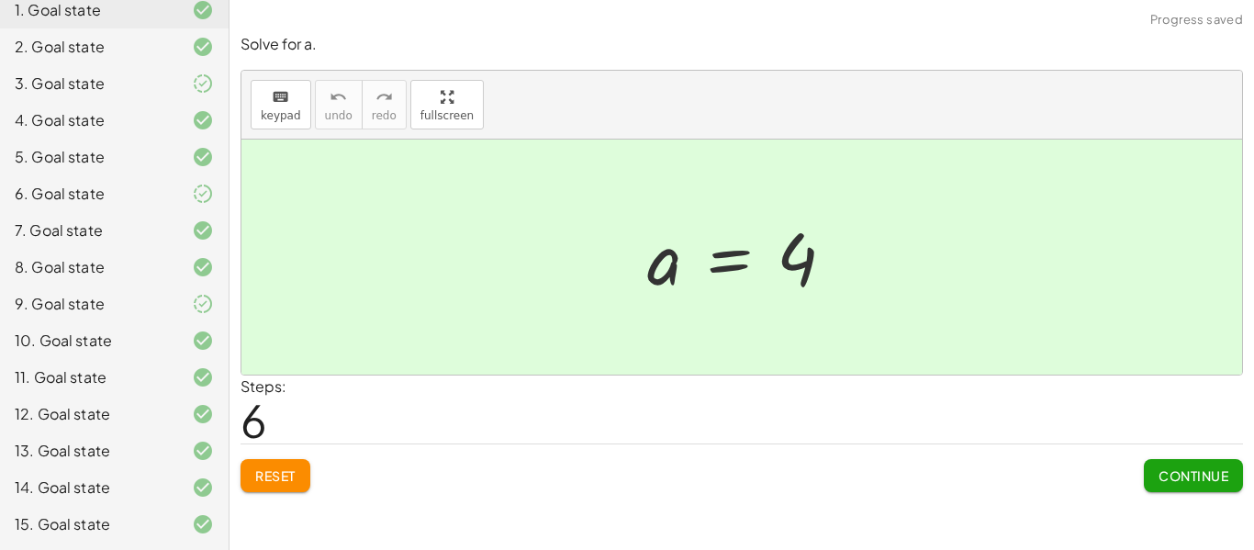
click at [277, 480] on span "Reset" at bounding box center [275, 475] width 40 height 17
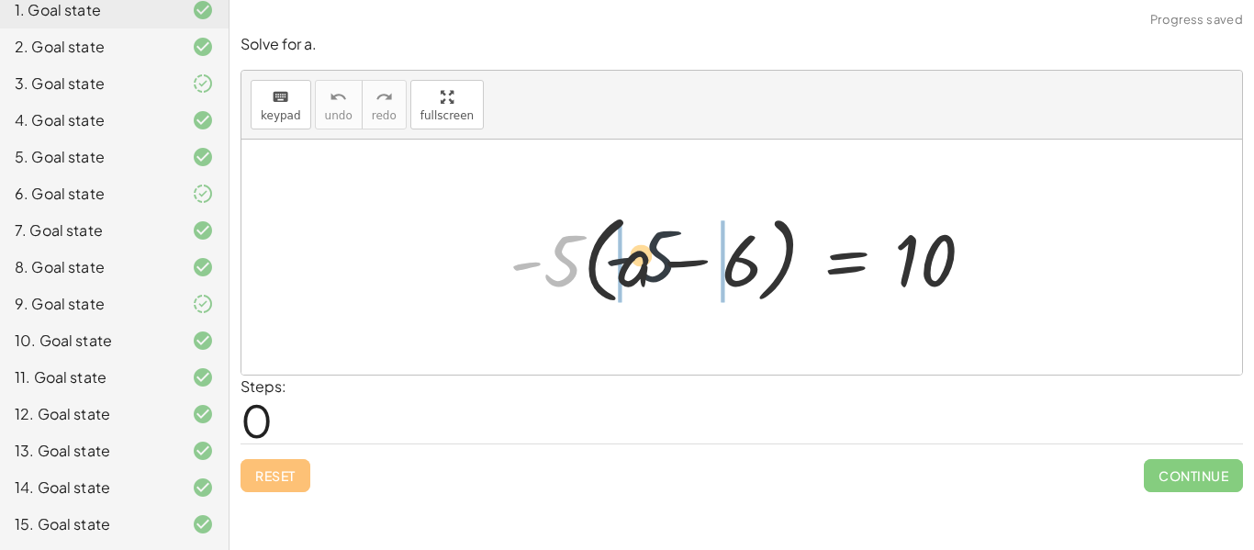
drag, startPoint x: 566, startPoint y: 270, endPoint x: 676, endPoint y: 265, distance: 110.2
click at [676, 265] on div at bounding box center [748, 258] width 497 height 106
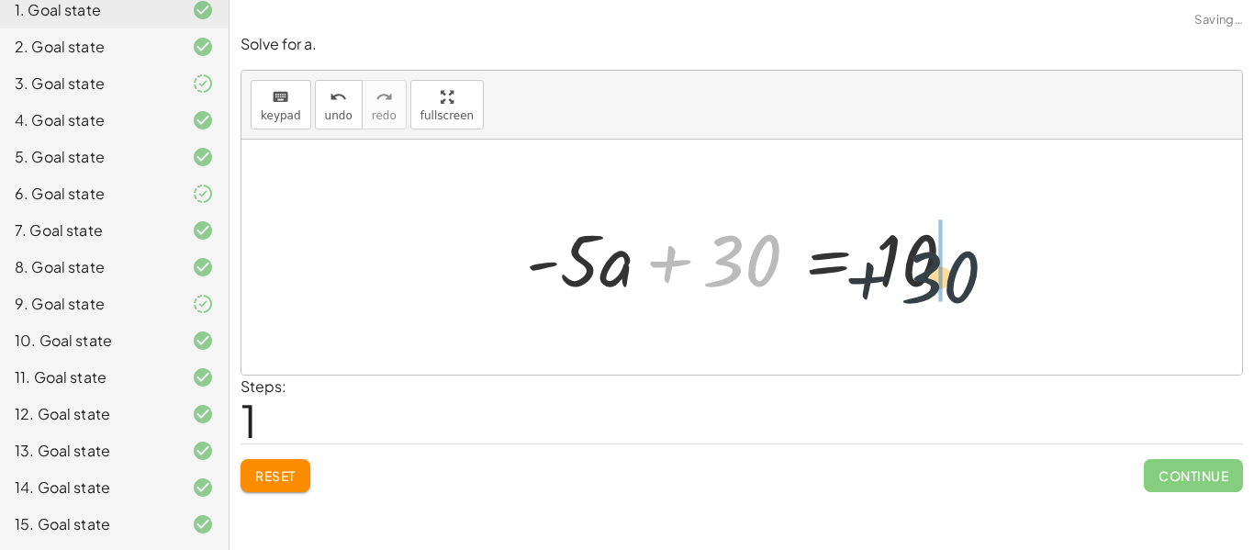
drag, startPoint x: 734, startPoint y: 278, endPoint x: 937, endPoint y: 296, distance: 203.7
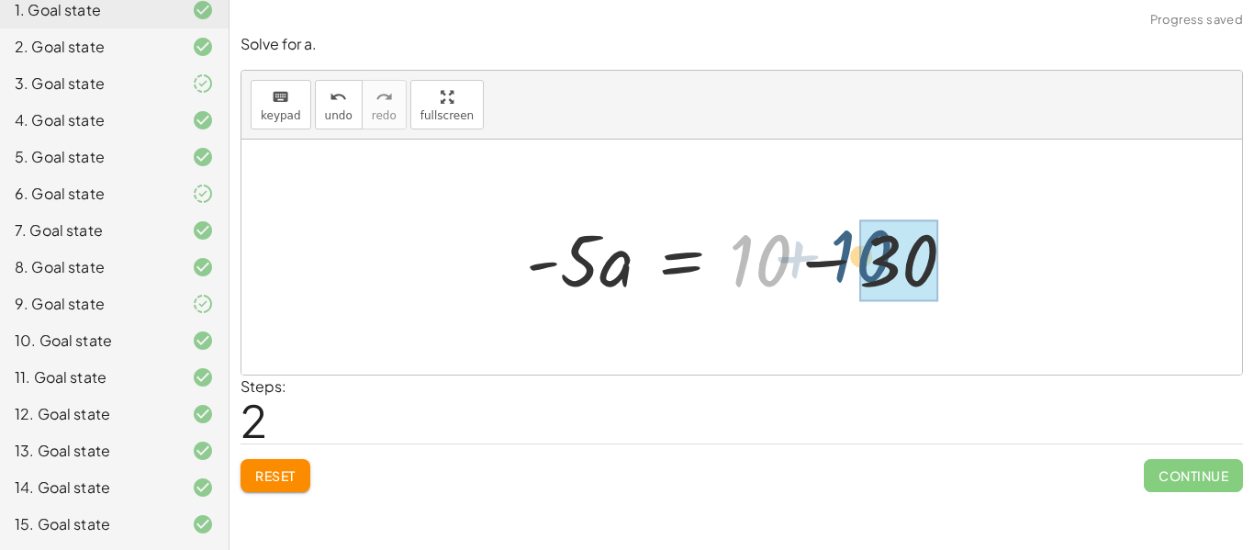
drag, startPoint x: 771, startPoint y: 266, endPoint x: 883, endPoint y: 263, distance: 112.0
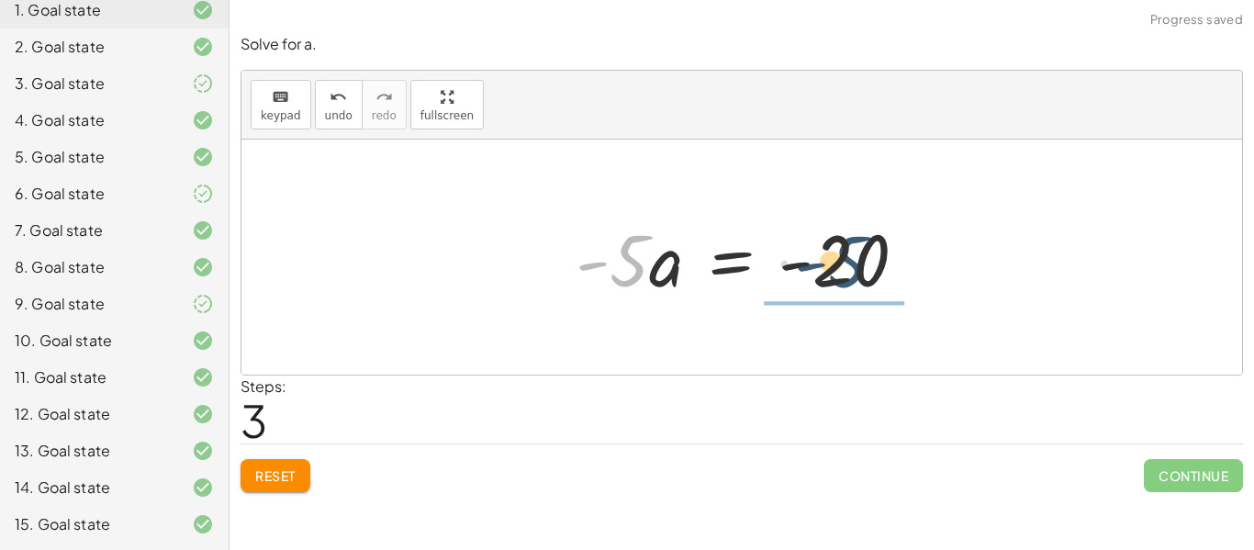
drag, startPoint x: 621, startPoint y: 272, endPoint x: 843, endPoint y: 274, distance: 221.2
click at [843, 274] on div at bounding box center [748, 257] width 364 height 95
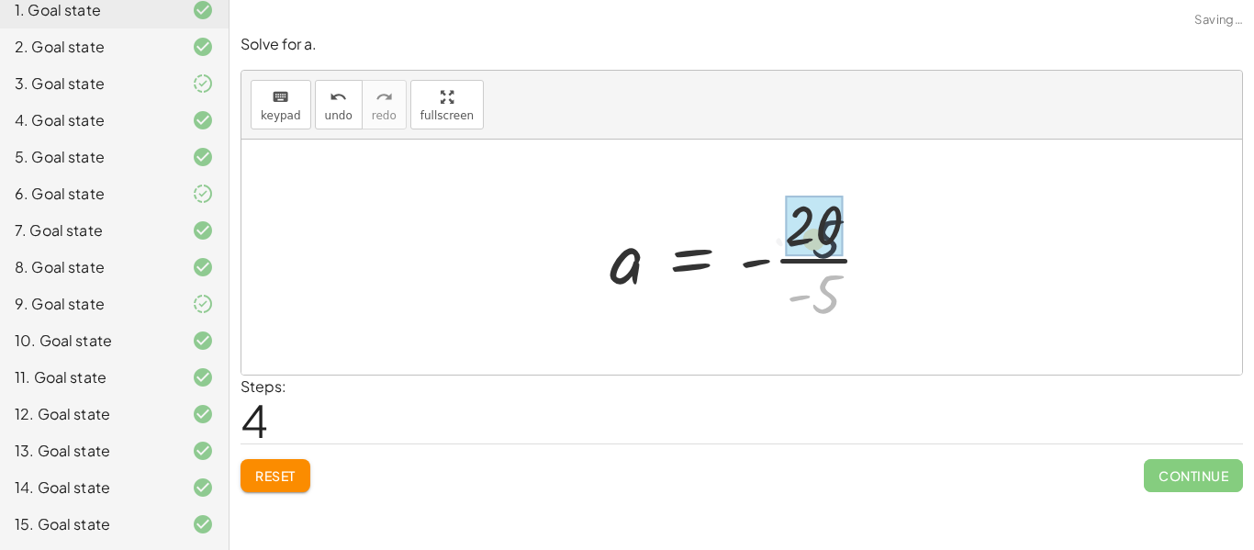
drag, startPoint x: 837, startPoint y: 285, endPoint x: 833, endPoint y: 226, distance: 59.8
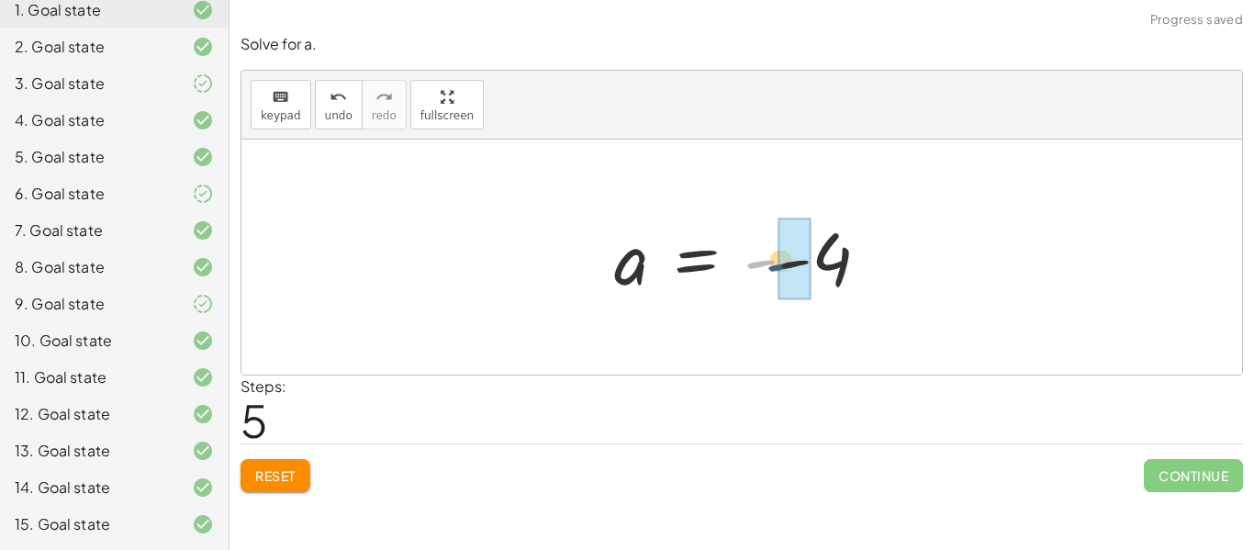
drag, startPoint x: 758, startPoint y: 262, endPoint x: 787, endPoint y: 267, distance: 28.8
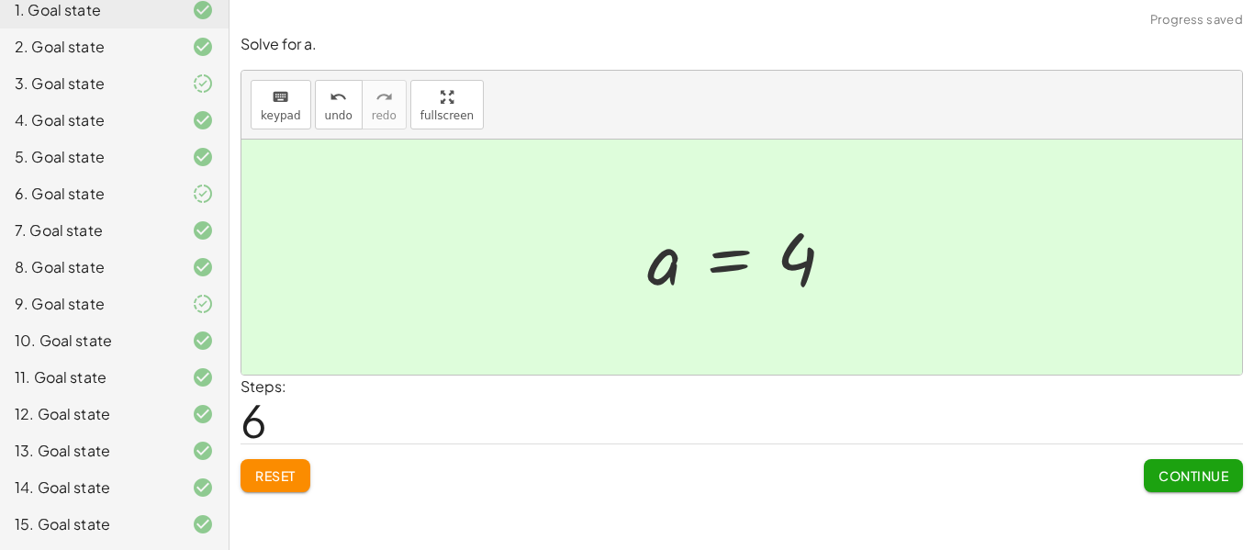
click at [1172, 476] on span "Continue" at bounding box center [1193, 475] width 70 height 17
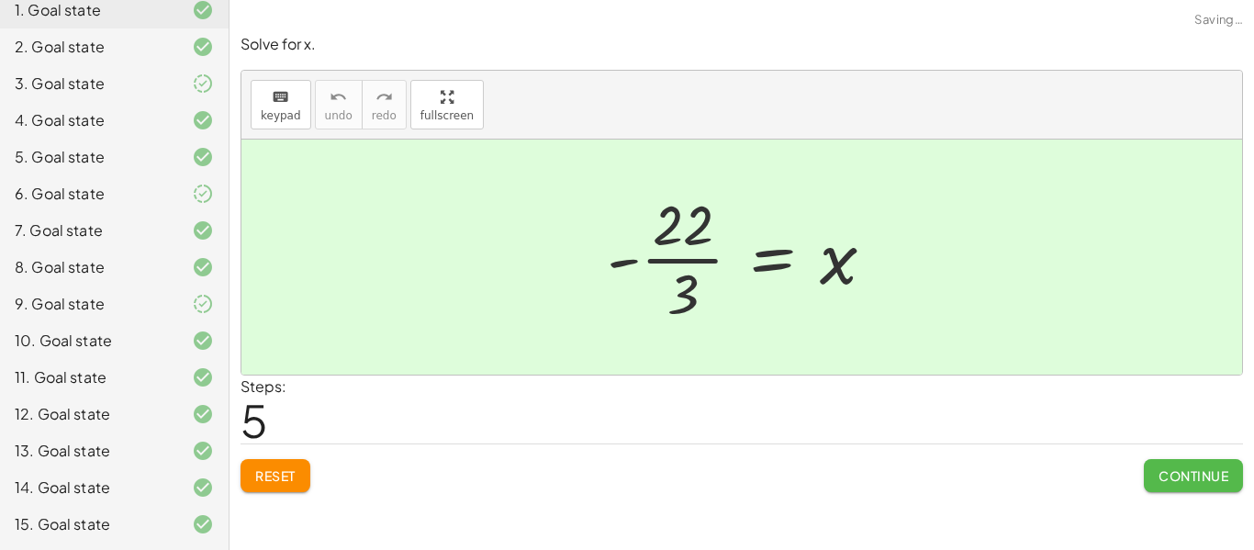
click at [1173, 478] on span "Continue" at bounding box center [1193, 475] width 70 height 17
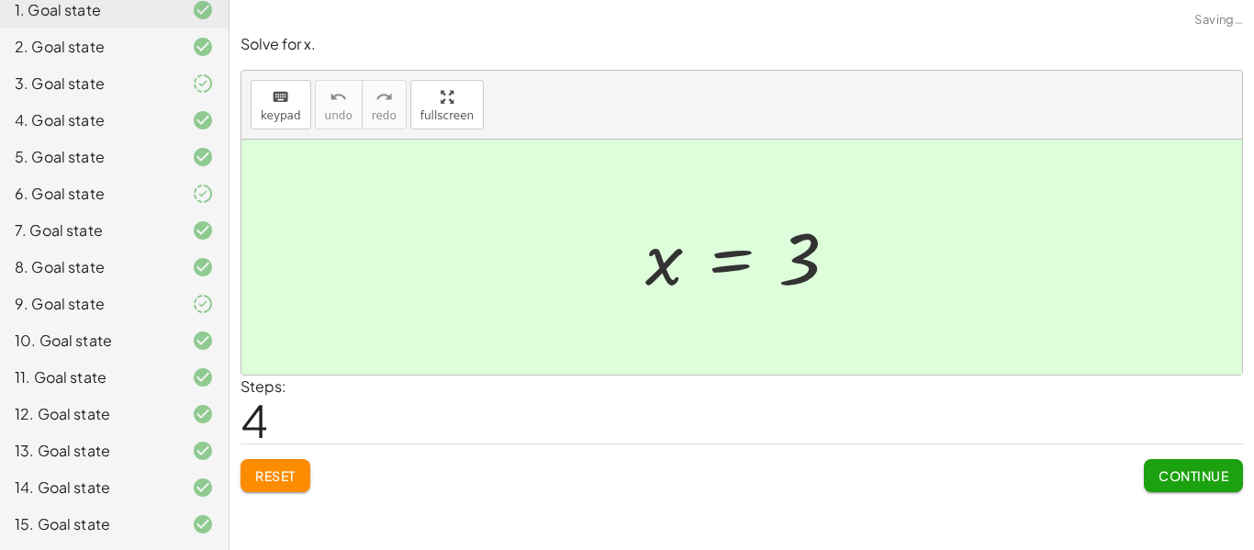
click at [1173, 478] on span "Continue" at bounding box center [1193, 475] width 70 height 17
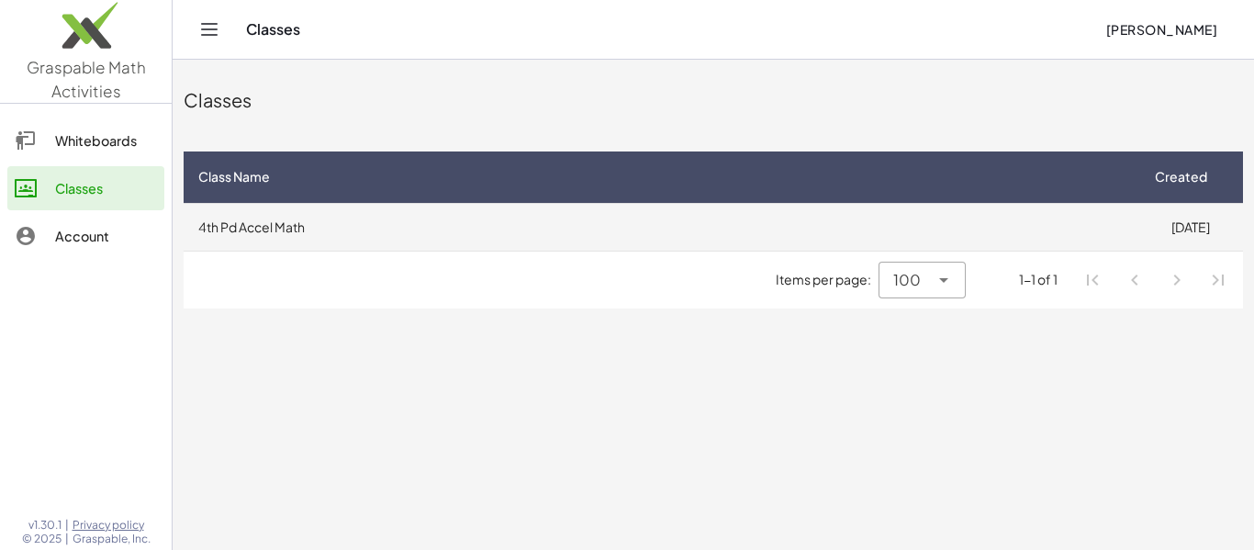
click at [466, 218] on td "4th Pd Accel Math" at bounding box center [661, 227] width 954 height 48
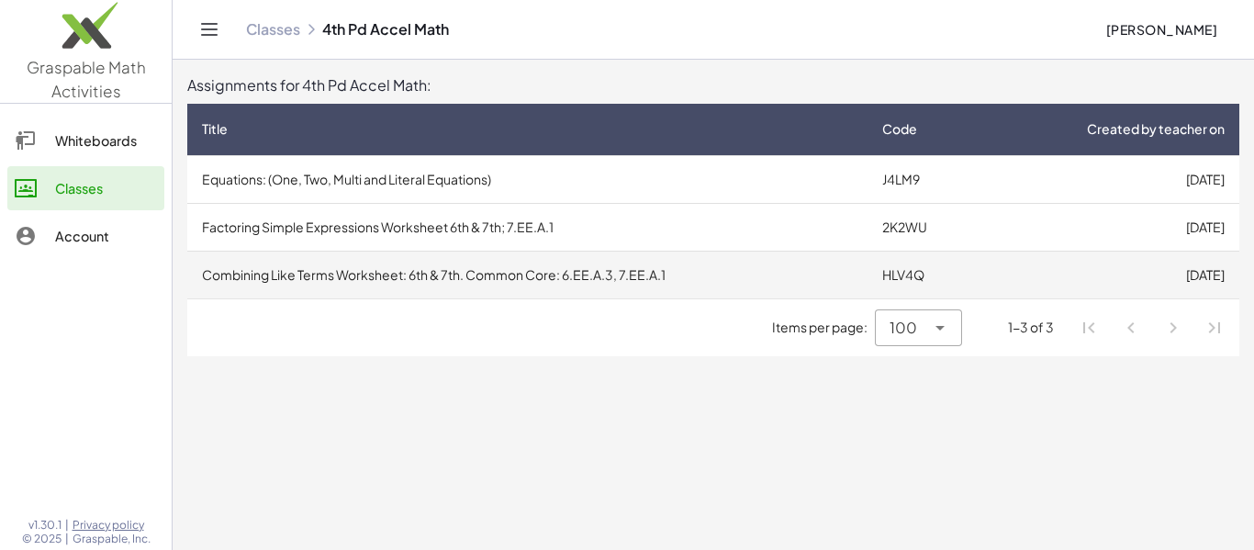
click at [366, 284] on td "Combining Like Terms Worksheet: 6th & 7th. Common Core: 6.EE.A.3, 7.EE.A.1" at bounding box center [527, 275] width 680 height 48
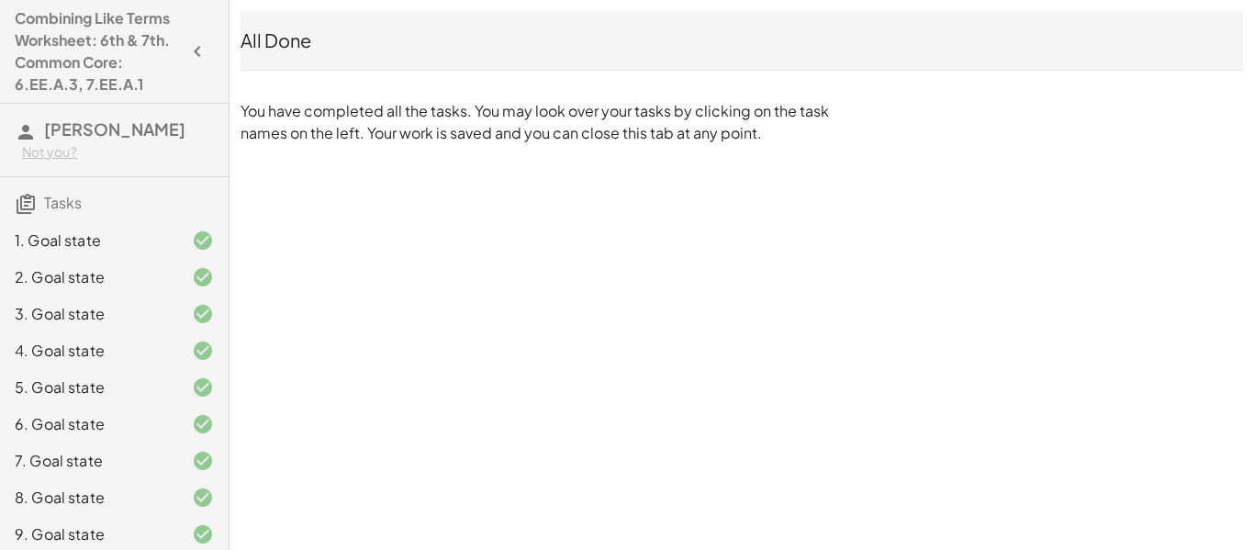
click at [211, 238] on icon at bounding box center [203, 240] width 22 height 22
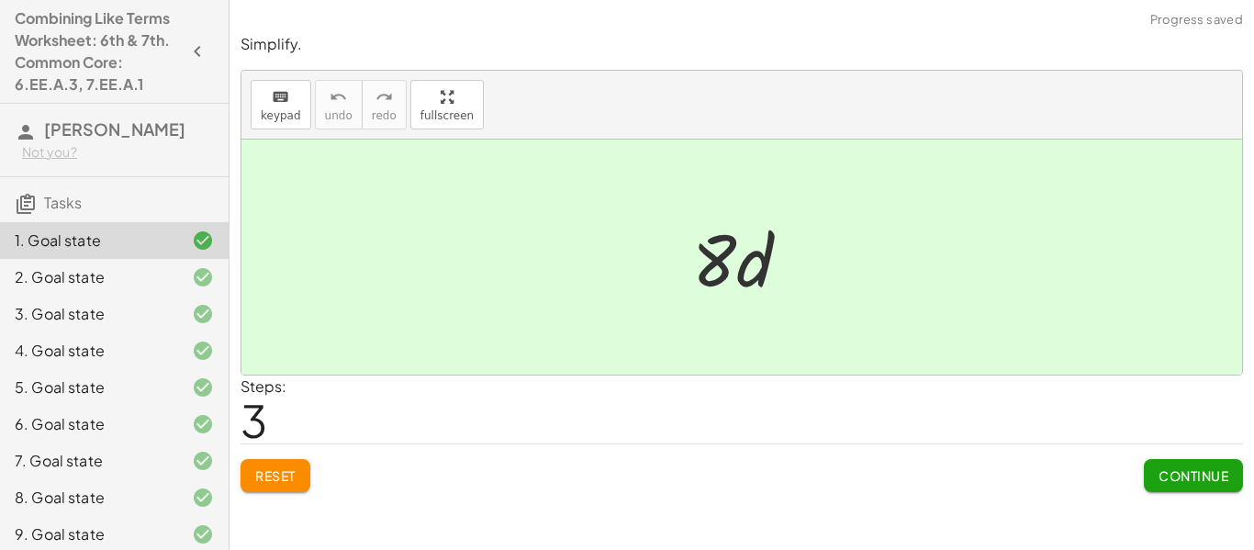
click at [1186, 471] on span "Continue" at bounding box center [1193, 475] width 70 height 17
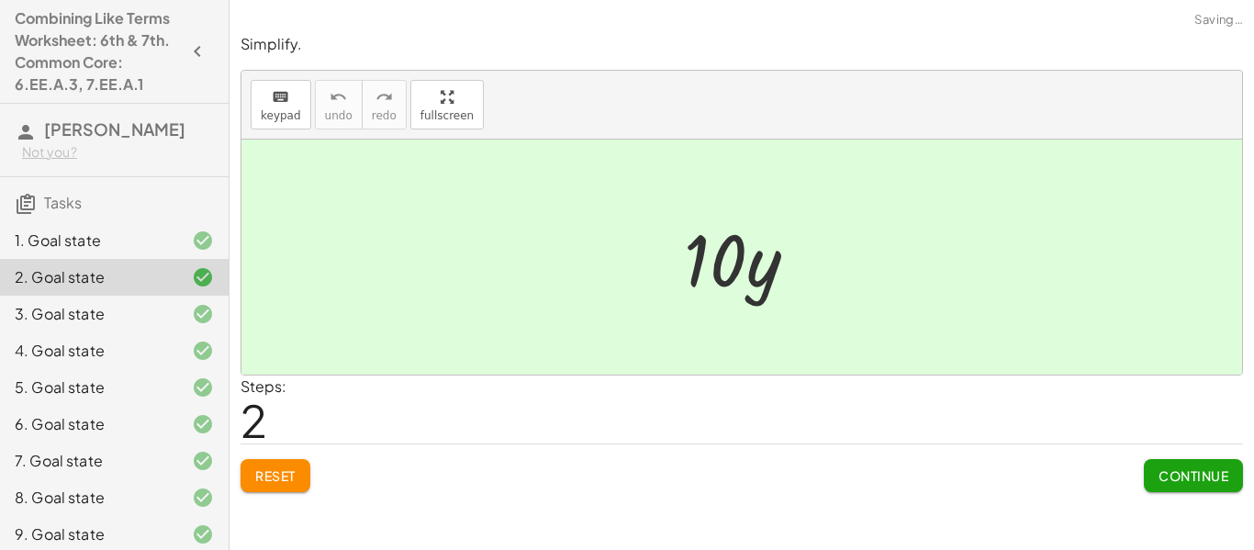
click at [1186, 473] on span "Continue" at bounding box center [1193, 475] width 70 height 17
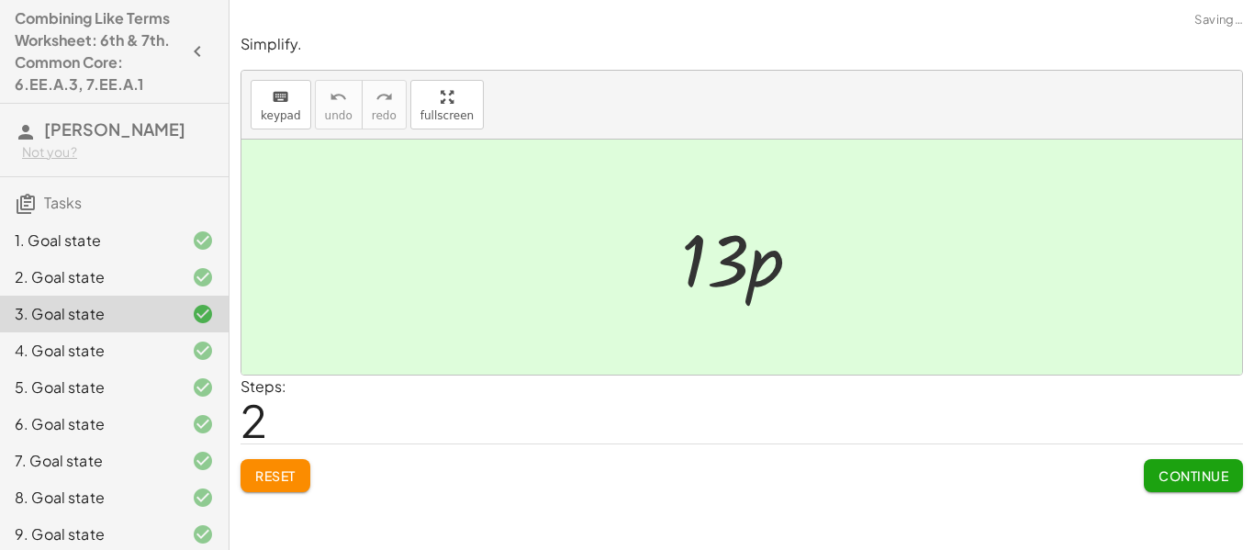
click at [1186, 473] on span "Continue" at bounding box center [1193, 475] width 70 height 17
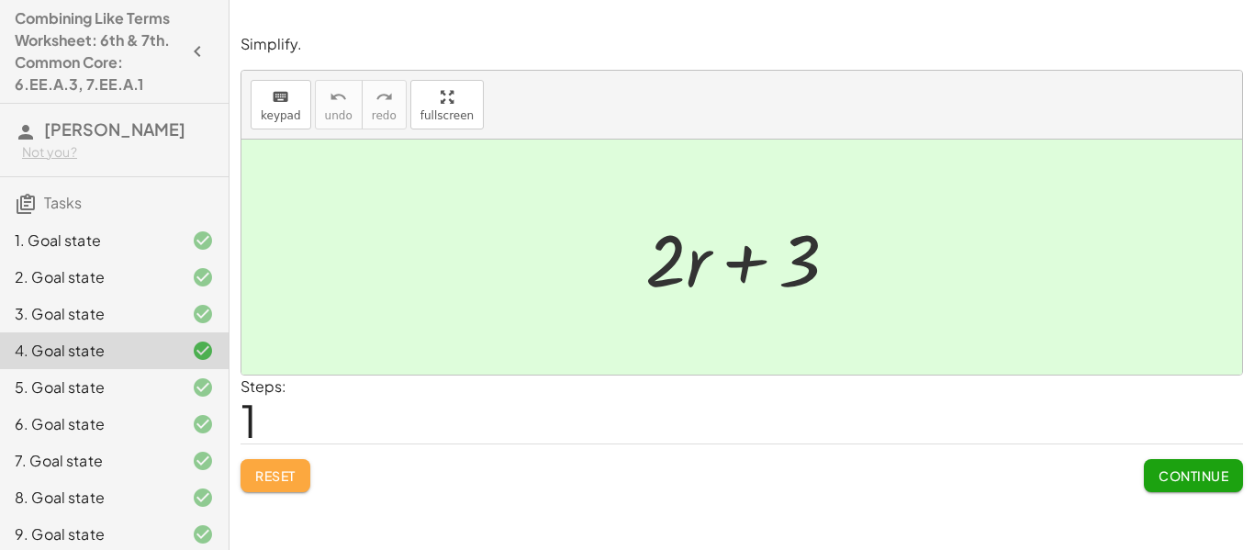
click at [301, 479] on button "Reset" at bounding box center [275, 475] width 70 height 33
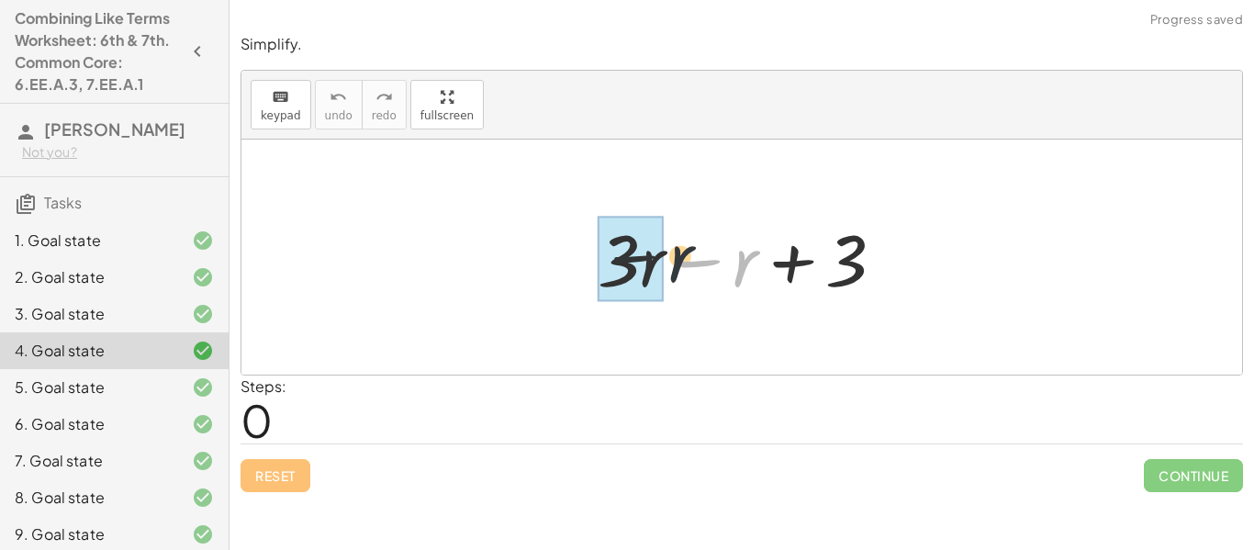
drag, startPoint x: 740, startPoint y: 274, endPoint x: 659, endPoint y: 272, distance: 80.8
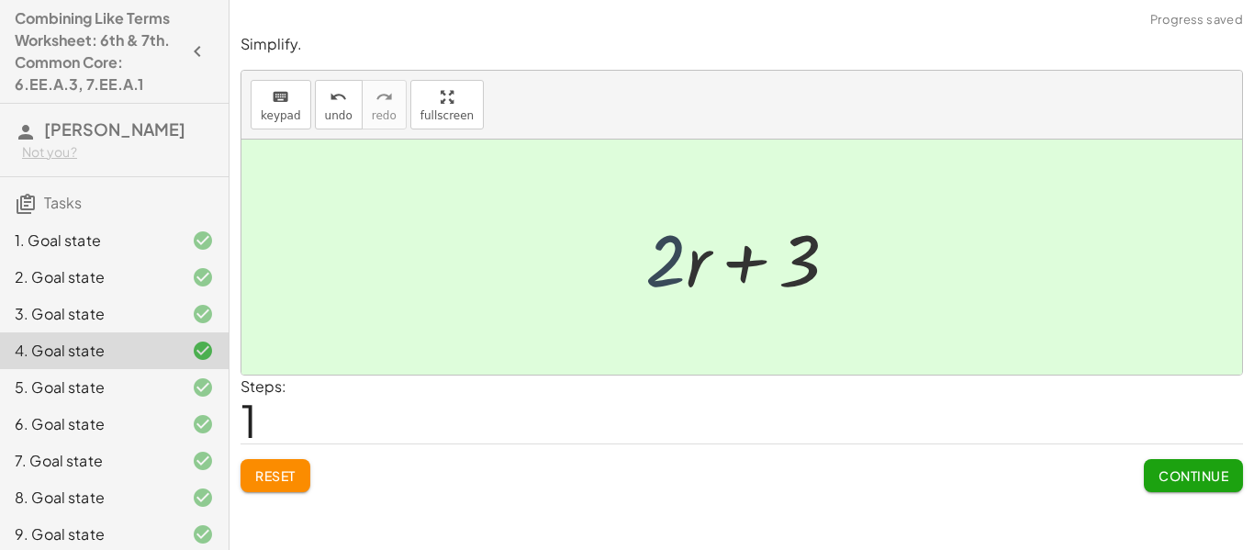
click at [677, 268] on div at bounding box center [749, 257] width 226 height 95
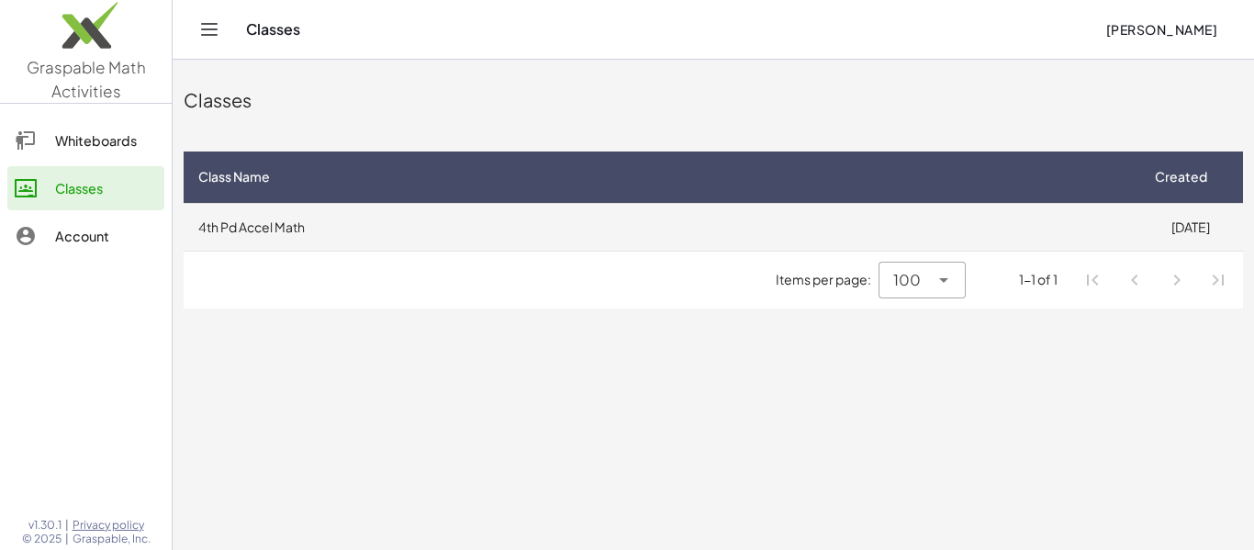
click at [421, 224] on td "4th Pd Accel Math" at bounding box center [661, 227] width 954 height 48
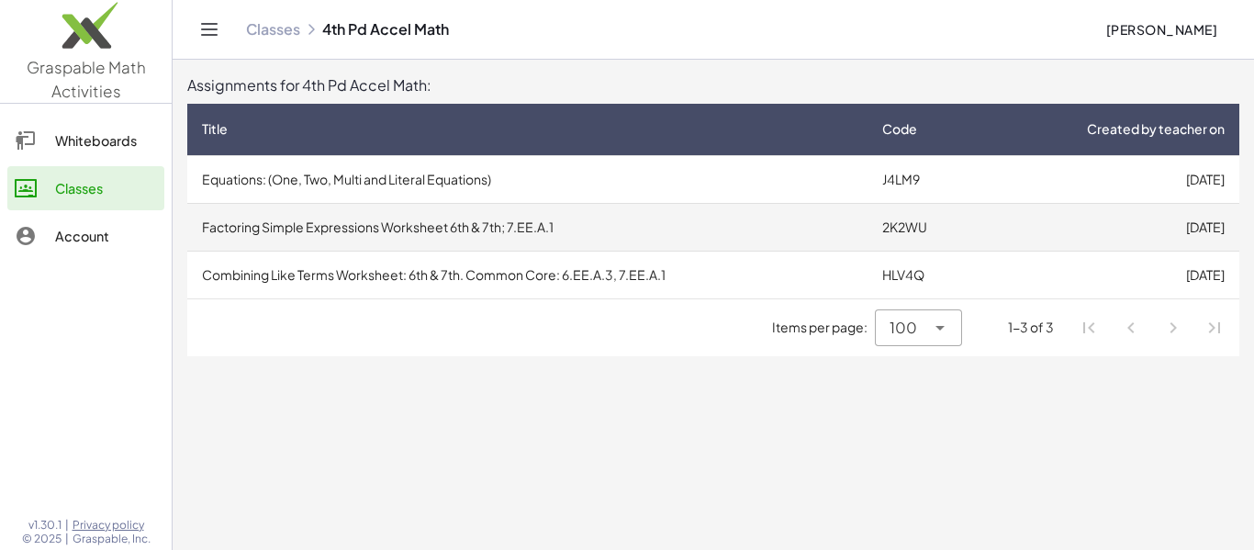
click at [396, 228] on td "Factoring Simple Expressions Worksheet 6th & 7th; 7.EE.A.1" at bounding box center [527, 227] width 680 height 48
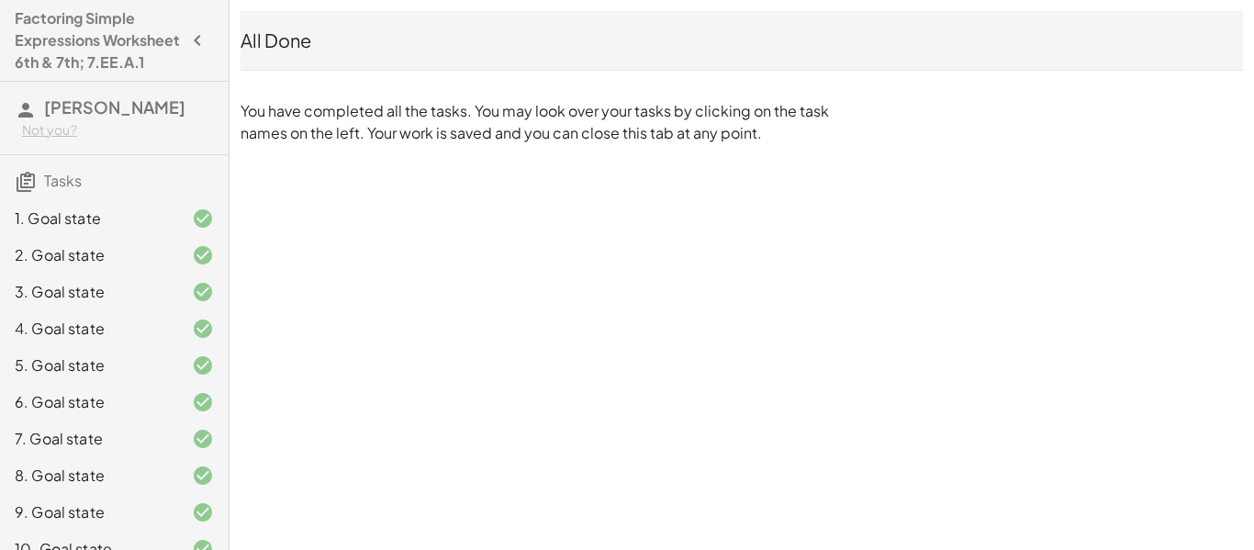
click at [177, 274] on div "1. Goal state" at bounding box center [114, 292] width 229 height 37
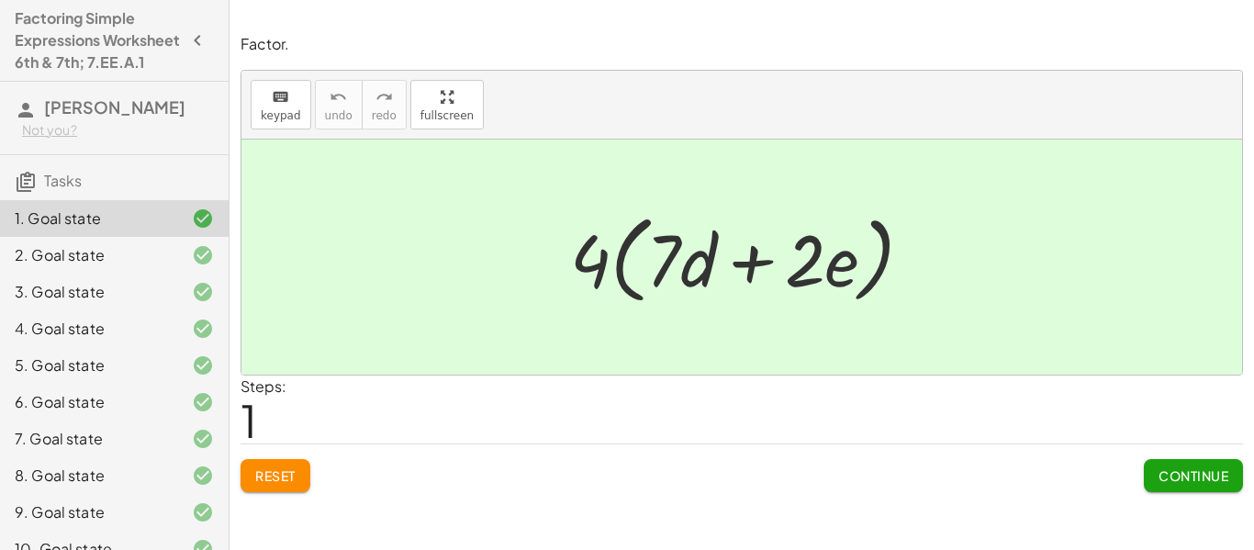
click at [1199, 476] on span "Continue" at bounding box center [1193, 475] width 70 height 17
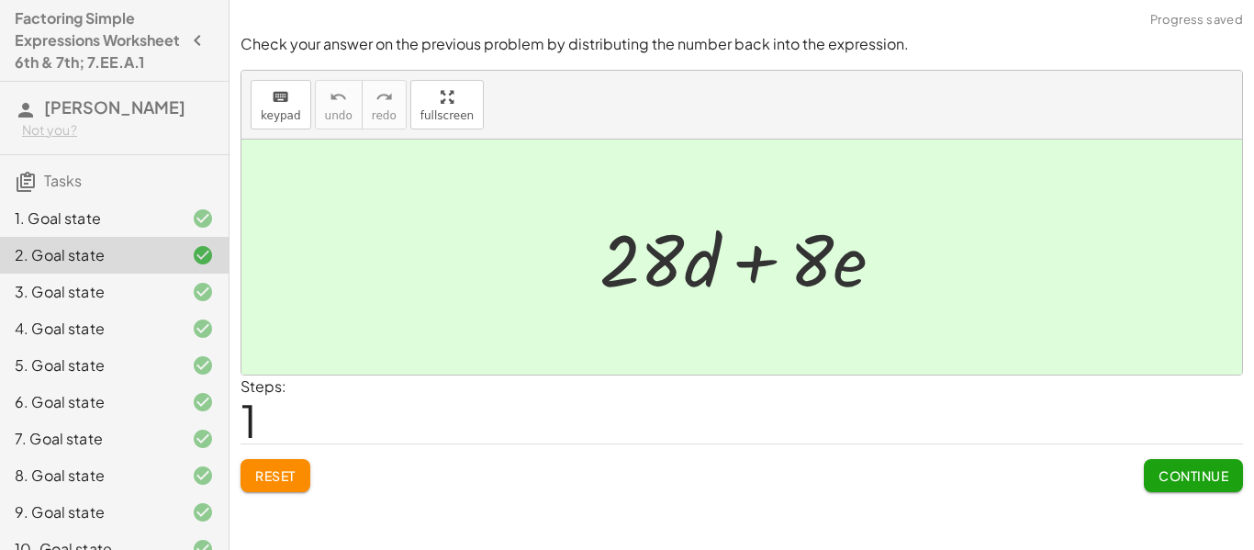
click at [1199, 476] on span "Continue" at bounding box center [1193, 475] width 70 height 17
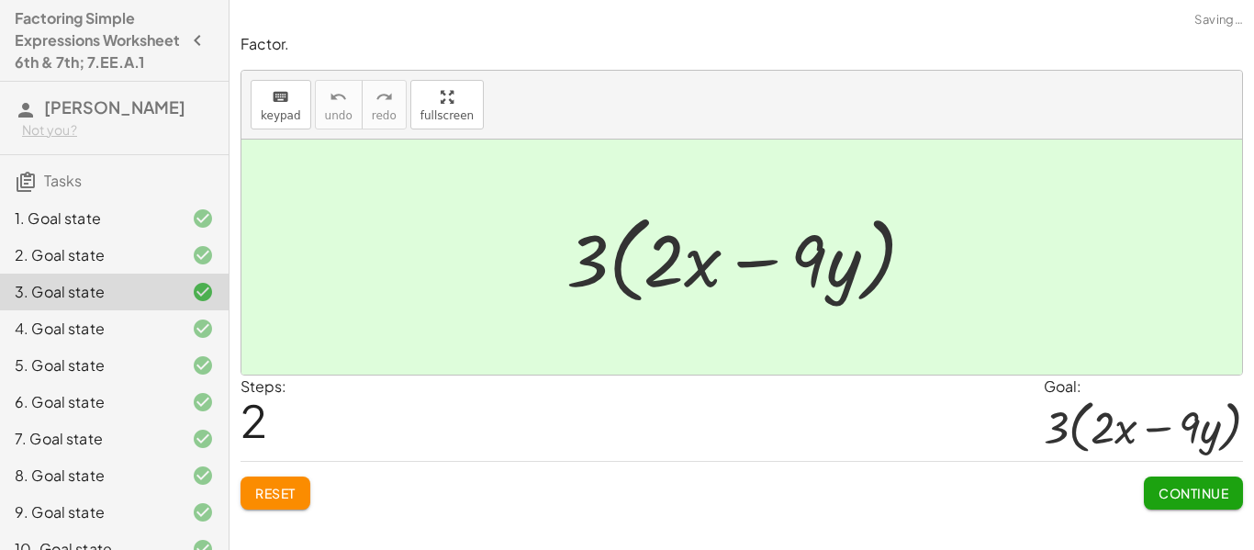
click at [1200, 476] on button "Continue" at bounding box center [1193, 492] width 99 height 33
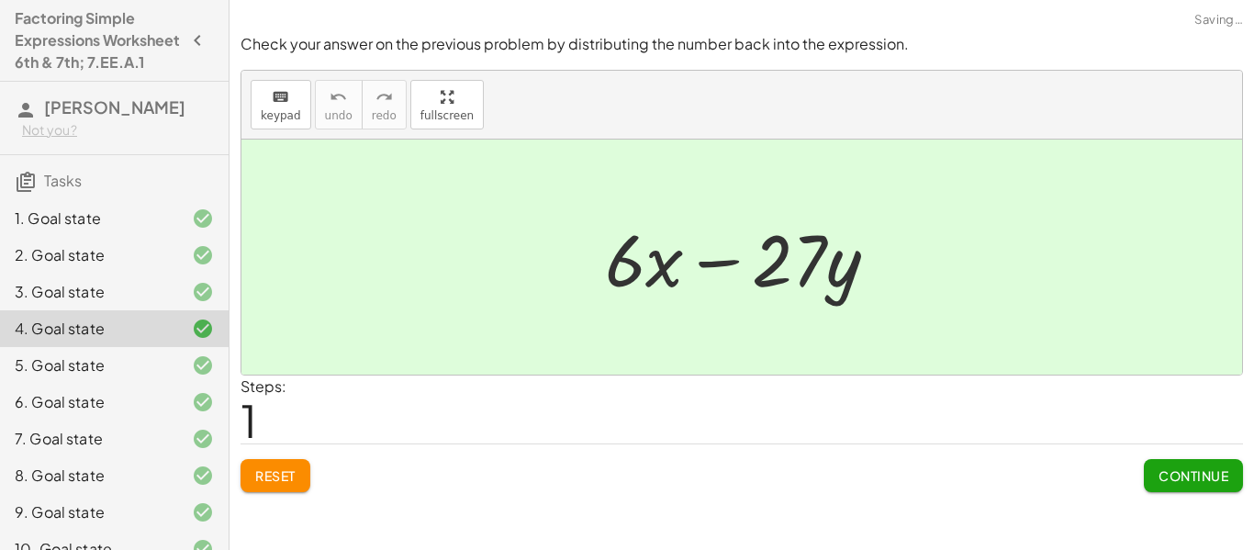
click at [1200, 481] on span "Continue" at bounding box center [1193, 475] width 70 height 17
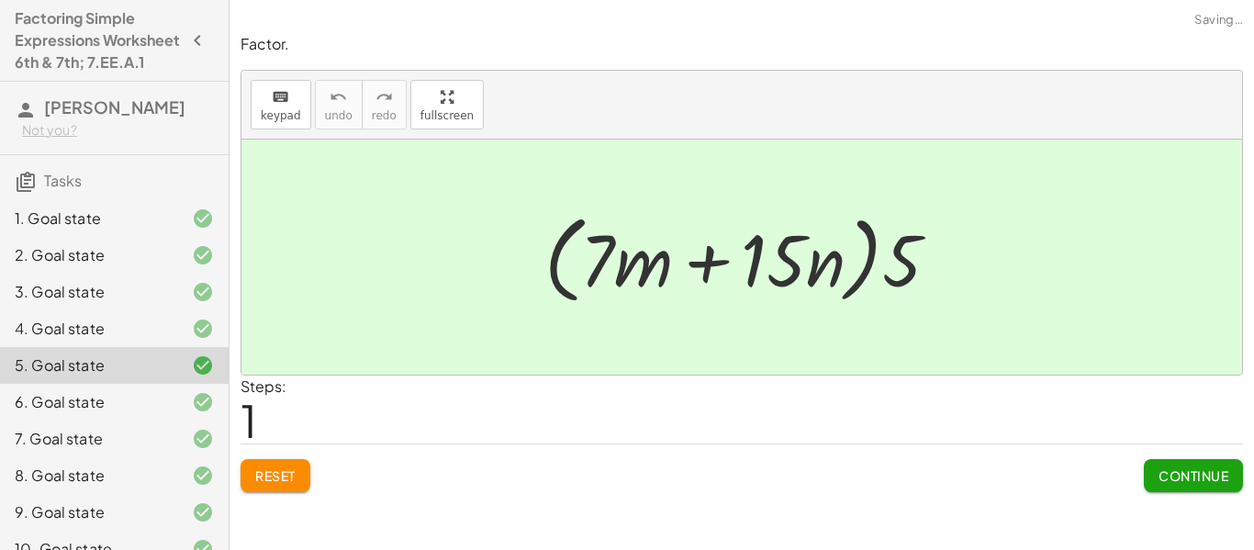
click at [1200, 481] on span "Continue" at bounding box center [1193, 475] width 70 height 17
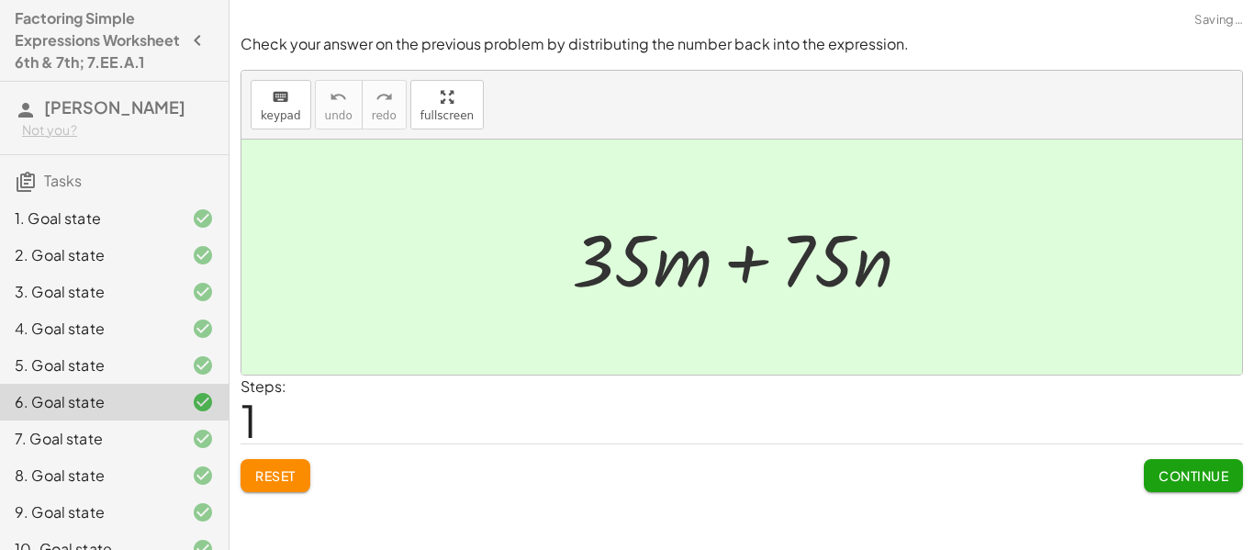
click at [1200, 481] on span "Continue" at bounding box center [1193, 475] width 70 height 17
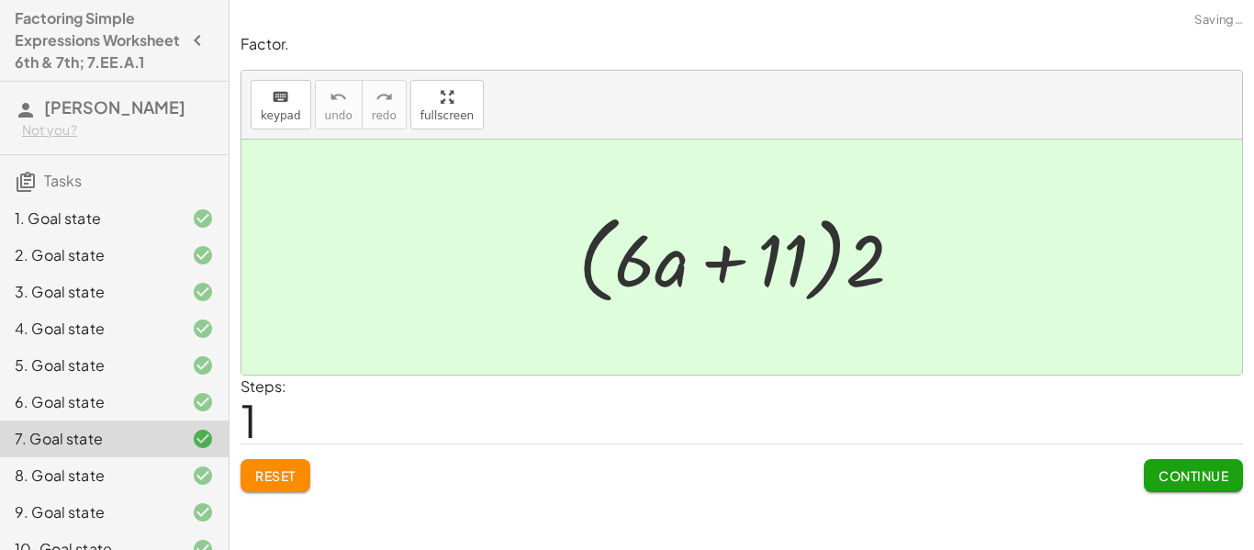
click at [1200, 481] on span "Continue" at bounding box center [1193, 475] width 70 height 17
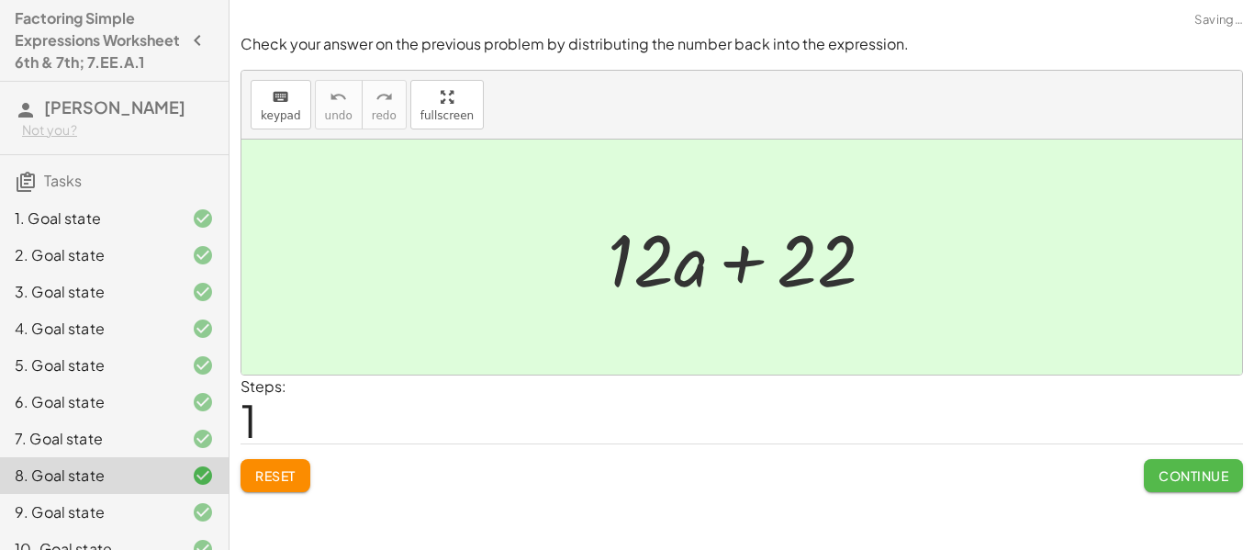
click at [1200, 481] on span "Continue" at bounding box center [1193, 475] width 70 height 17
click at [0, 0] on span "Continue" at bounding box center [0, 0] width 0 height 0
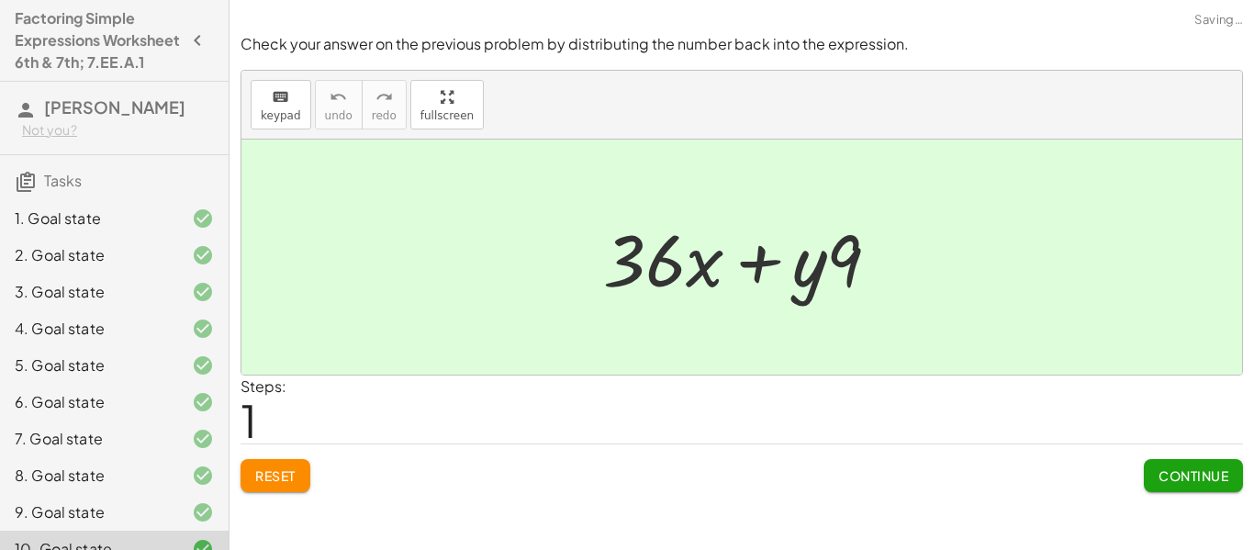
click at [1200, 480] on span "Continue" at bounding box center [1193, 475] width 70 height 17
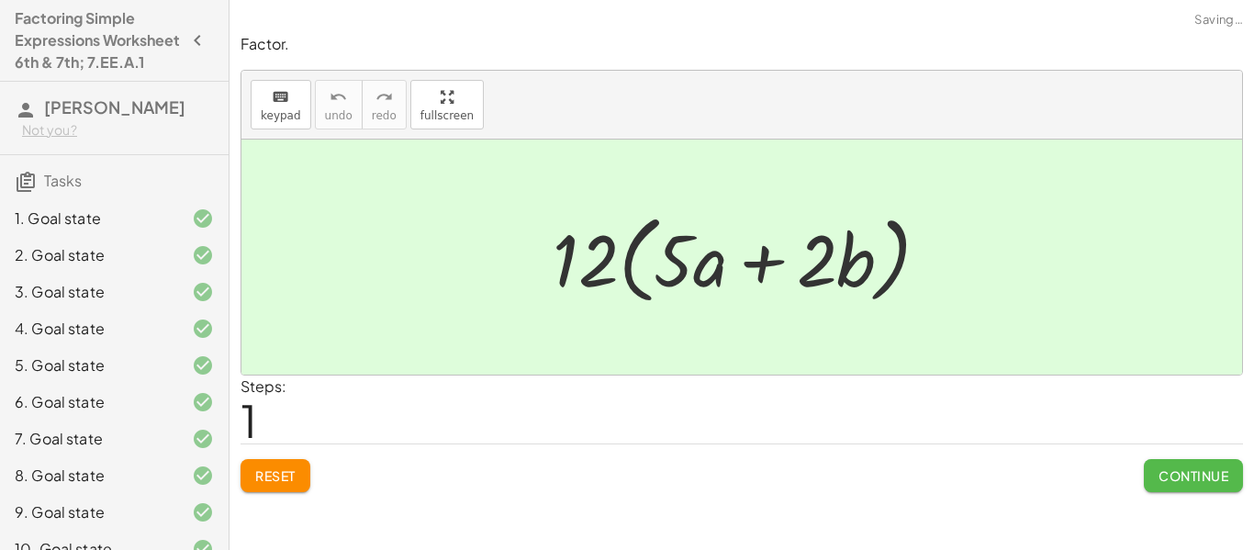
click at [1200, 480] on span "Continue" at bounding box center [1193, 475] width 70 height 17
click at [0, 0] on span "Continue" at bounding box center [0, 0] width 0 height 0
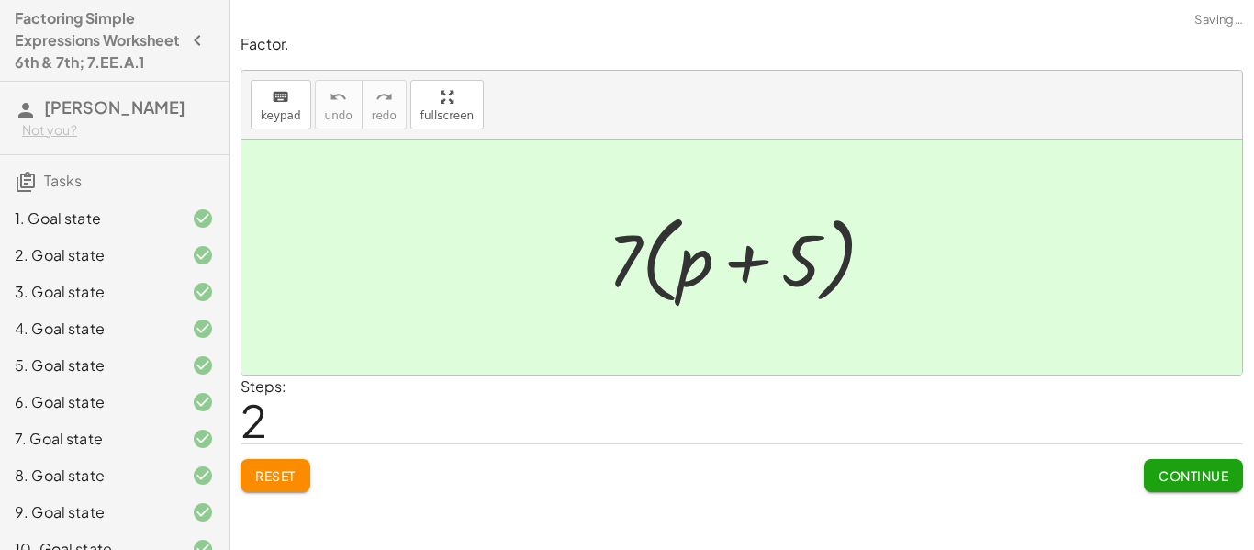
click at [1200, 480] on span "Continue" at bounding box center [1193, 475] width 70 height 17
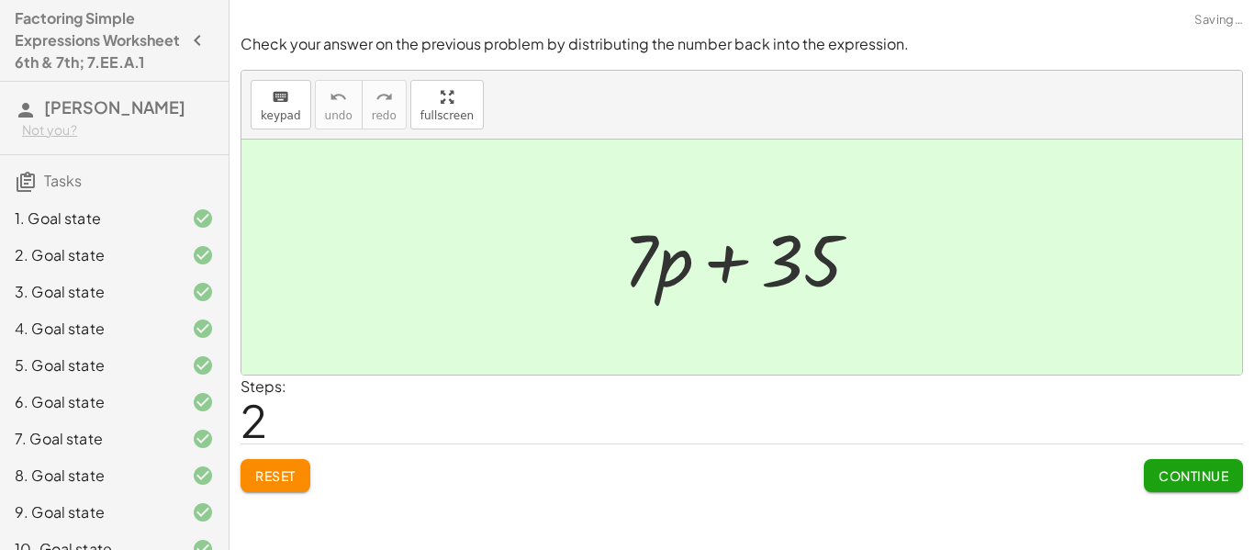
click at [1200, 480] on span "Continue" at bounding box center [1193, 475] width 70 height 17
click at [0, 0] on span "Continue" at bounding box center [0, 0] width 0 height 0
